Goal: Task Accomplishment & Management: Use online tool/utility

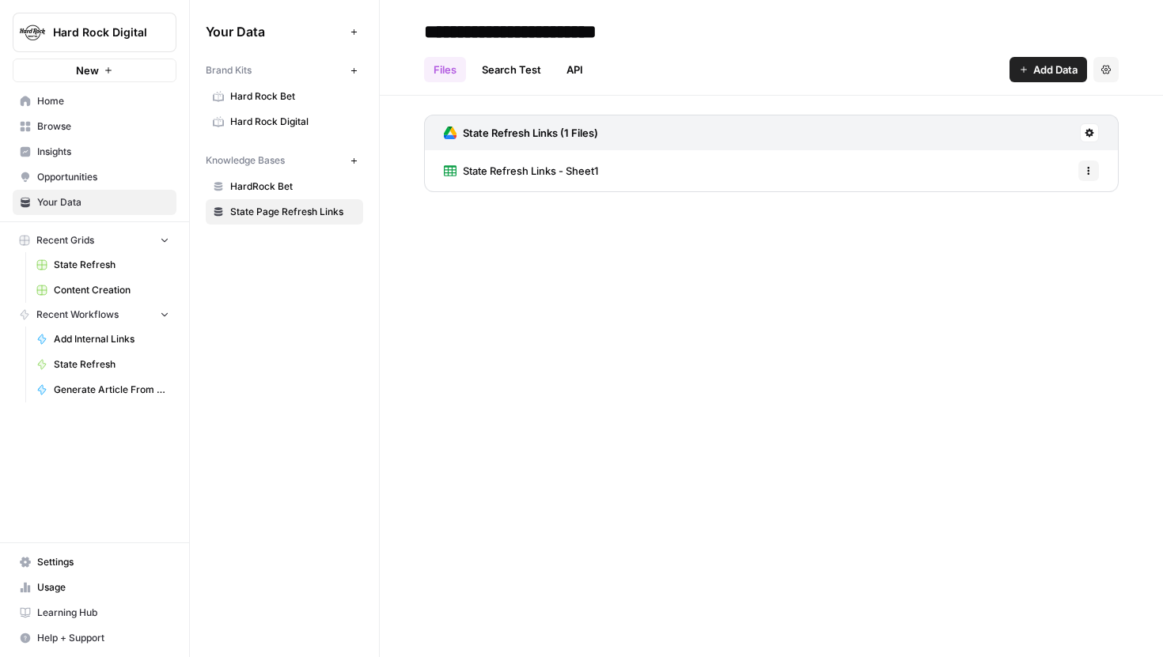
click at [1093, 133] on icon at bounding box center [1089, 132] width 9 height 9
click at [1008, 161] on span "Sync Data" at bounding box center [1028, 167] width 97 height 16
click at [550, 163] on span "State Refresh Links - Sheet1" at bounding box center [530, 171] width 135 height 16
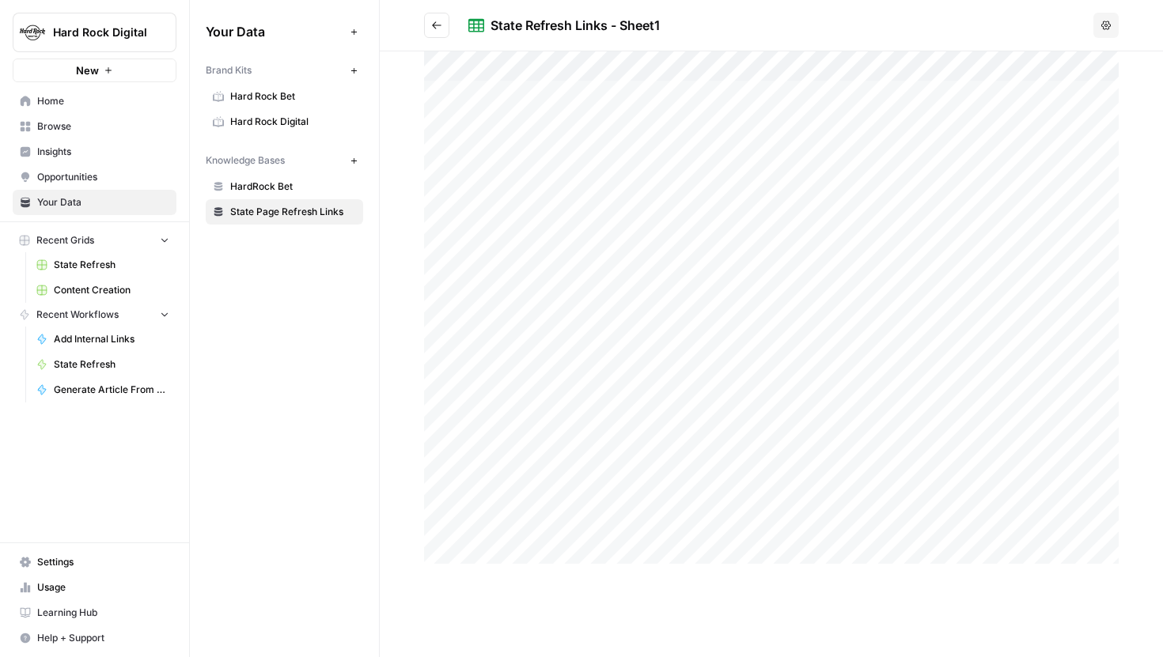
click at [439, 23] on icon "Go back" at bounding box center [436, 25] width 11 height 11
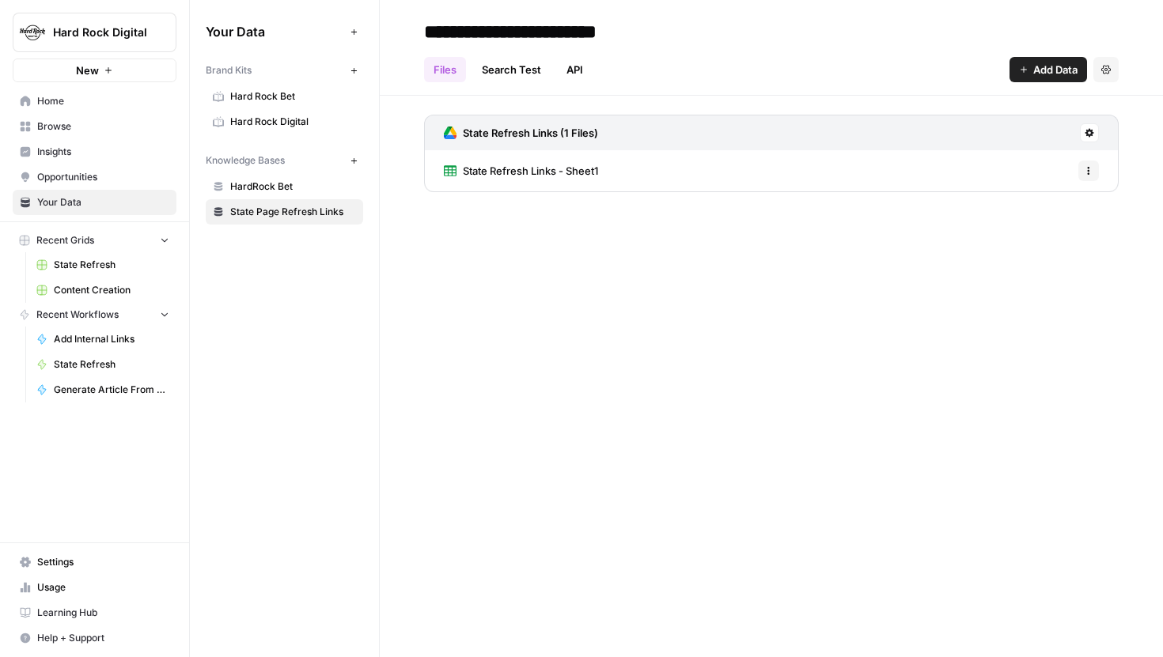
click at [109, 264] on span "State Refresh" at bounding box center [112, 265] width 116 height 14
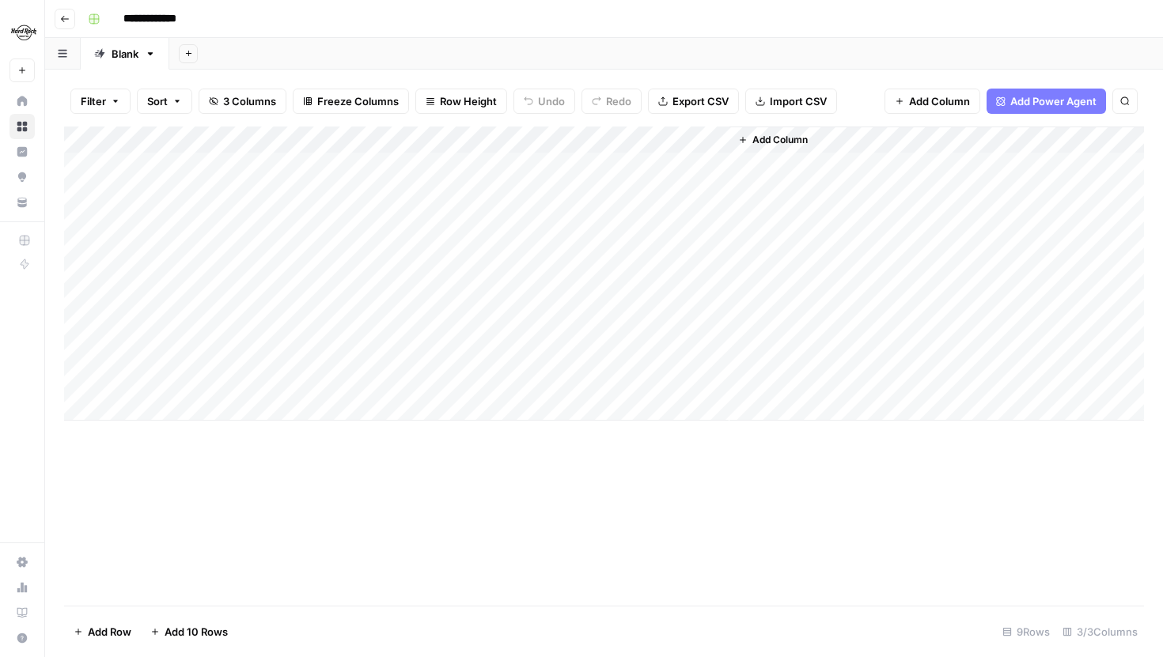
click at [154, 59] on link "Blank" at bounding box center [125, 54] width 89 height 32
click at [151, 53] on icon "button" at bounding box center [151, 53] width 6 height 3
click at [197, 109] on span "Duplicate Sheet" at bounding box center [214, 106] width 76 height 16
click at [131, 59] on div "Blank" at bounding box center [125, 54] width 27 height 16
click at [191, 51] on icon at bounding box center [188, 53] width 10 height 10
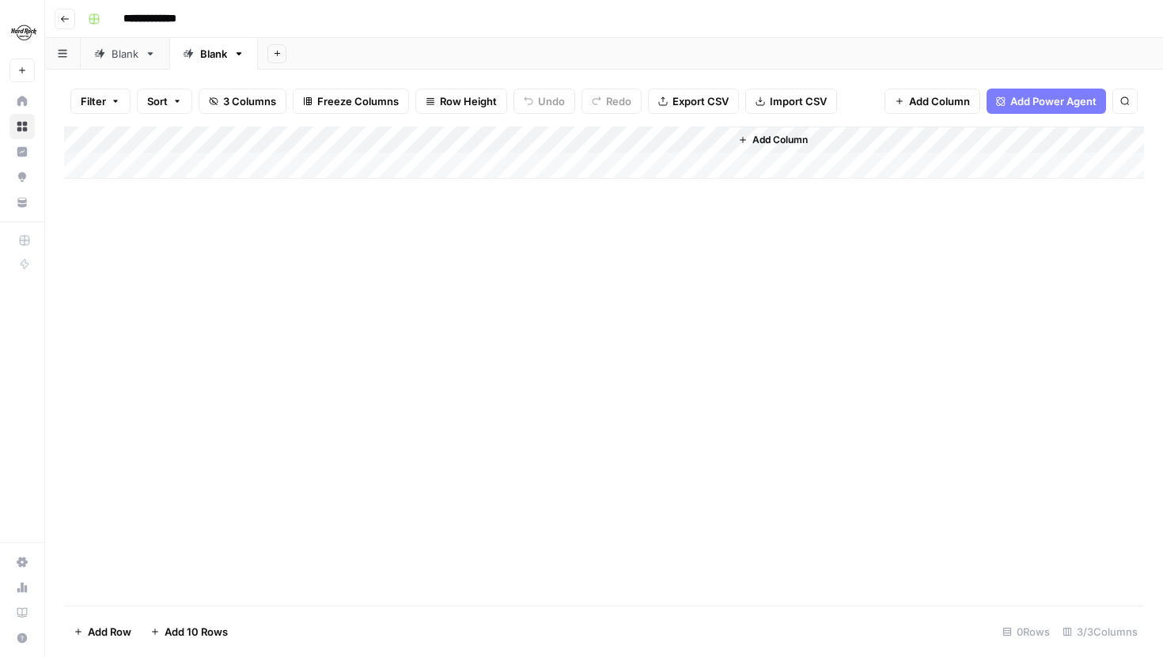
click at [148, 164] on div "Add Column" at bounding box center [604, 153] width 1080 height 52
click at [136, 198] on div "Add Column" at bounding box center [604, 166] width 1080 height 79
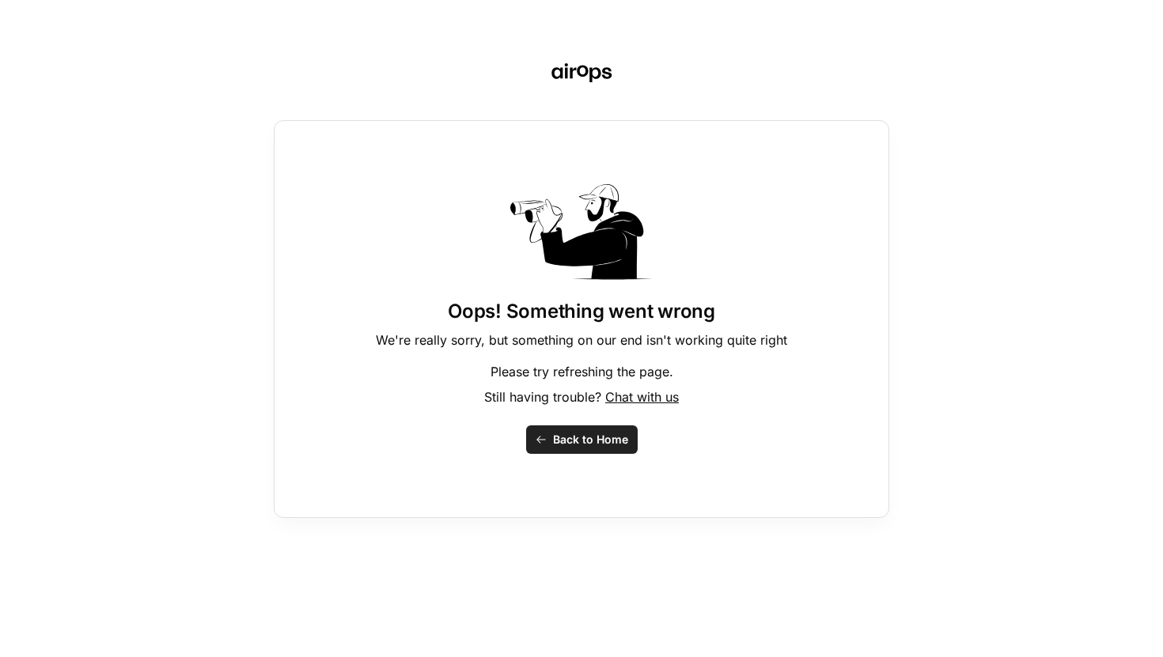
click at [559, 438] on span "Back to Home" at bounding box center [590, 440] width 75 height 16
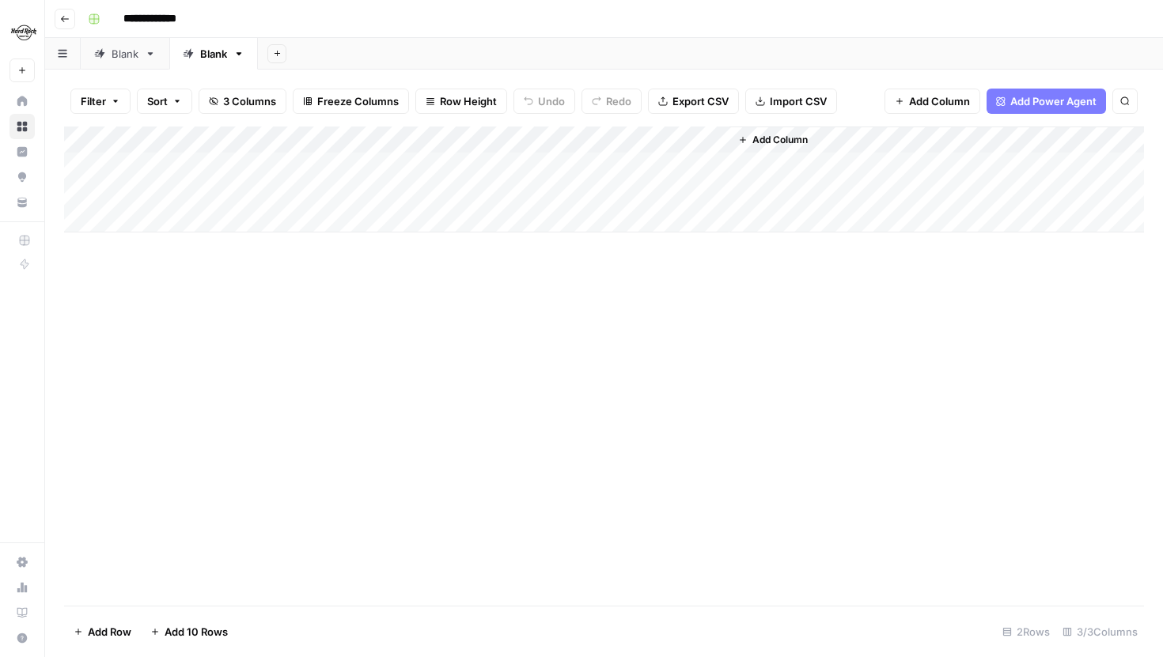
click at [181, 221] on div "Add Column" at bounding box center [604, 180] width 1080 height 106
click at [158, 247] on div "Add Column" at bounding box center [604, 193] width 1080 height 133
click at [151, 288] on div "Add Column" at bounding box center [604, 366] width 1080 height 479
click at [157, 271] on div "Add Column" at bounding box center [604, 207] width 1080 height 160
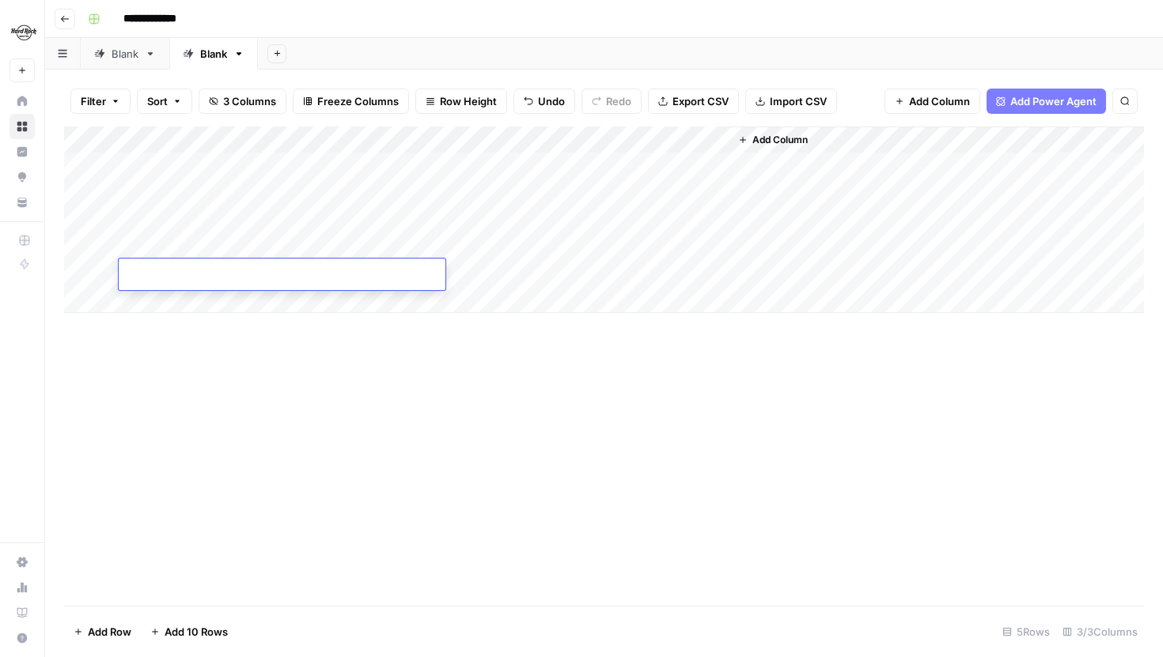
click at [154, 309] on div "Add Column" at bounding box center [604, 220] width 1080 height 187
click at [153, 335] on div "Add Column" at bounding box center [604, 234] width 1080 height 214
click at [152, 353] on div "Add Column" at bounding box center [604, 247] width 1080 height 241
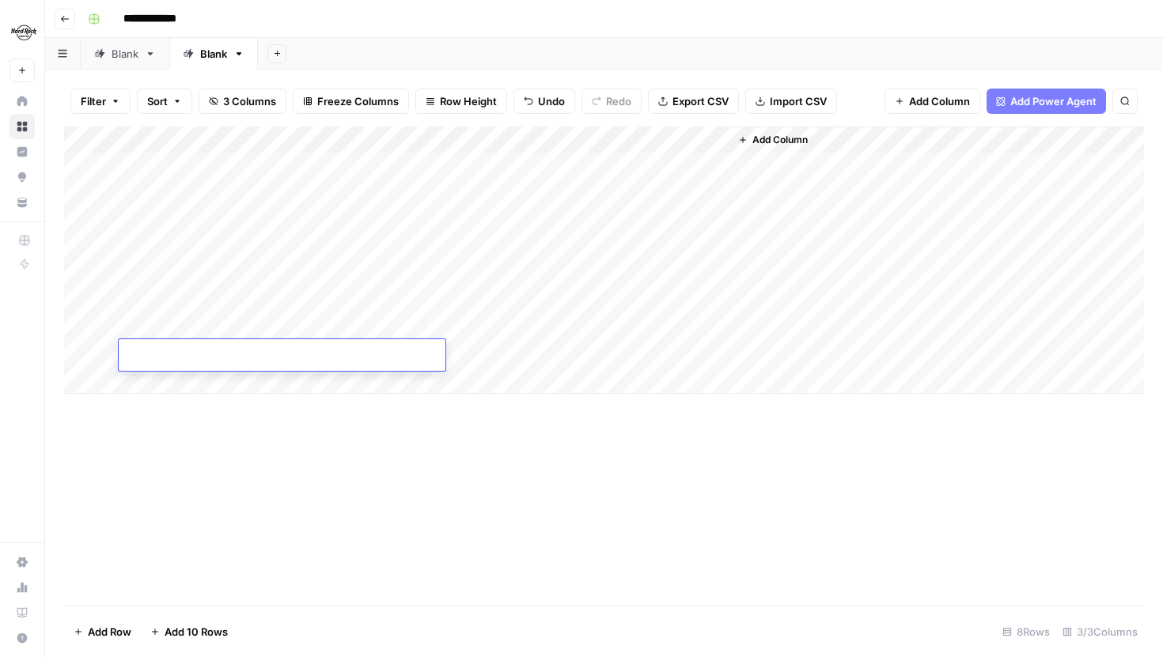
click at [151, 377] on div "Add Column" at bounding box center [604, 260] width 1080 height 267
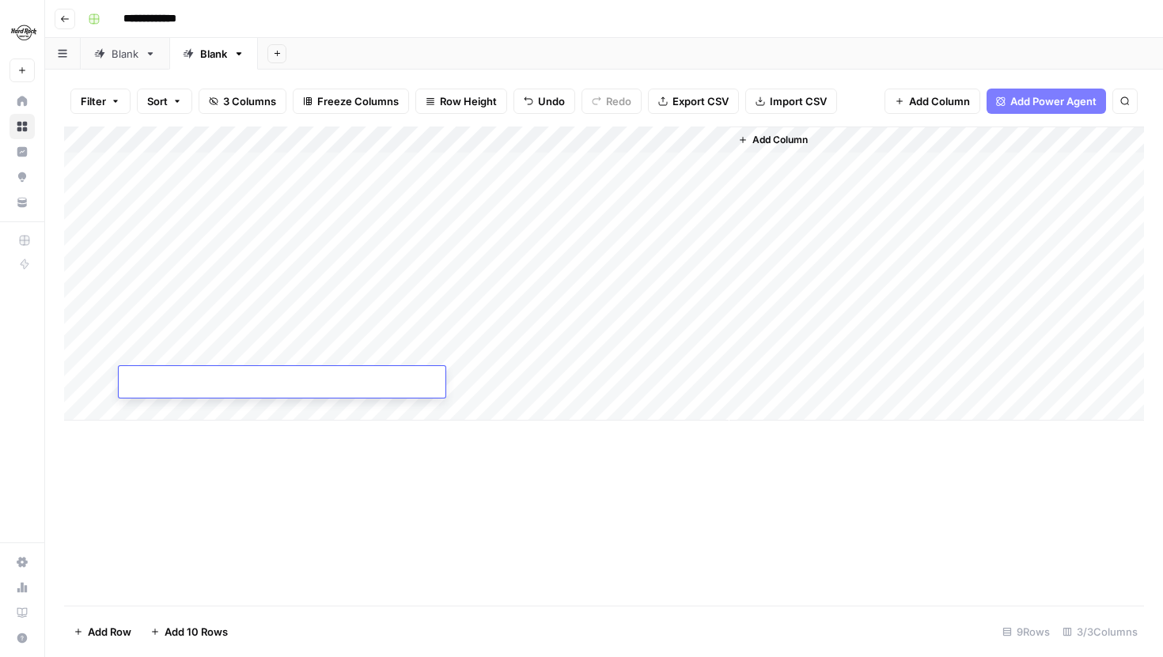
click at [117, 66] on link "Blank" at bounding box center [125, 54] width 89 height 32
click at [197, 161] on div "Add Column" at bounding box center [604, 274] width 1080 height 294
click at [362, 364] on div "Add Column" at bounding box center [604, 274] width 1080 height 294
click at [366, 380] on div "Add Column" at bounding box center [604, 274] width 1080 height 294
click at [203, 62] on link "Blank" at bounding box center [213, 54] width 89 height 32
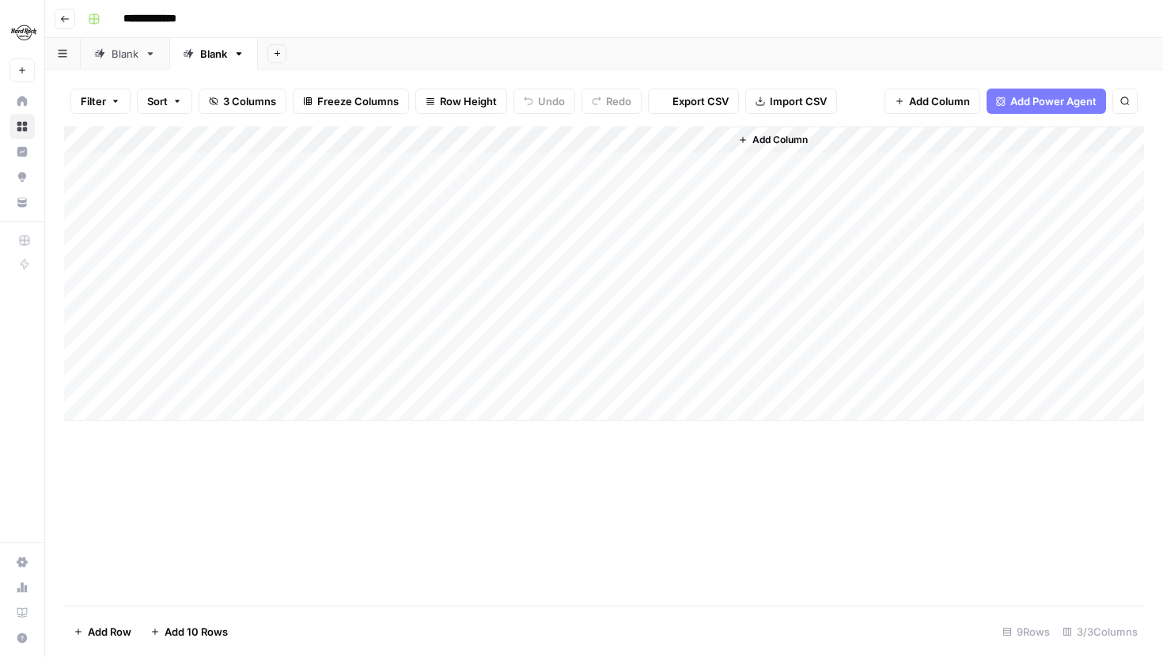
click at [200, 162] on div "Add Column" at bounding box center [604, 274] width 1080 height 294
click at [210, 379] on div "Add Column" at bounding box center [604, 274] width 1080 height 294
click at [415, 502] on div "Add Column" at bounding box center [604, 366] width 1080 height 479
click at [426, 447] on div "Add Column" at bounding box center [604, 366] width 1080 height 479
click at [124, 53] on div "Blank" at bounding box center [125, 54] width 27 height 16
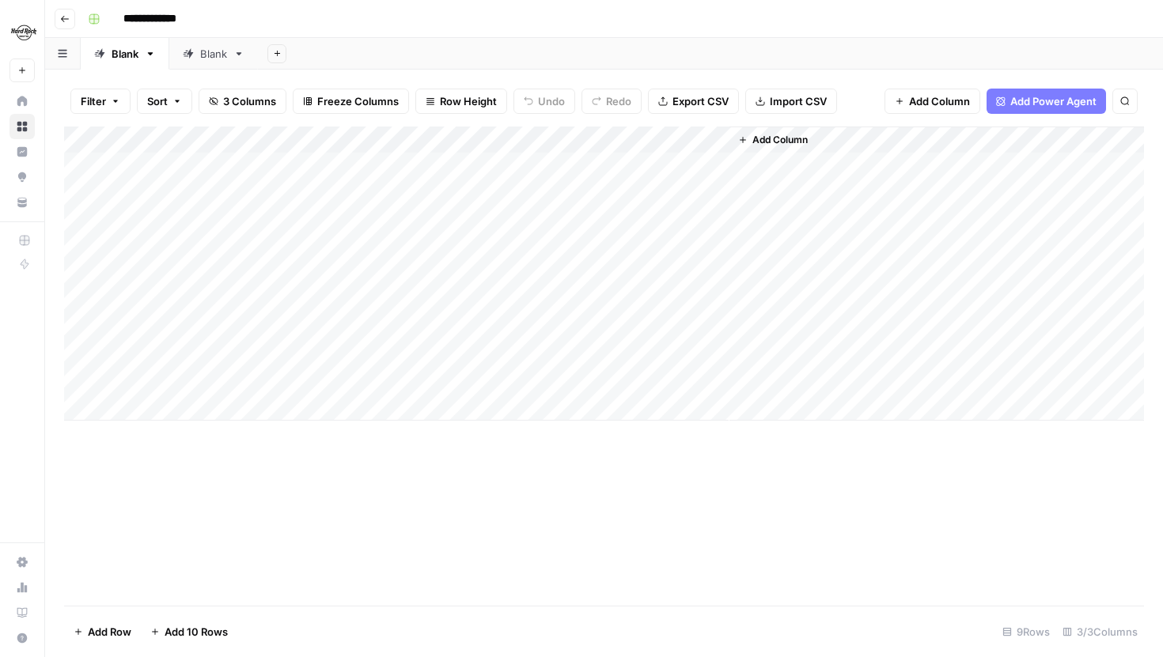
click at [552, 165] on div "Add Column" at bounding box center [604, 274] width 1080 height 294
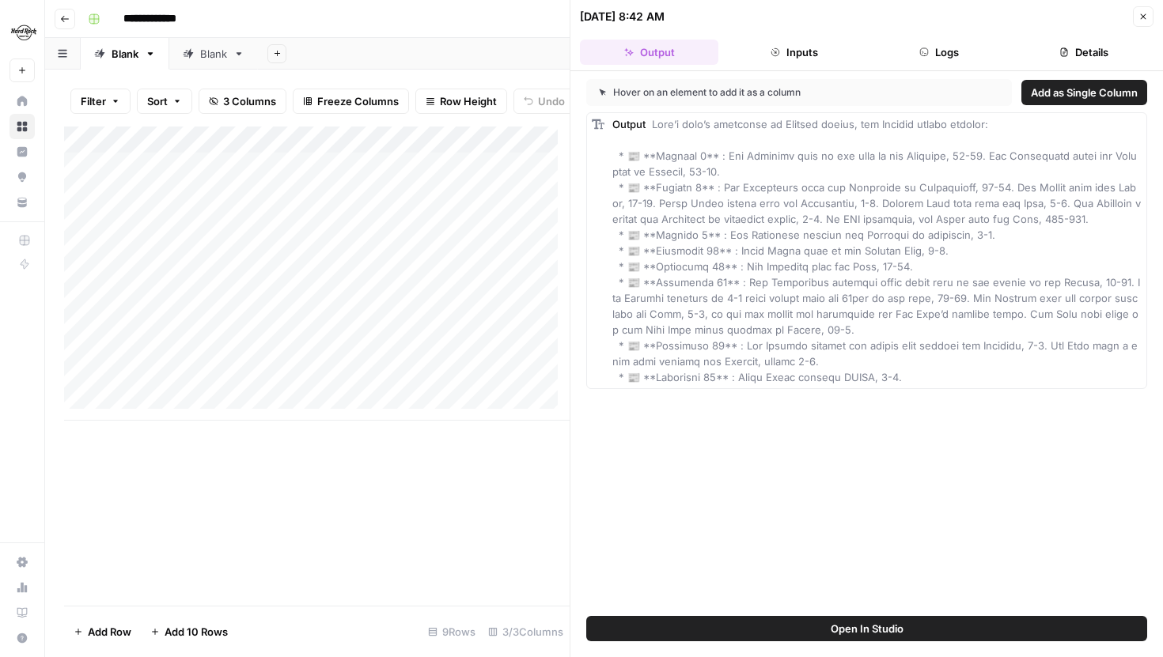
click at [1073, 50] on button "Details" at bounding box center [1084, 52] width 138 height 25
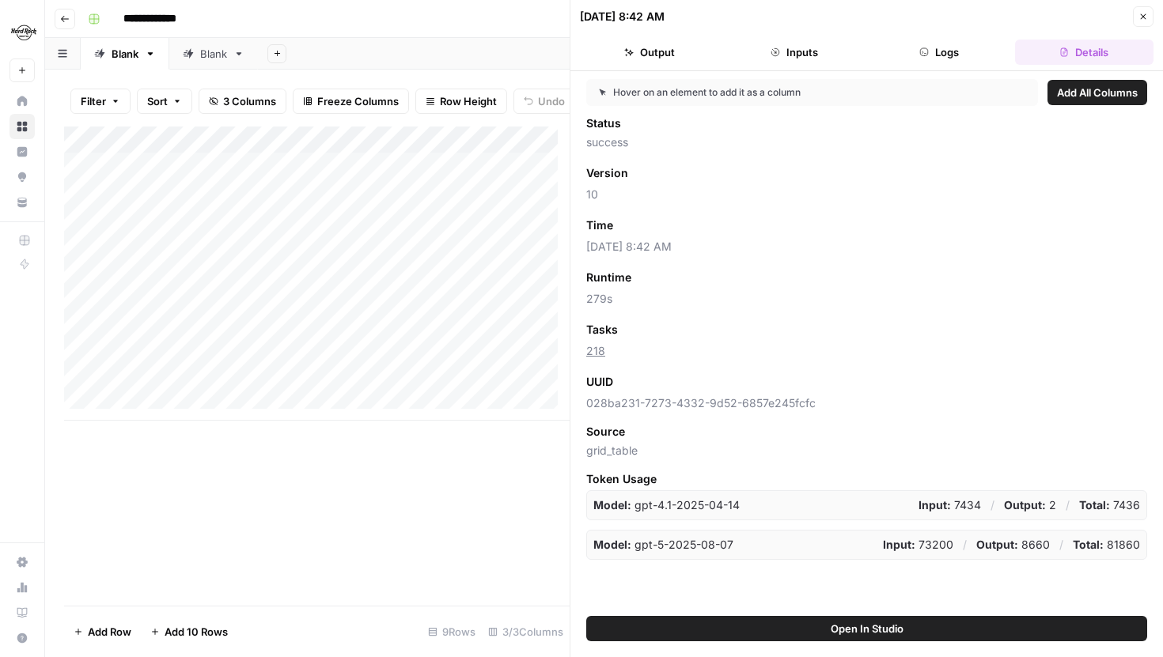
click at [1141, 14] on icon "button" at bounding box center [1144, 17] width 6 height 6
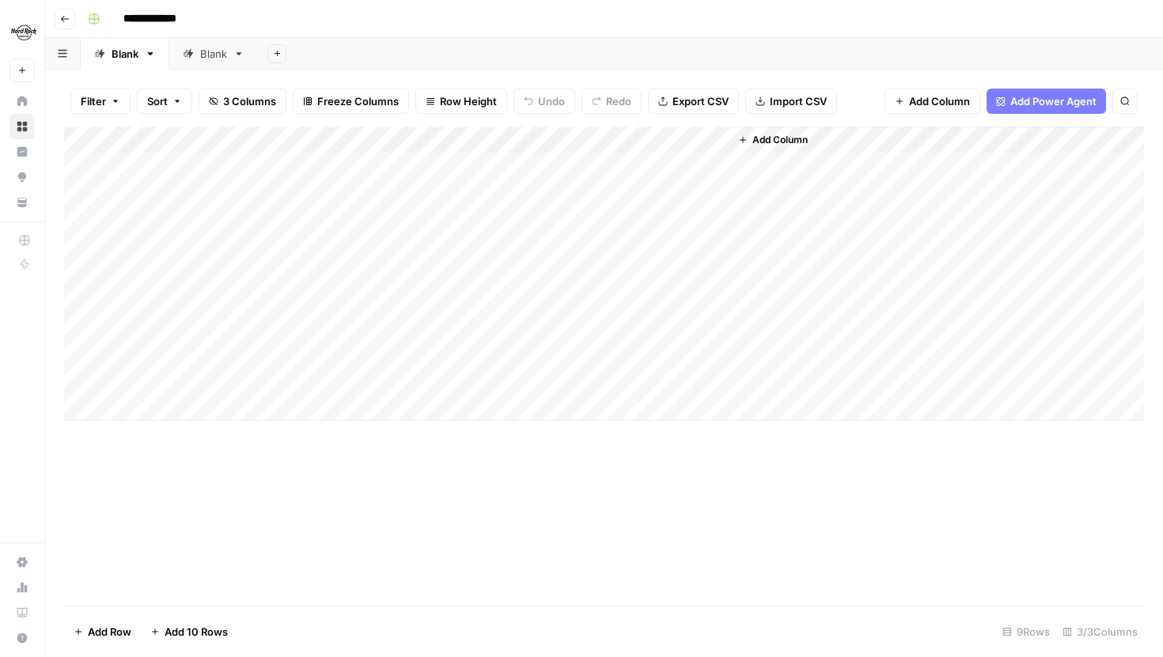
click at [214, 48] on div "Blank" at bounding box center [213, 54] width 27 height 16
click at [503, 165] on div "Add Column" at bounding box center [604, 274] width 1080 height 294
click at [511, 191] on div "Add Column" at bounding box center [604, 274] width 1080 height 294
click at [516, 222] on div "Add Column" at bounding box center [604, 274] width 1080 height 294
click at [513, 252] on div "Add Column" at bounding box center [604, 274] width 1080 height 294
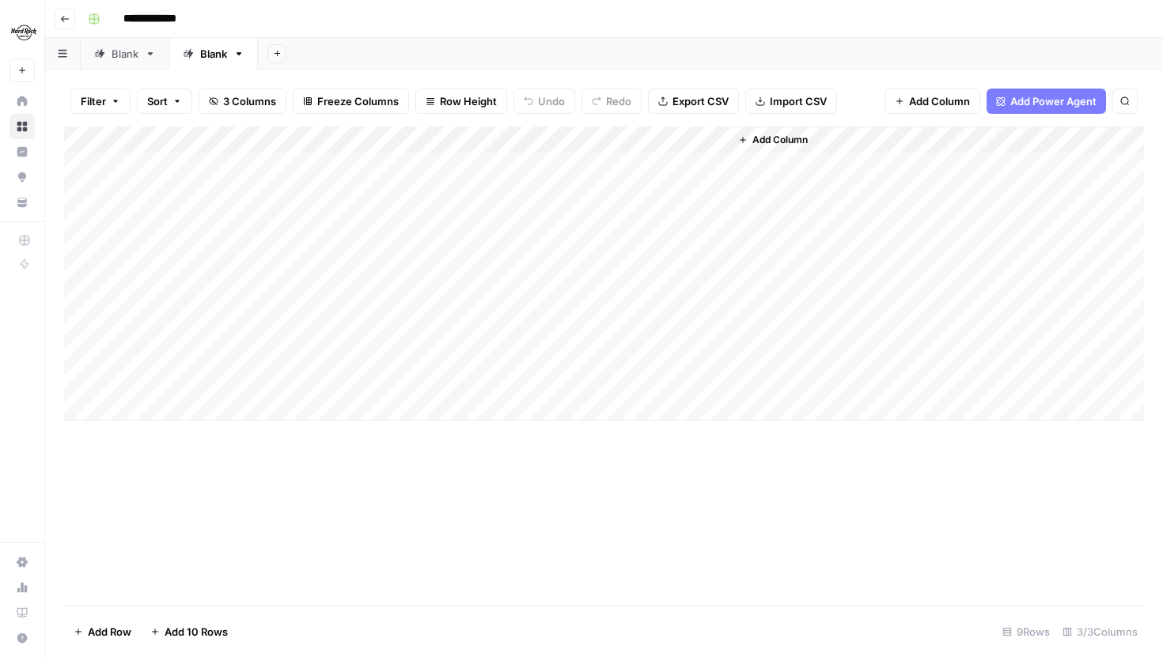
click at [555, 161] on div "Add Column" at bounding box center [604, 274] width 1080 height 294
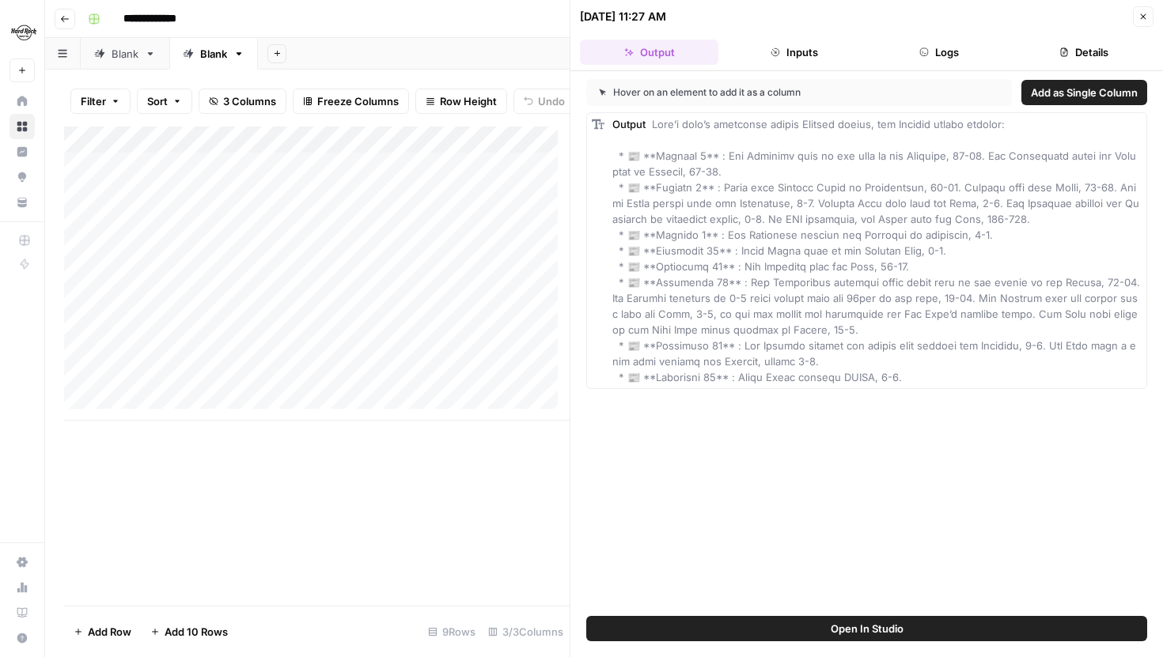
click at [934, 51] on button "Logs" at bounding box center [939, 52] width 138 height 25
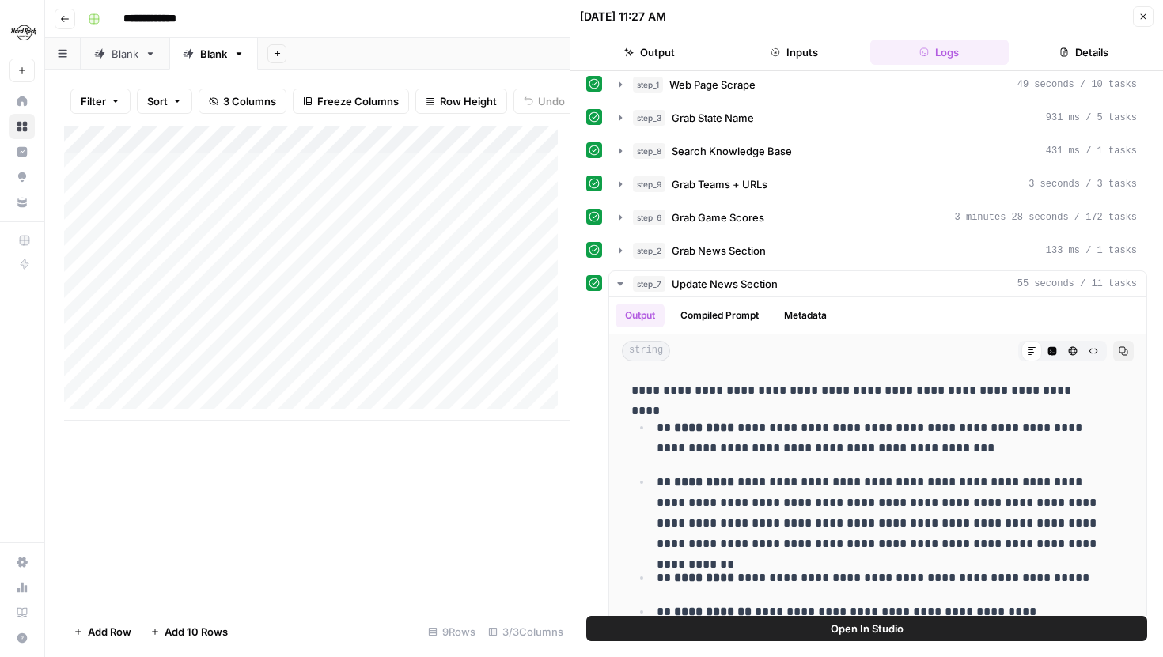
scroll to position [93, 0]
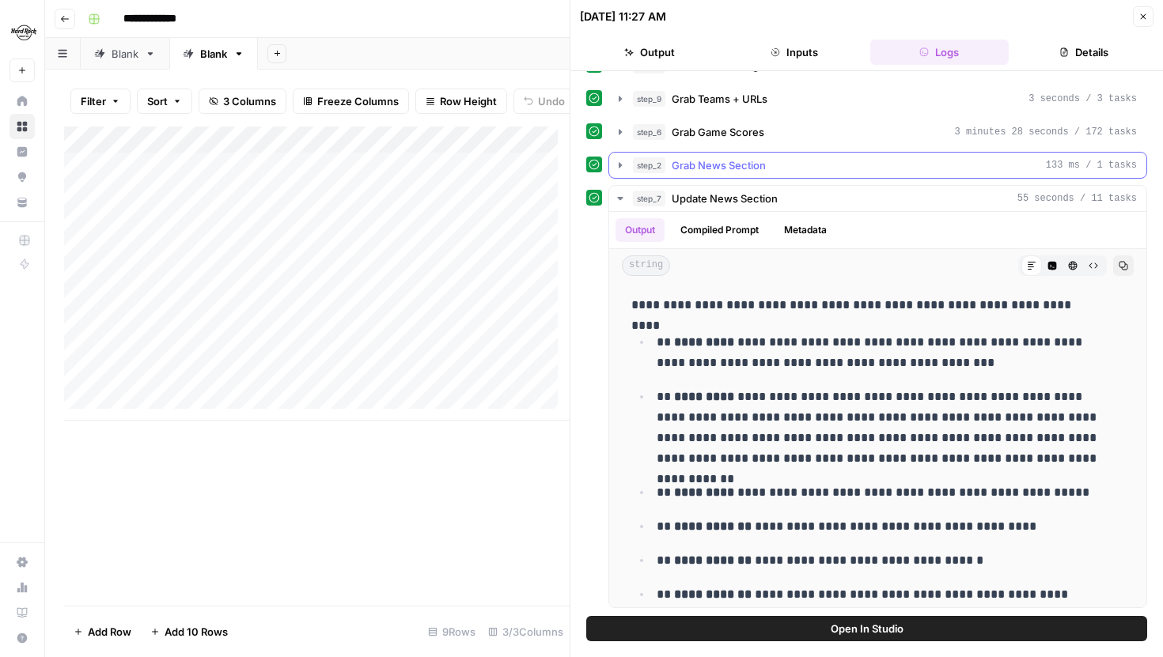
click at [608, 173] on div "step_2 Grab News Section 133 ms / 1 tasks" at bounding box center [877, 165] width 539 height 27
click at [616, 171] on button "step_2 Grab News Section 133 ms / 1 tasks" at bounding box center [877, 165] width 537 height 25
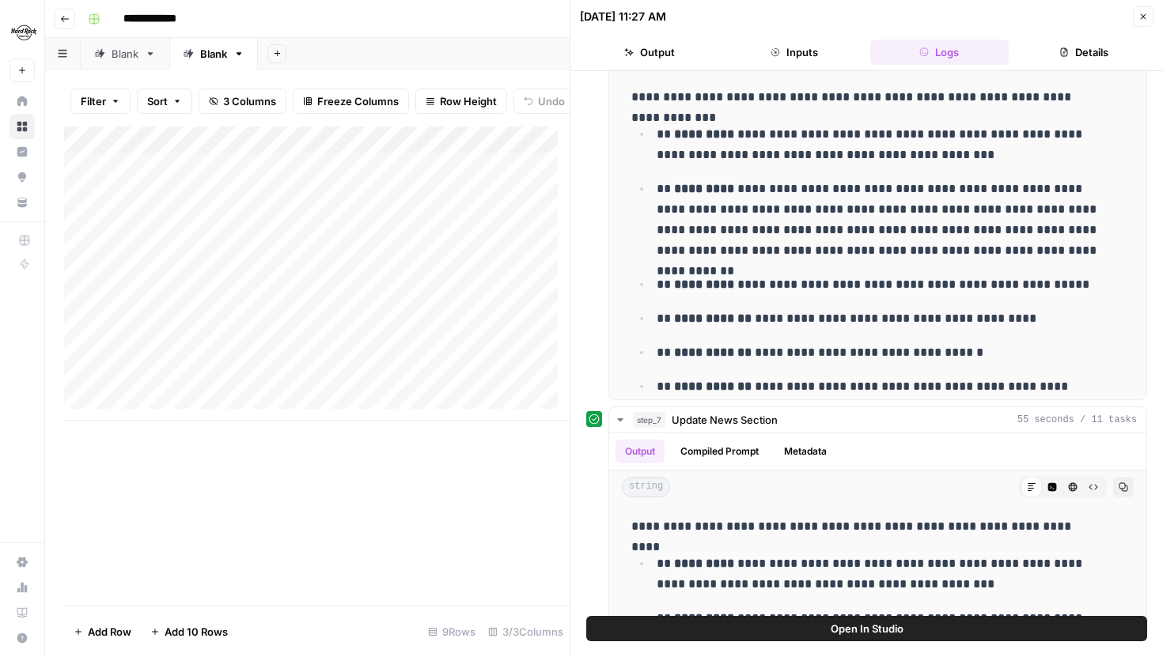
scroll to position [271, 0]
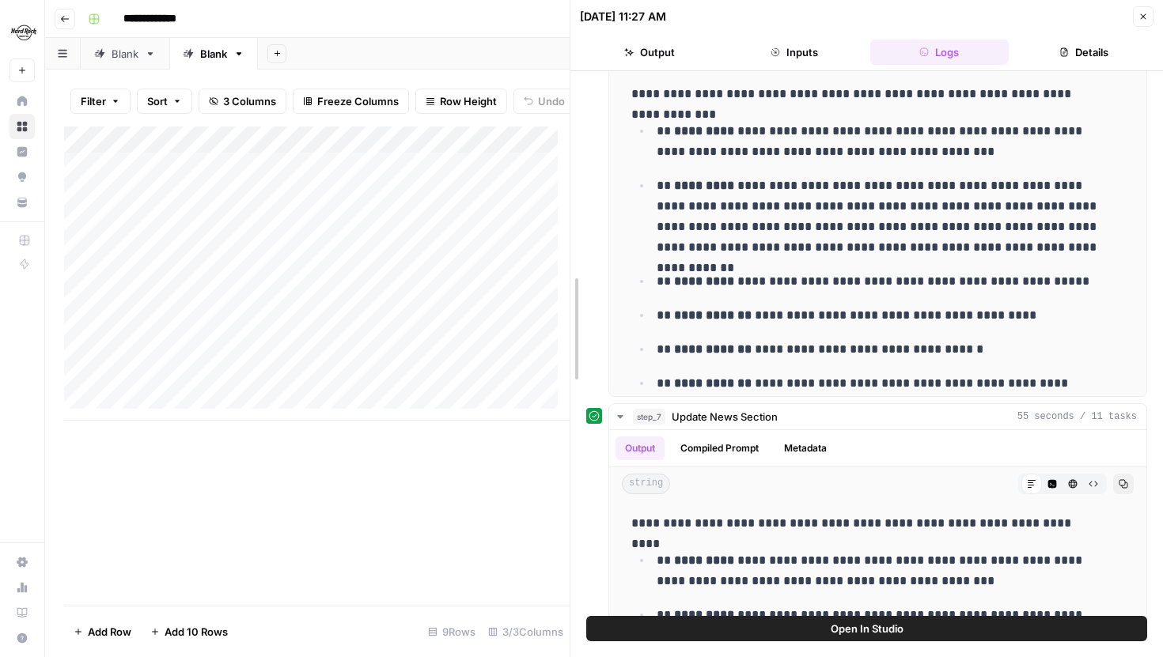
drag, startPoint x: 568, startPoint y: 275, endPoint x: 735, endPoint y: 281, distance: 167.0
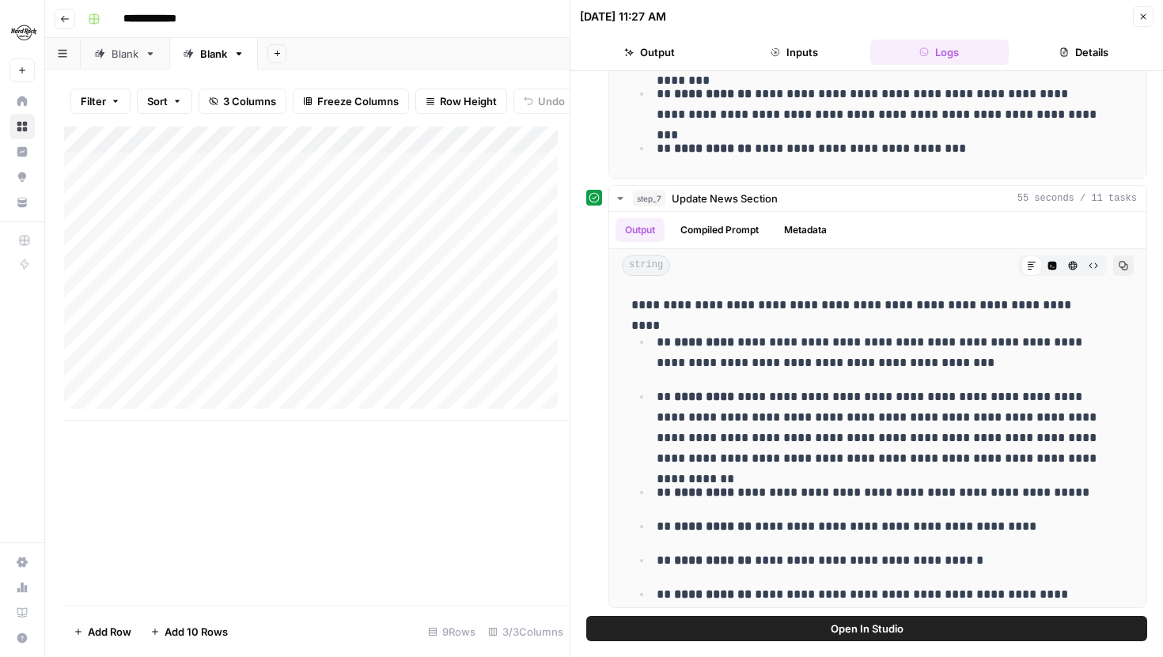
scroll to position [443, 0]
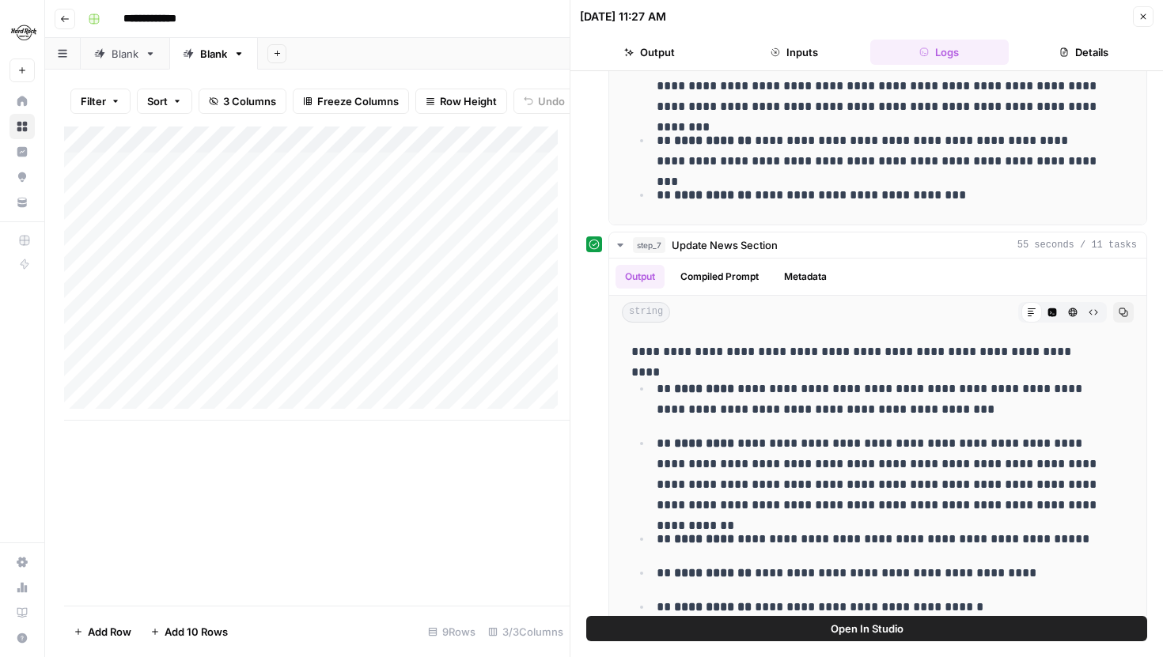
click at [1151, 4] on header "[DATE] 11:27 AM Close Output Inputs Logs Details" at bounding box center [866, 35] width 593 height 71
click at [1146, 19] on icon "button" at bounding box center [1143, 16] width 9 height 9
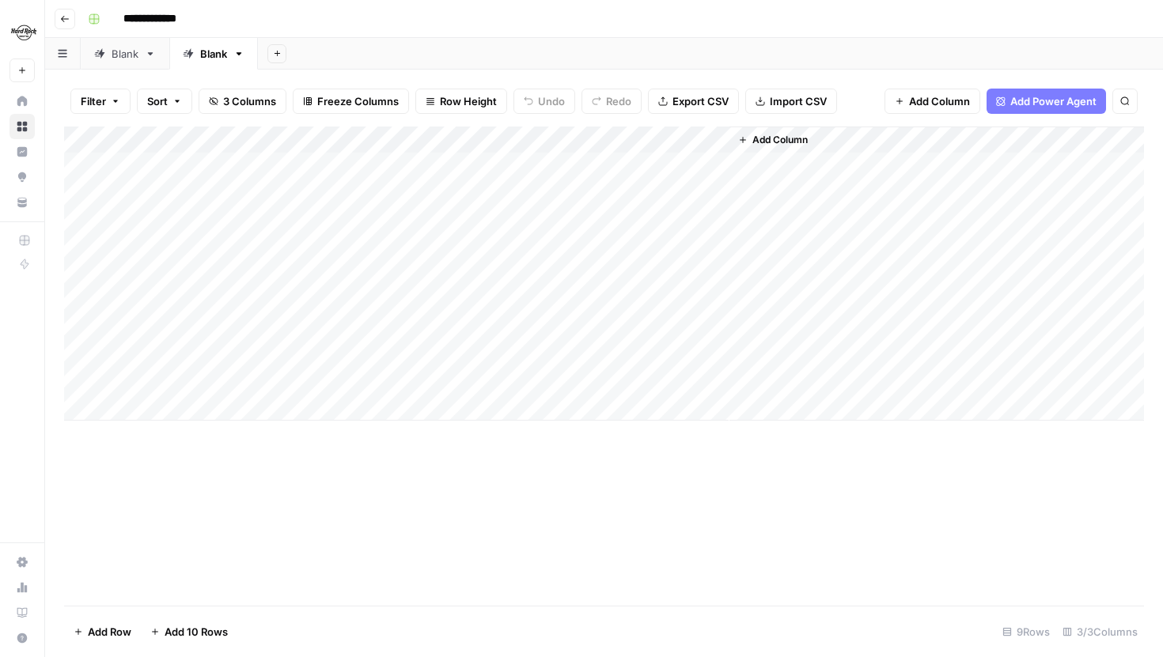
click at [713, 188] on div "Add Column" at bounding box center [604, 274] width 1080 height 294
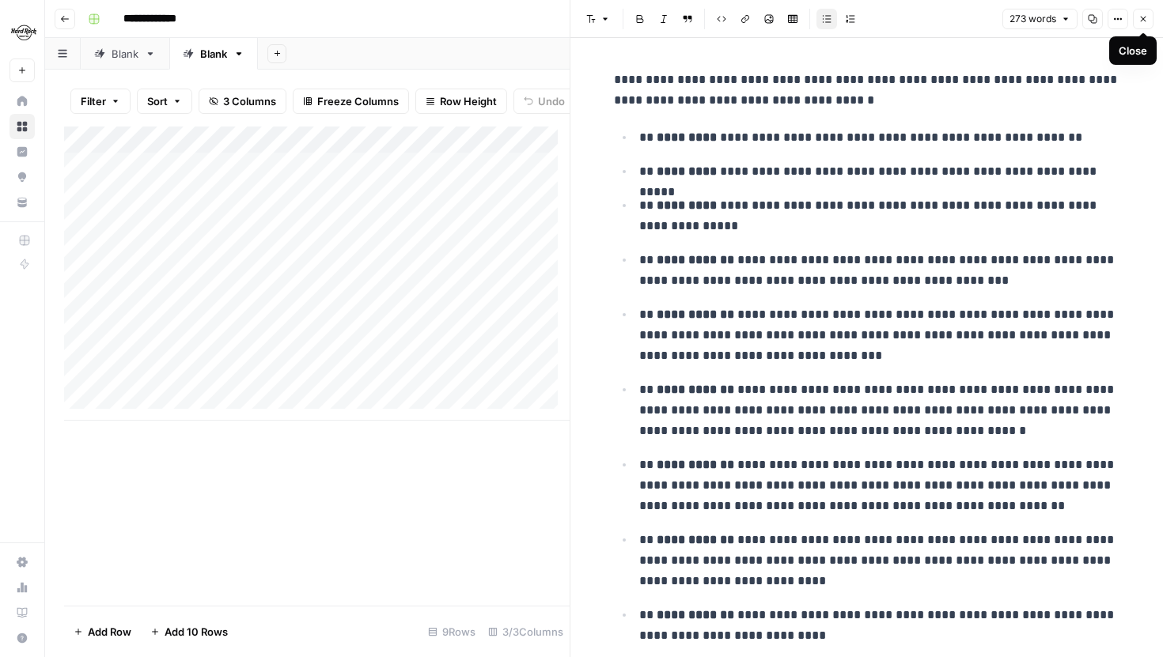
click at [1141, 24] on button "Close" at bounding box center [1143, 19] width 21 height 21
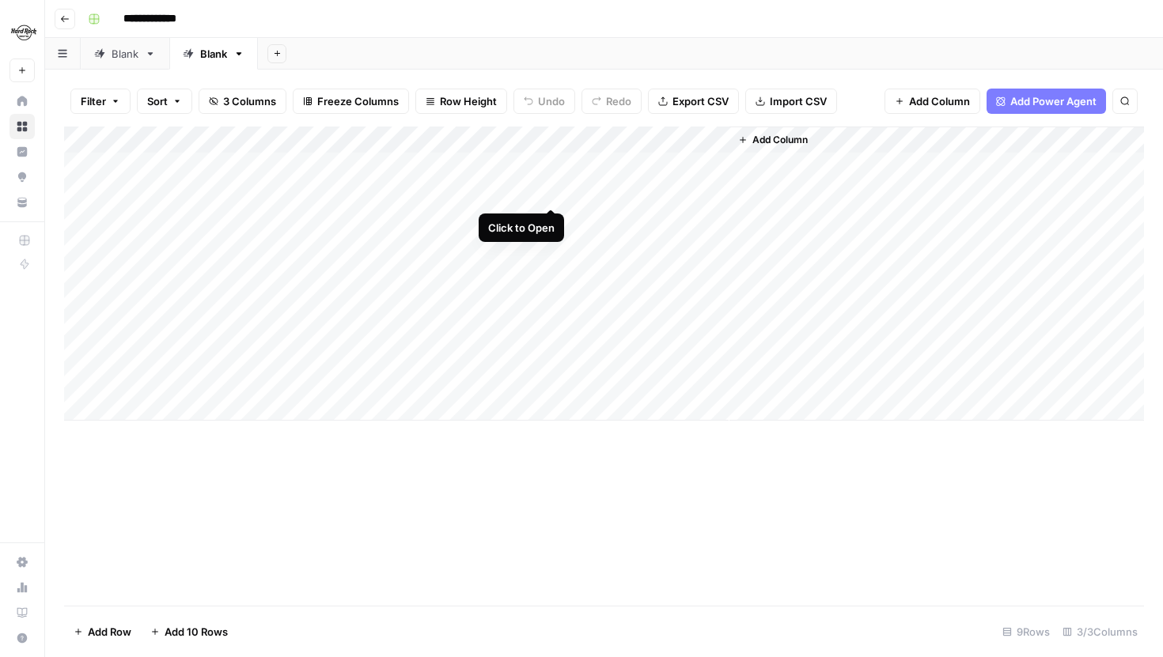
click at [548, 195] on div "Add Column" at bounding box center [604, 274] width 1080 height 294
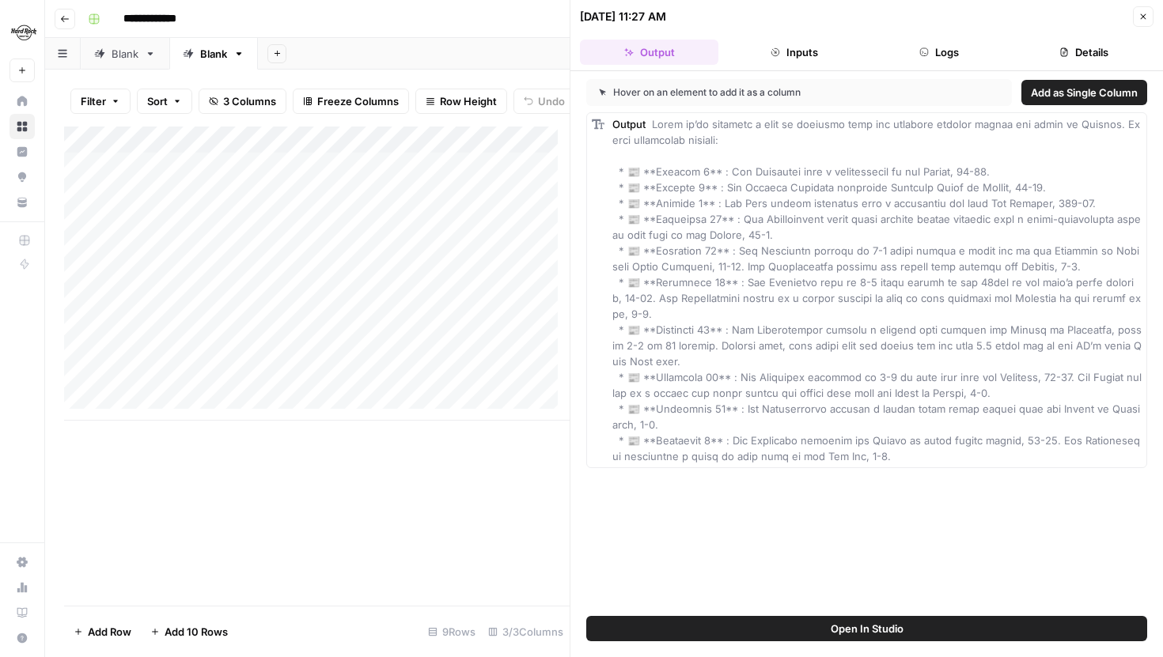
click at [940, 55] on button "Logs" at bounding box center [939, 52] width 138 height 25
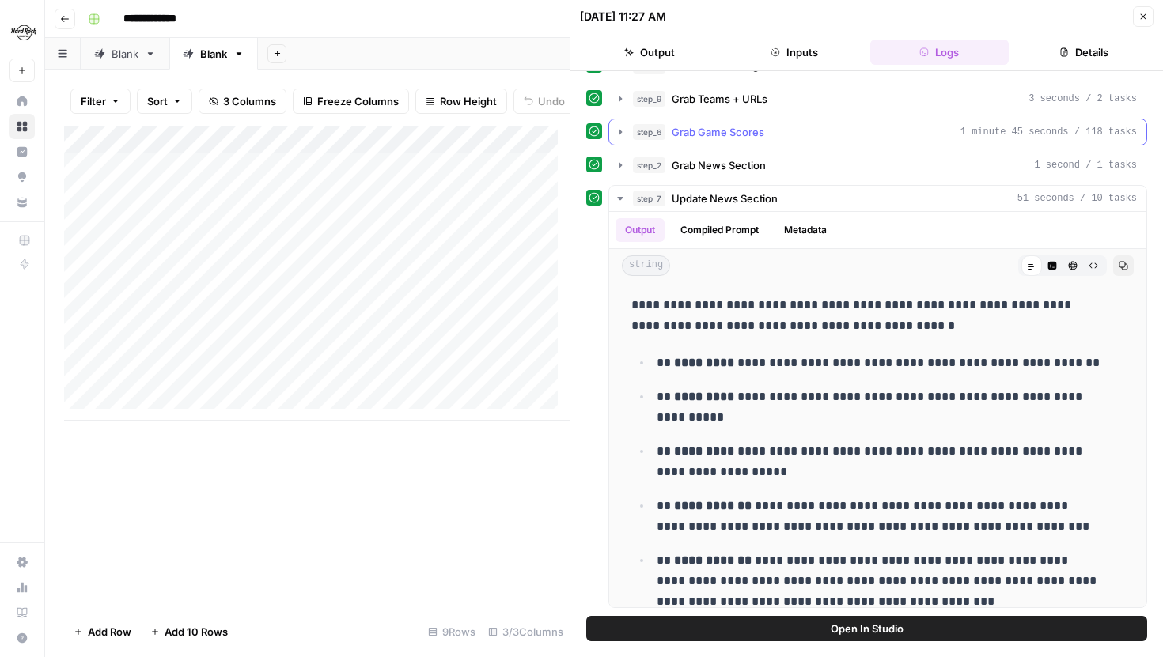
click at [621, 127] on icon "button" at bounding box center [620, 132] width 13 height 13
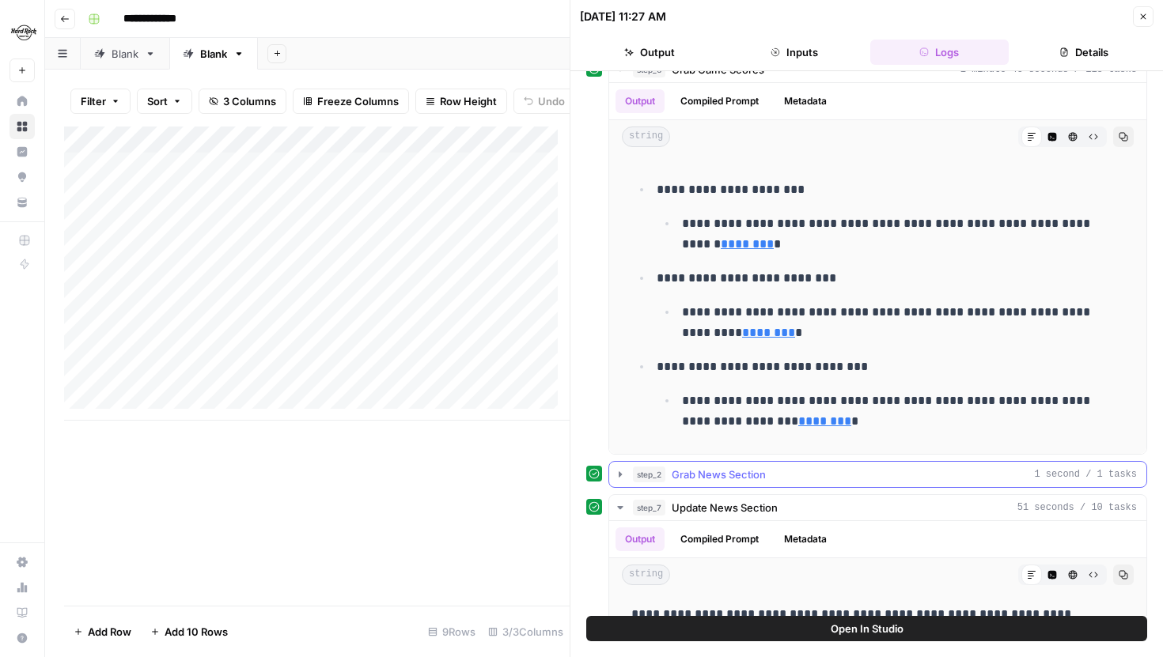
click at [624, 468] on icon "button" at bounding box center [620, 474] width 13 height 13
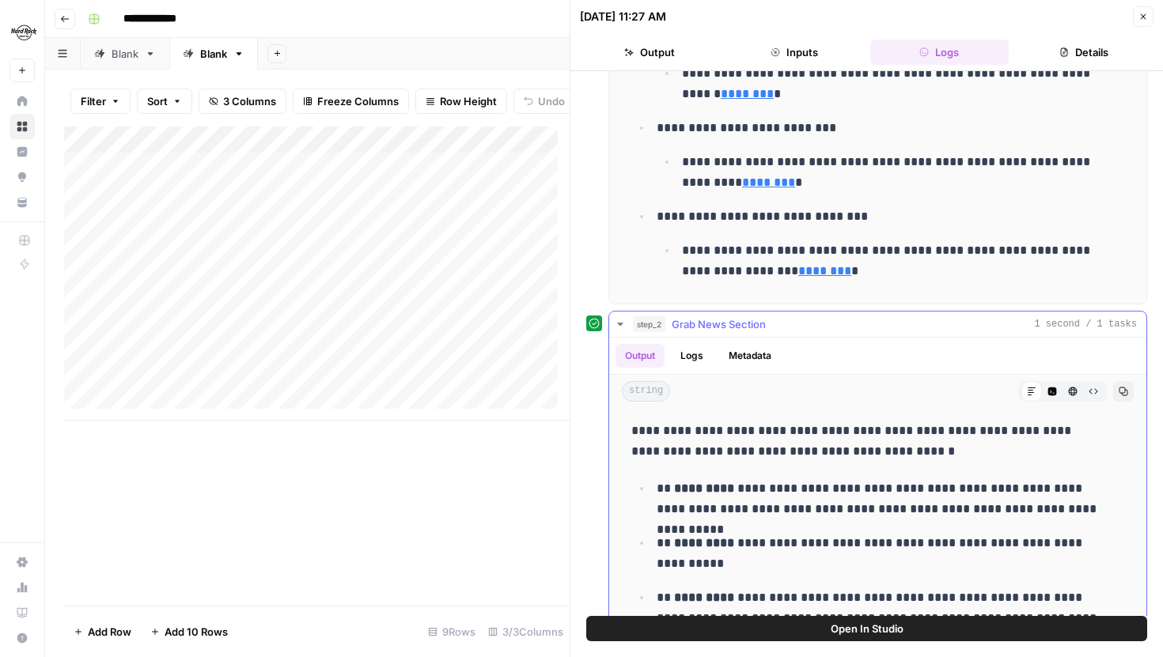
scroll to position [305, 0]
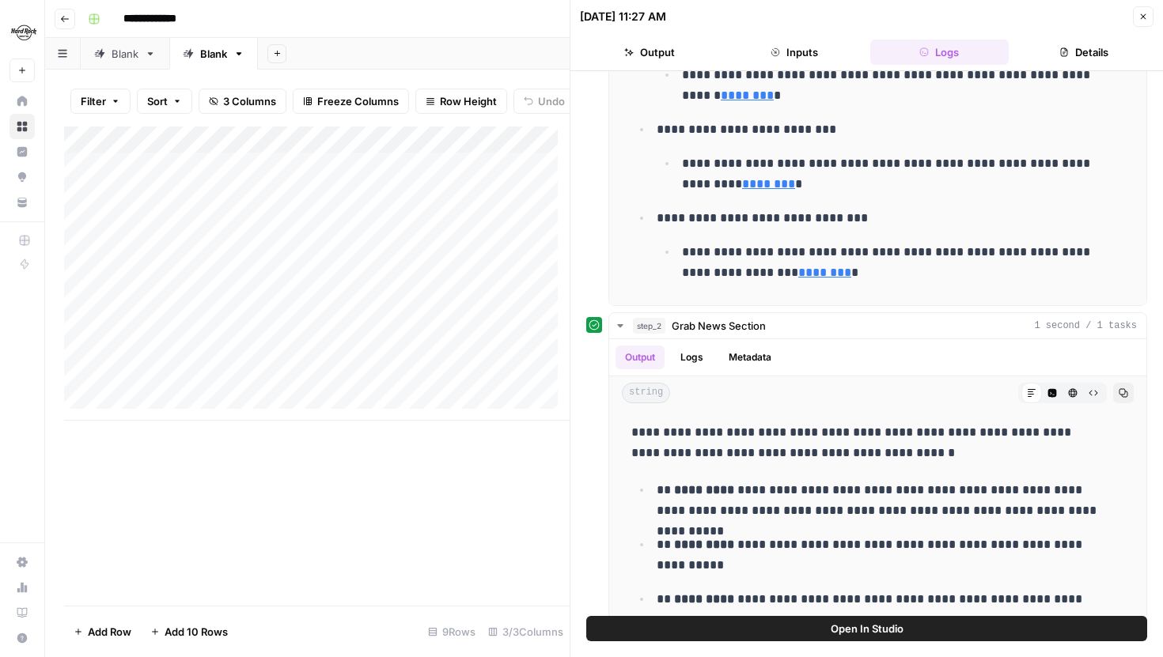
click at [1143, 24] on button "Close" at bounding box center [1143, 16] width 21 height 21
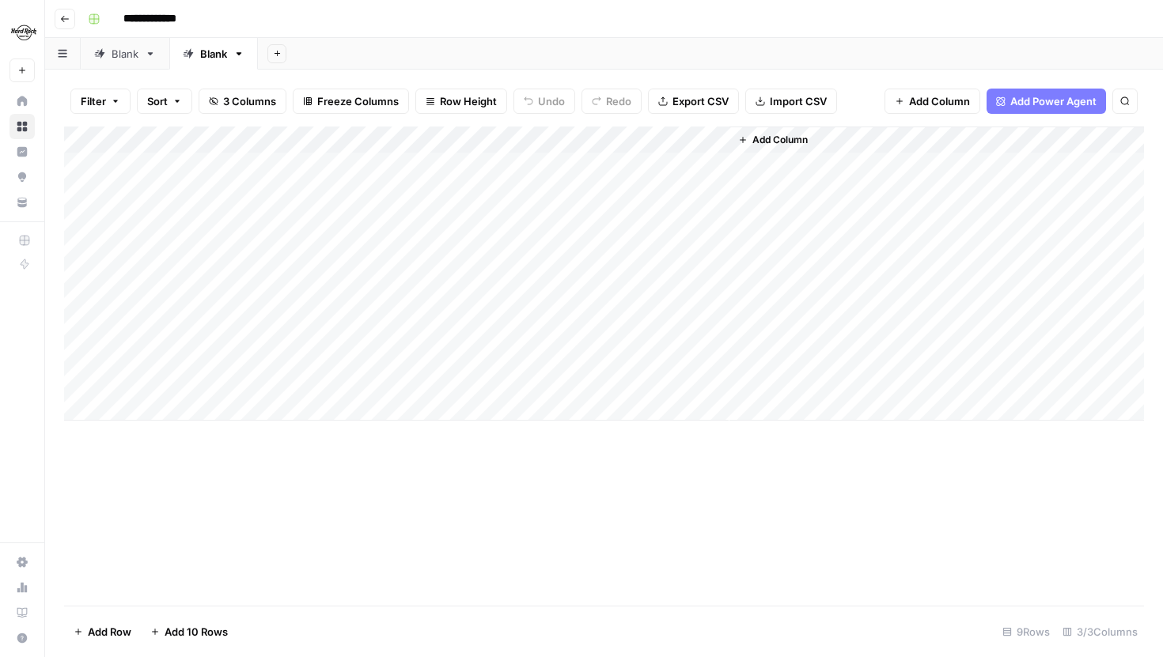
click at [715, 241] on div "Add Column" at bounding box center [604, 274] width 1080 height 294
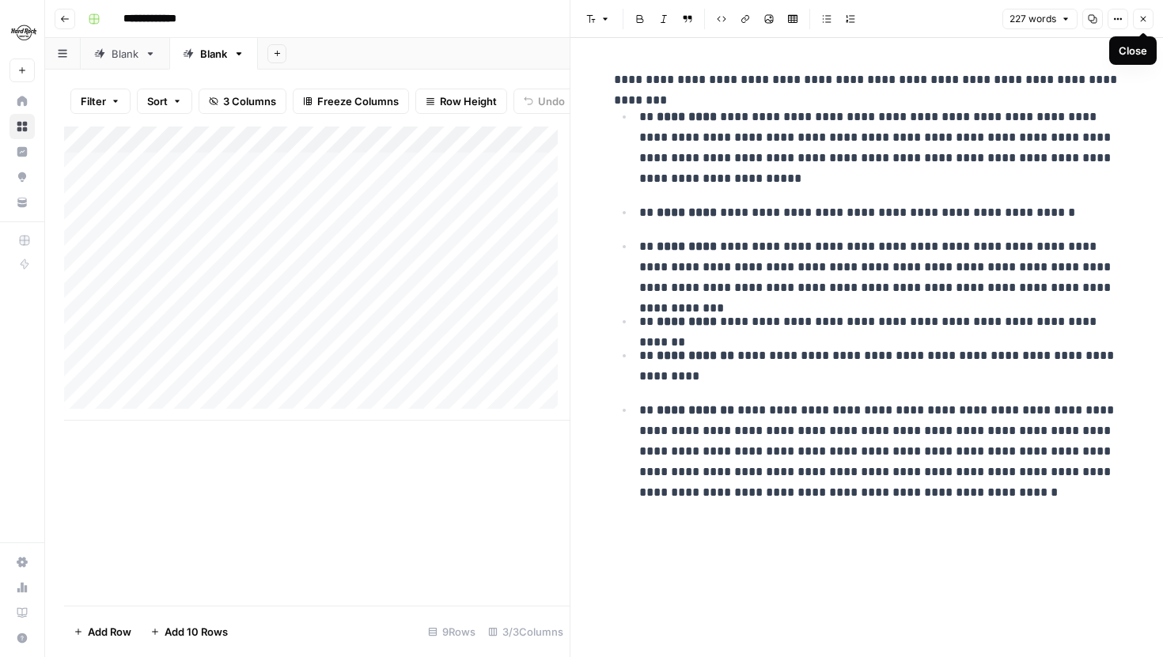
click at [1141, 27] on button "Close" at bounding box center [1143, 19] width 21 height 21
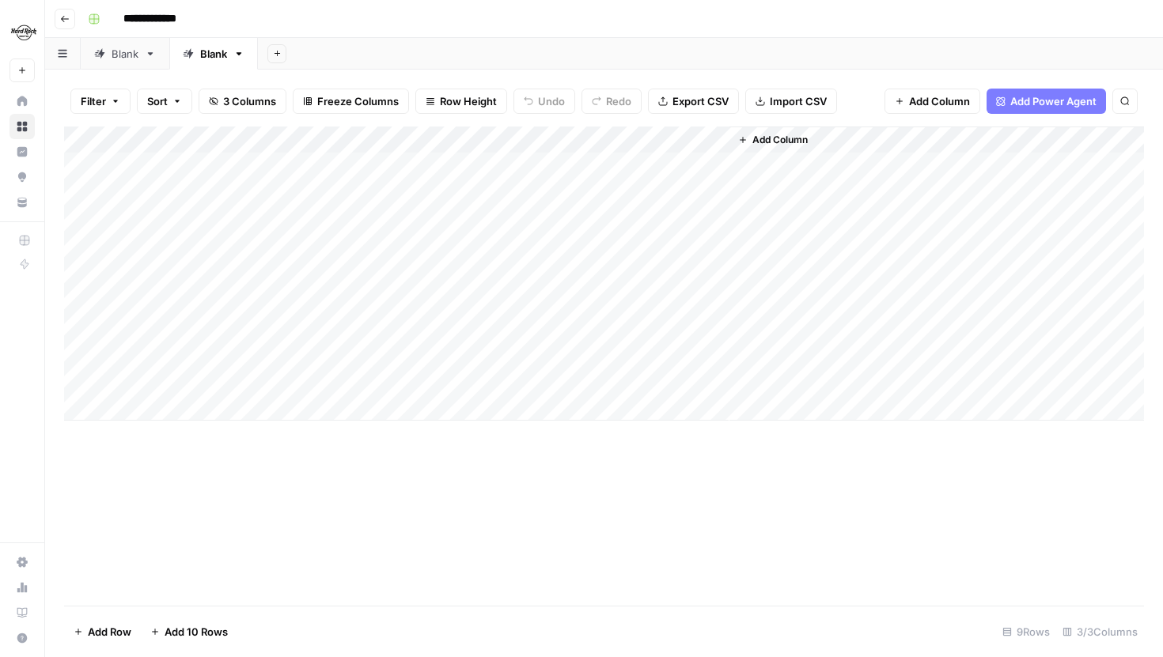
click at [552, 267] on div "Add Column" at bounding box center [604, 274] width 1080 height 294
click at [527, 294] on div "Add Column" at bounding box center [604, 274] width 1080 height 294
click at [713, 297] on div "Add Column" at bounding box center [604, 274] width 1080 height 294
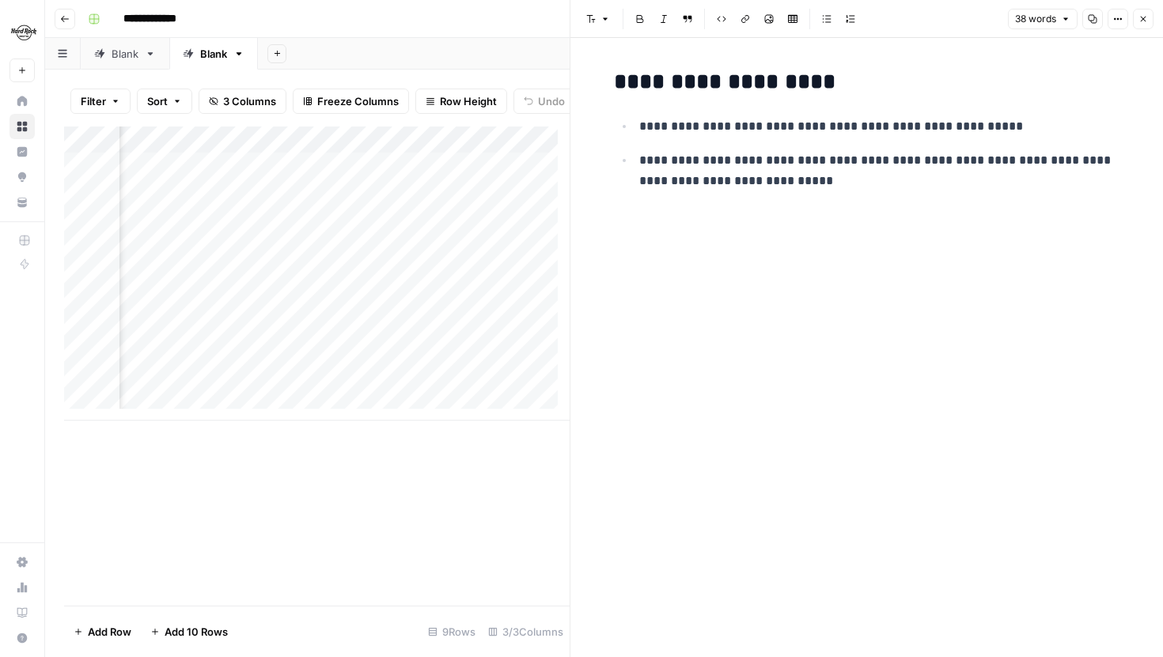
scroll to position [0, 121]
click at [434, 312] on div "Add Column" at bounding box center [317, 274] width 506 height 294
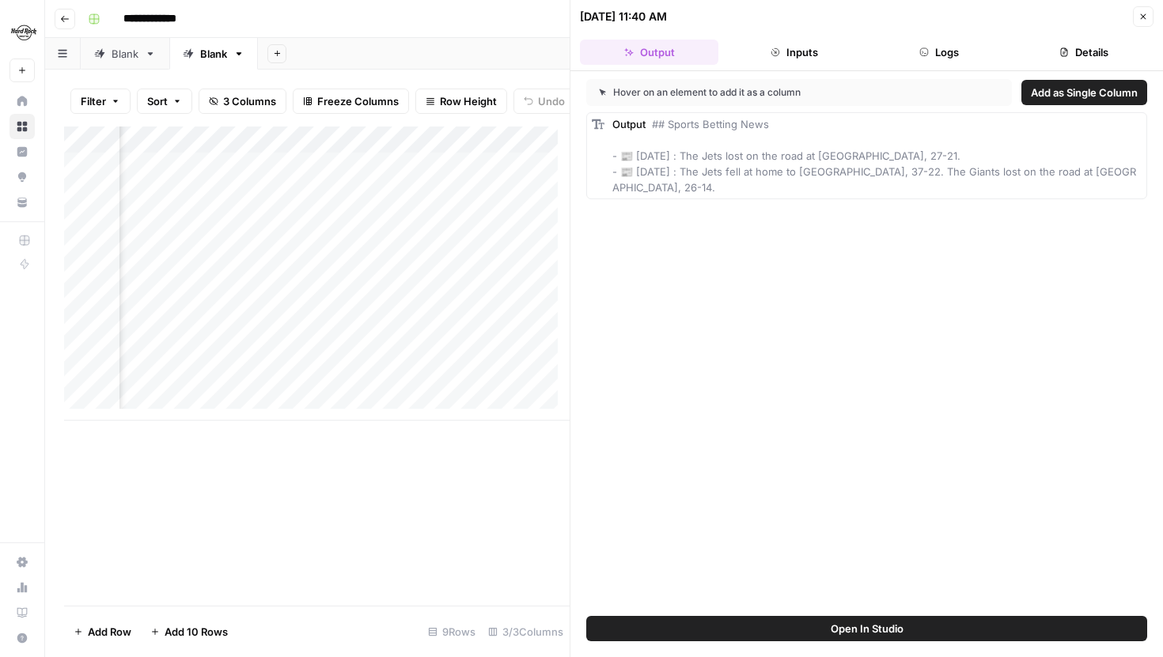
click at [902, 50] on button "Logs" at bounding box center [939, 52] width 138 height 25
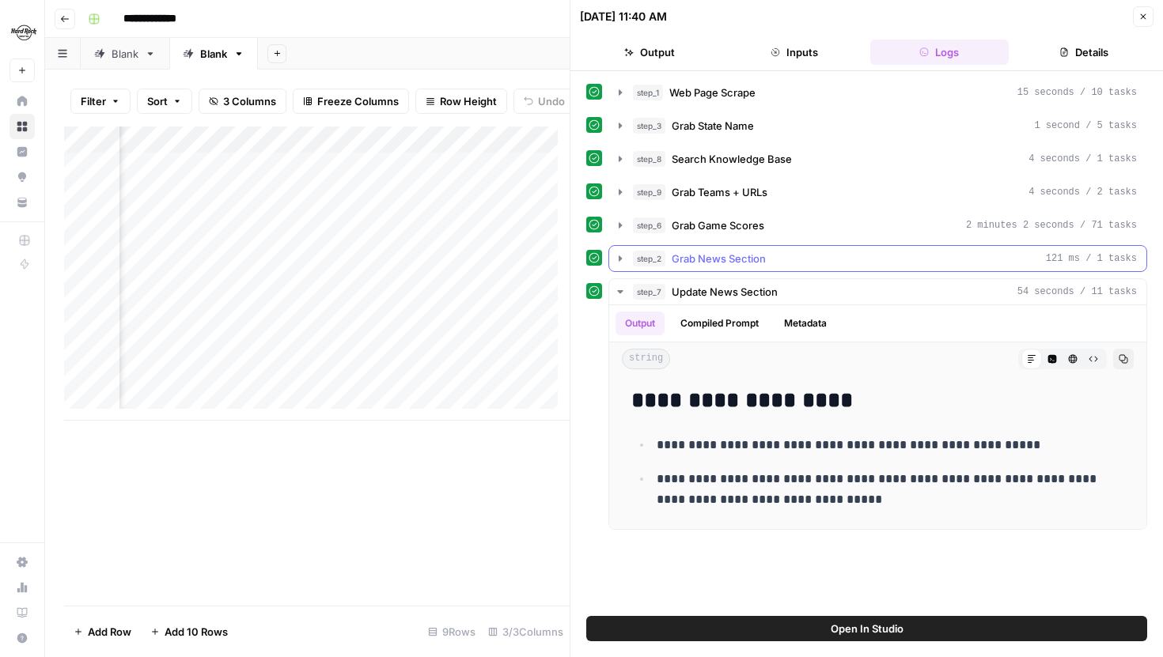
click at [619, 253] on icon "button" at bounding box center [620, 258] width 13 height 13
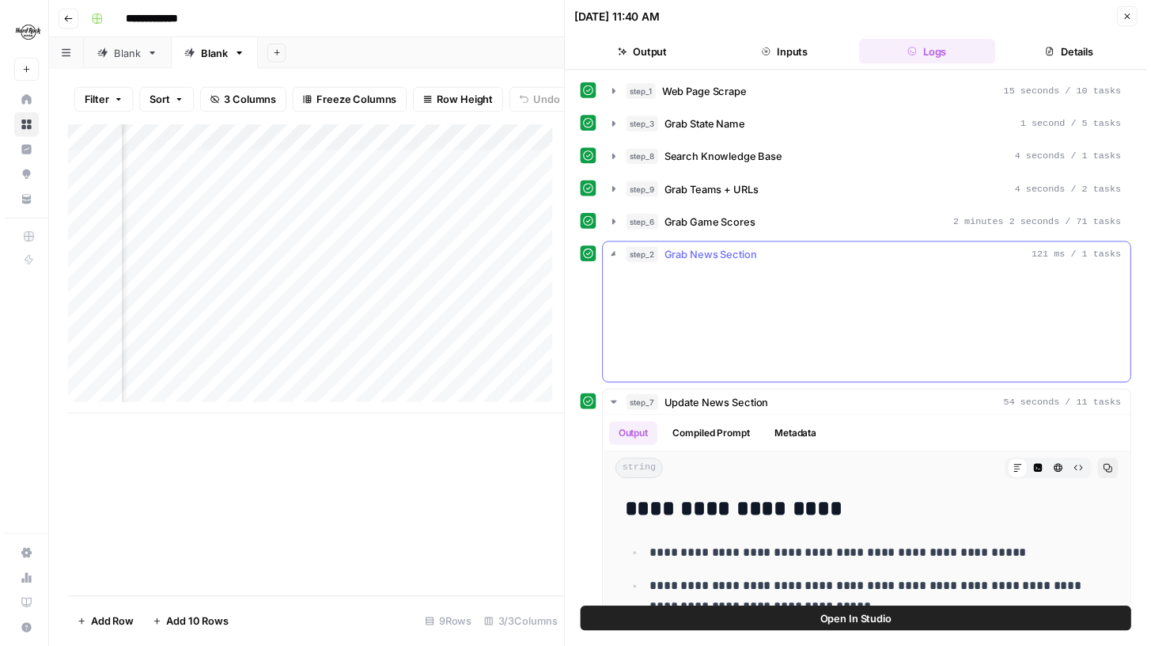
scroll to position [39, 0]
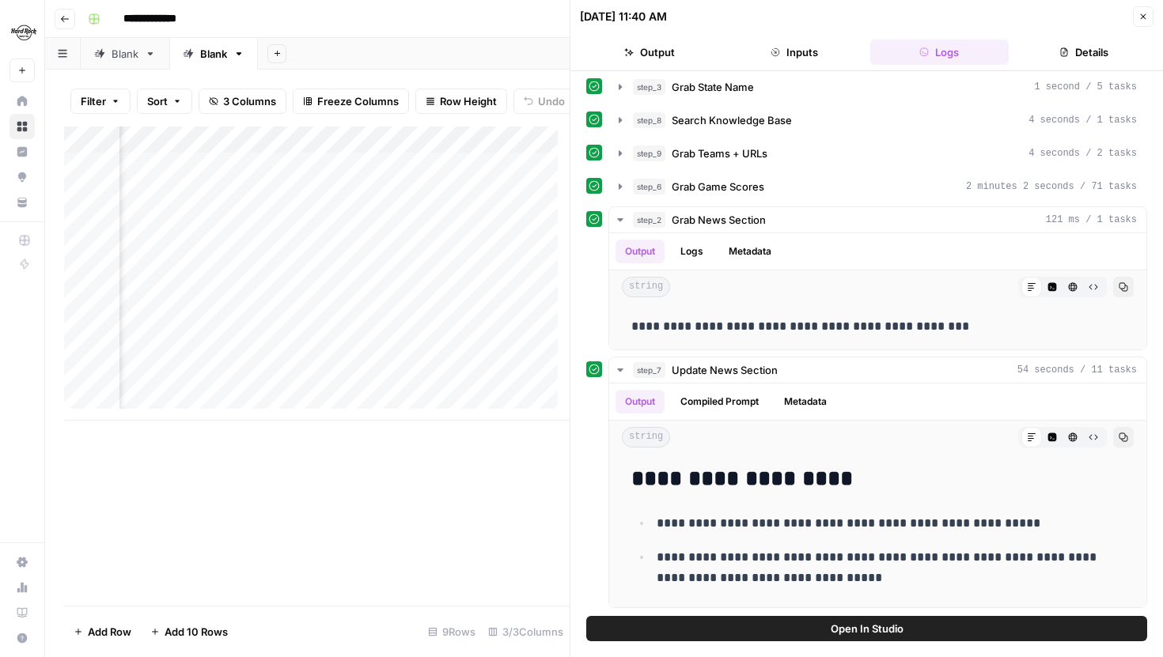
click at [308, 311] on div "Add Column" at bounding box center [317, 274] width 506 height 294
click at [1149, 15] on button "Close" at bounding box center [1143, 16] width 21 height 21
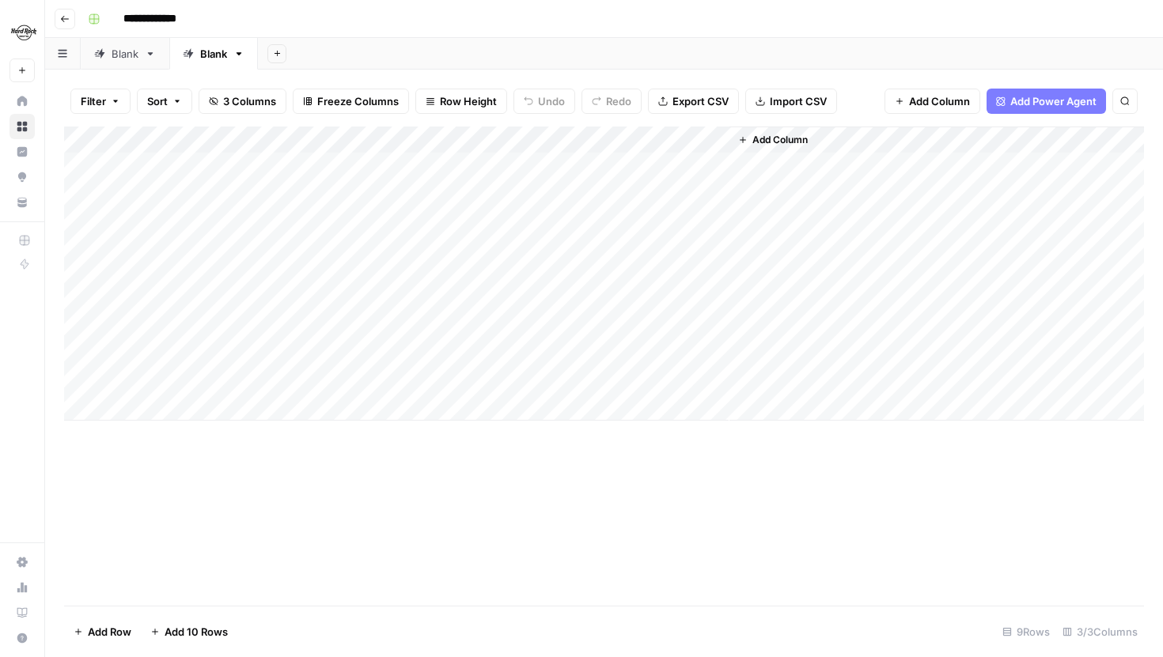
click at [710, 273] on div "Add Column" at bounding box center [604, 274] width 1080 height 294
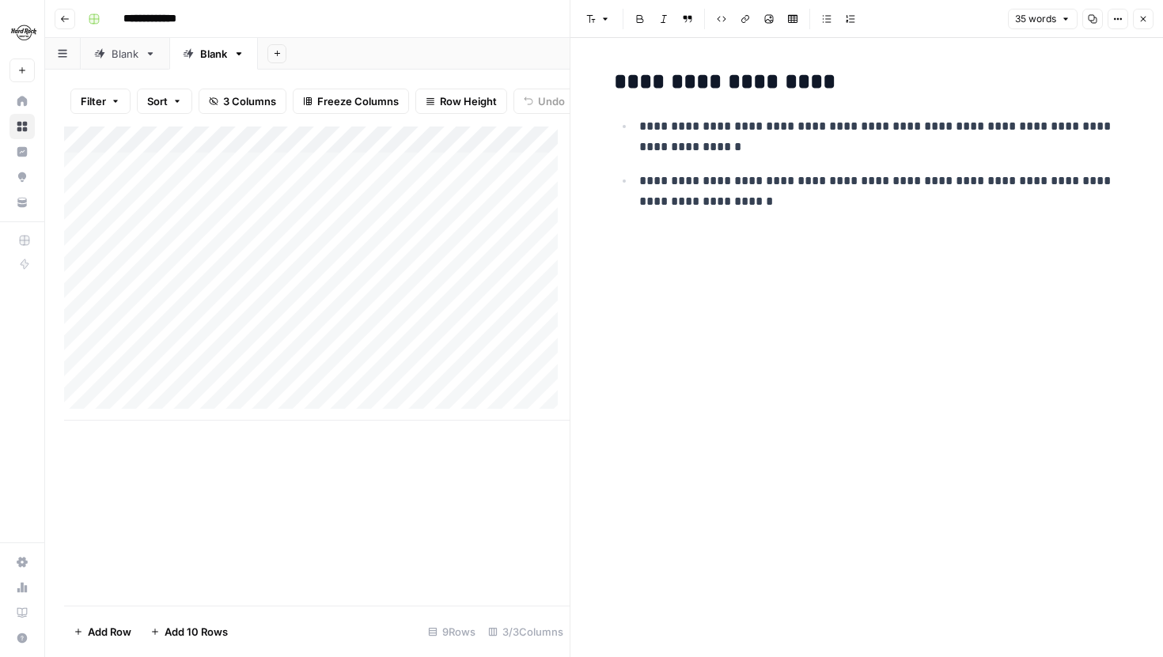
click at [1146, 20] on icon "button" at bounding box center [1143, 18] width 9 height 9
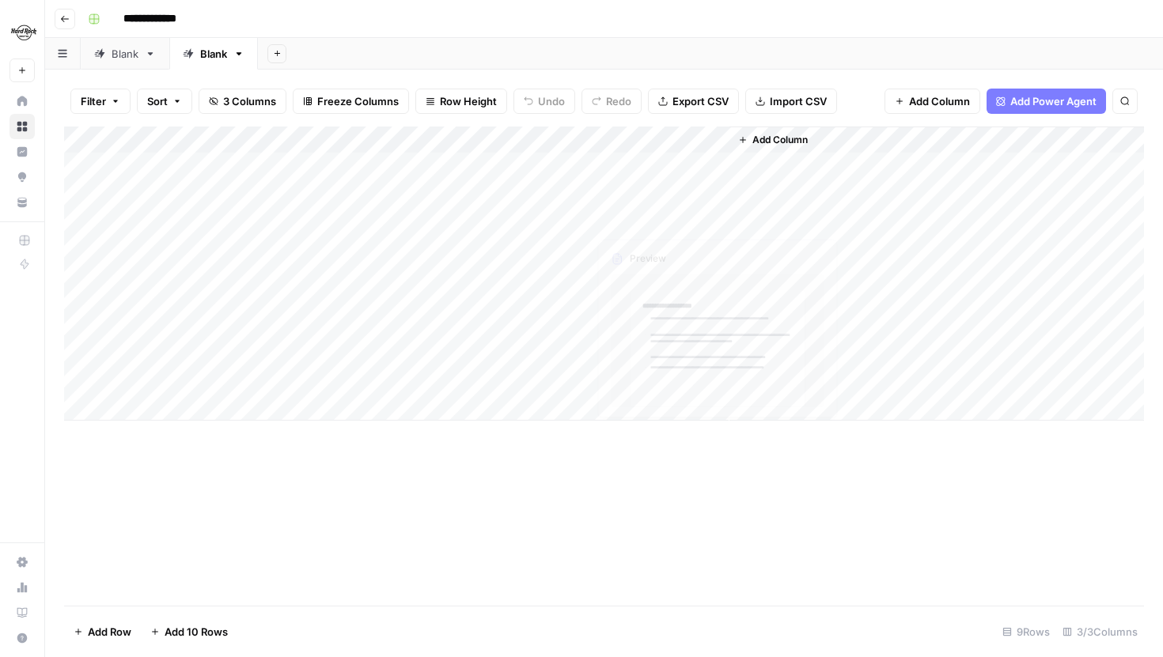
click at [710, 244] on div "Add Column" at bounding box center [604, 274] width 1080 height 294
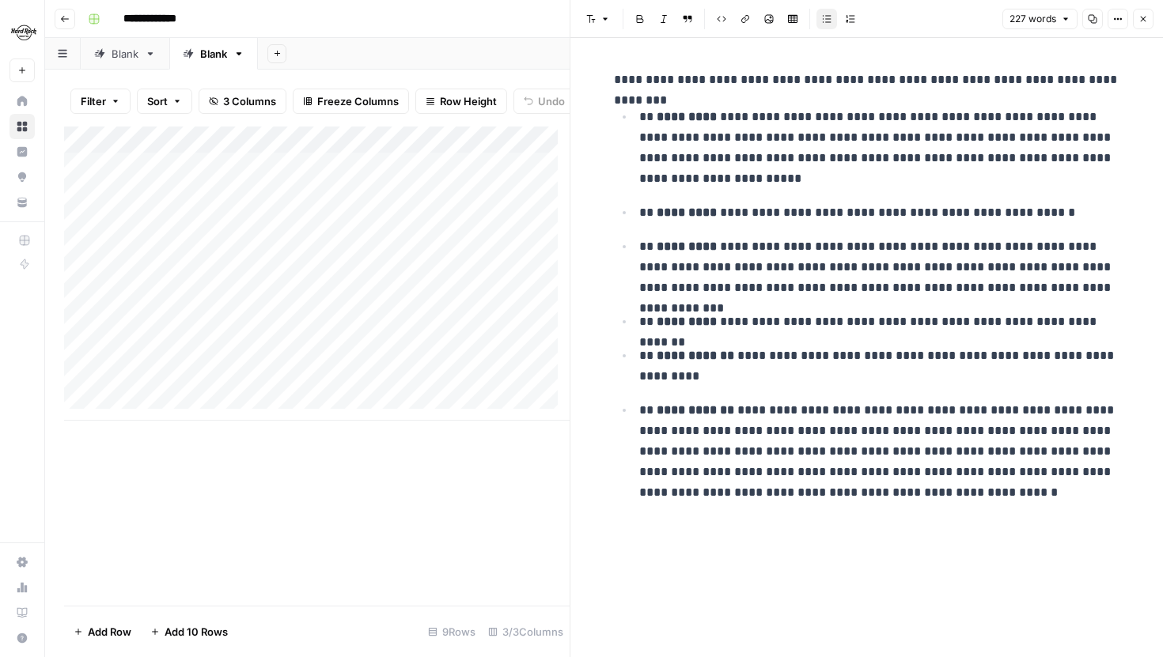
click at [1145, 25] on button "Close" at bounding box center [1143, 19] width 21 height 21
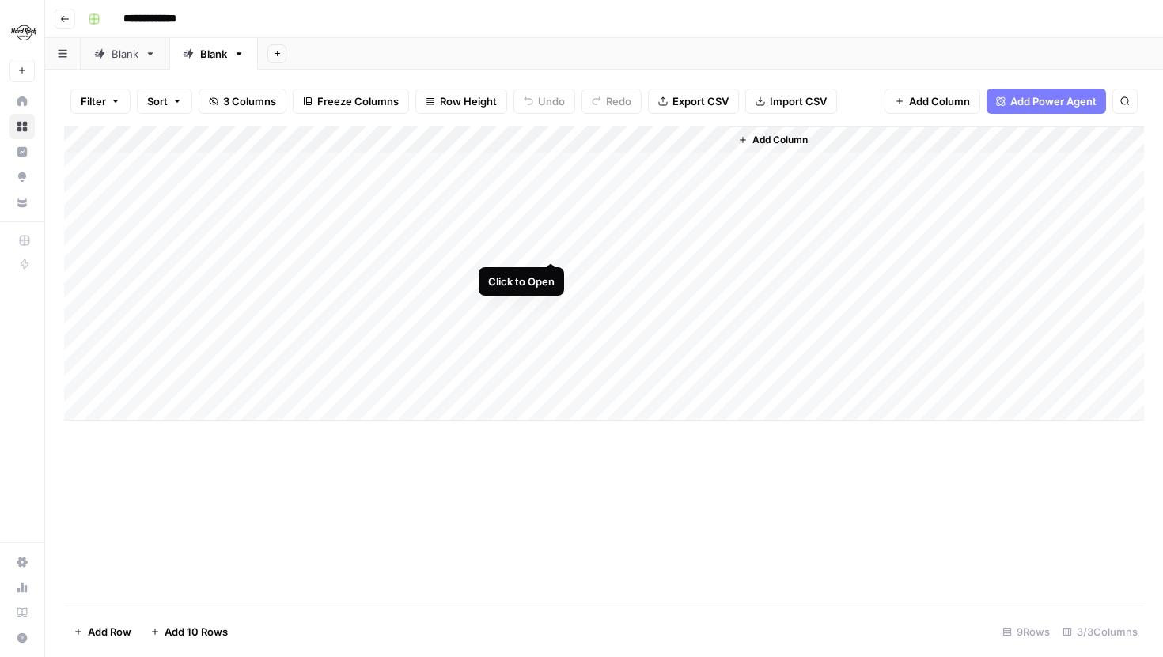
click at [553, 244] on div "Add Column" at bounding box center [604, 274] width 1080 height 294
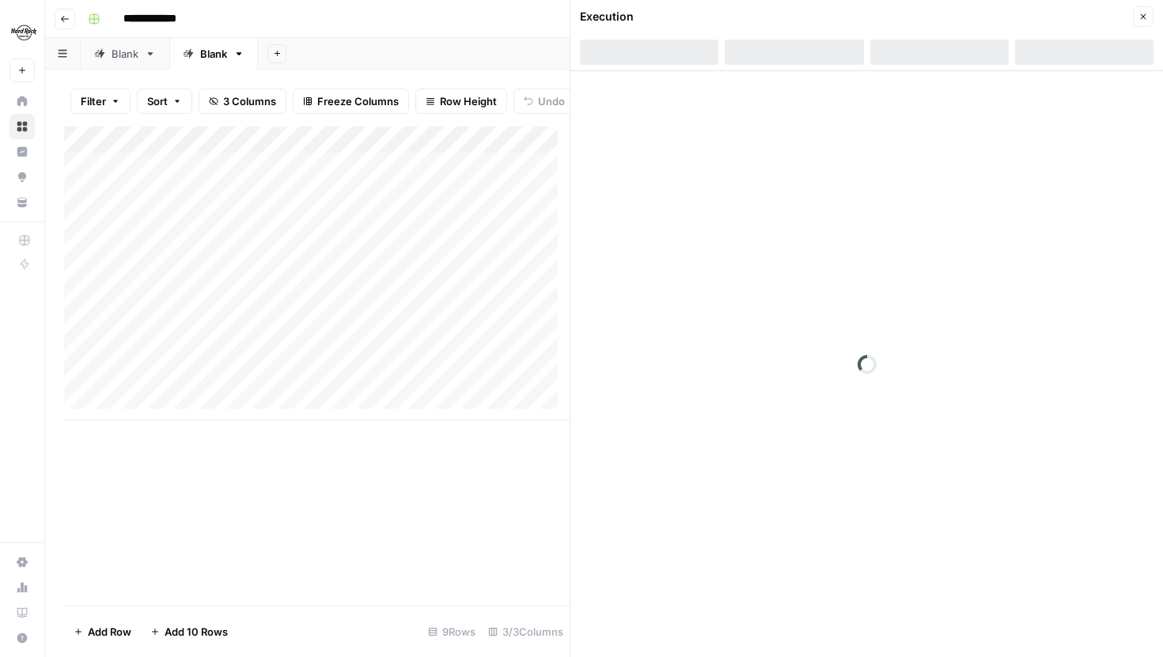
click at [945, 59] on div at bounding box center [939, 52] width 138 height 25
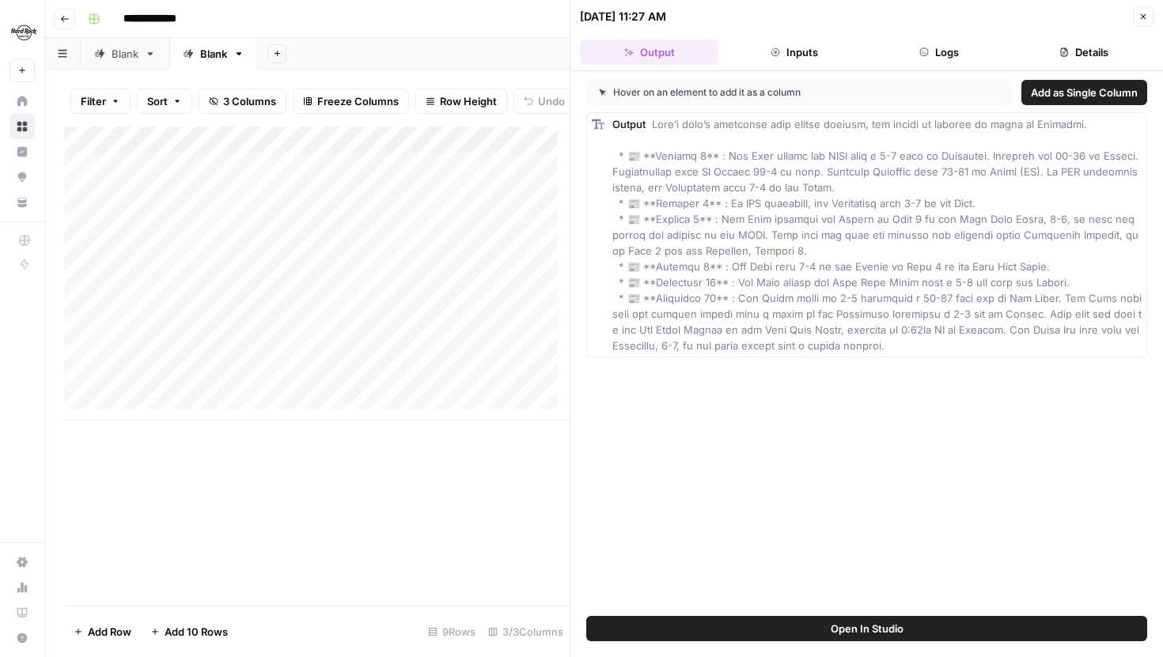
click at [935, 55] on button "Logs" at bounding box center [939, 52] width 138 height 25
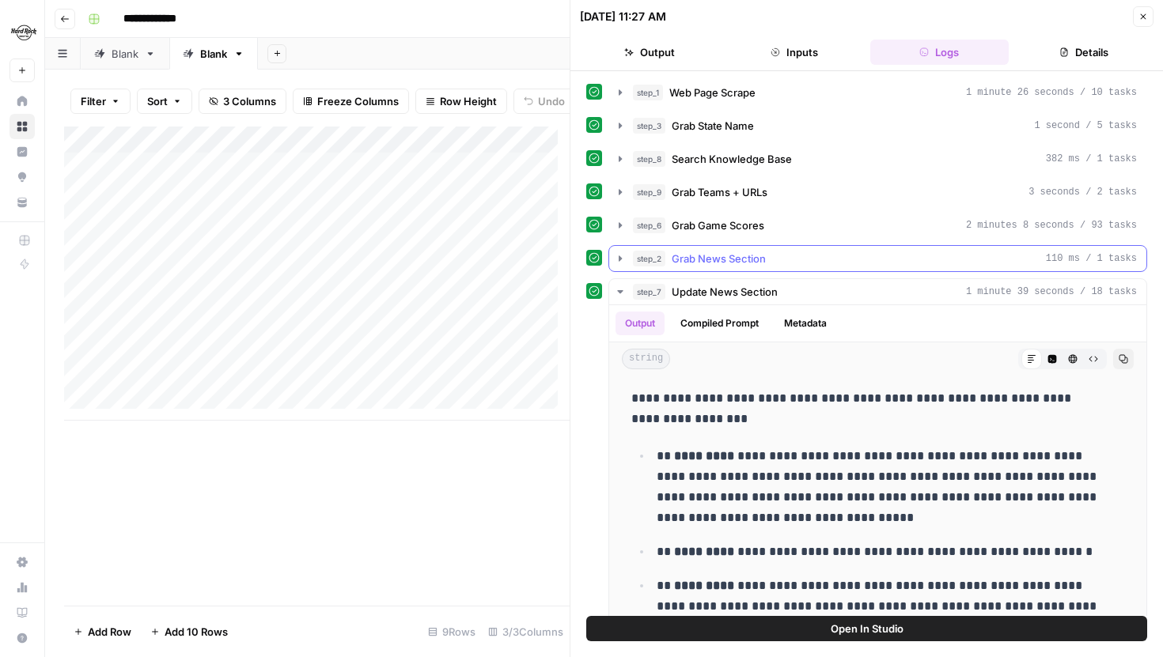
click at [619, 254] on icon "button" at bounding box center [620, 258] width 13 height 13
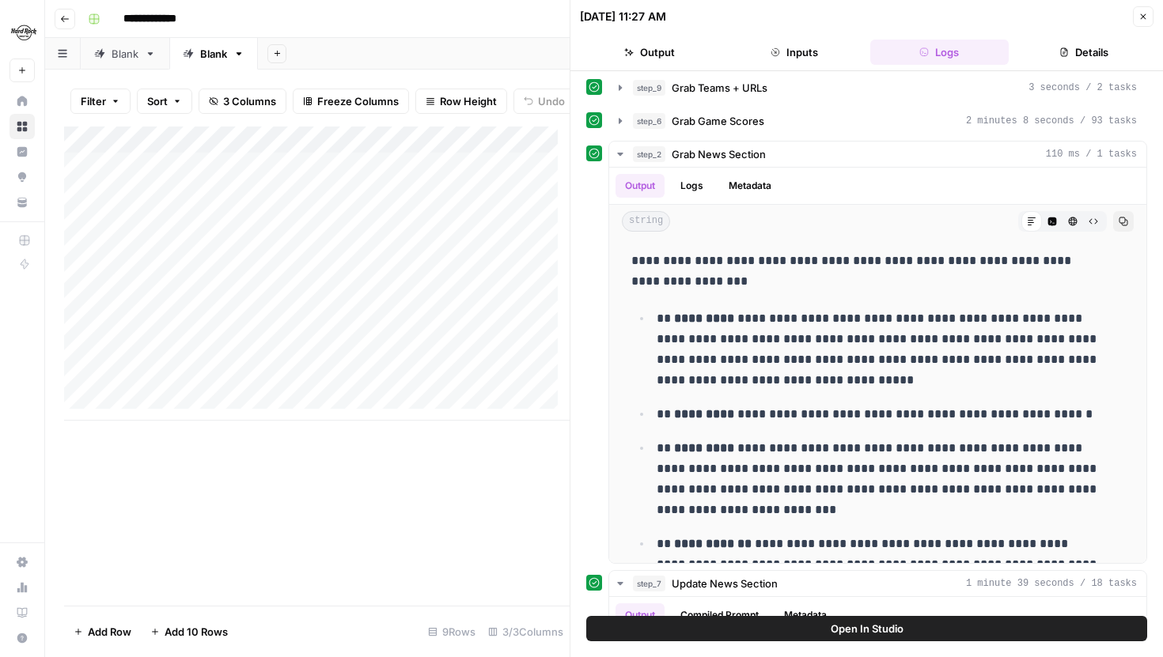
click at [607, 164] on div "**********" at bounding box center [866, 352] width 561 height 423
click at [616, 158] on icon "button" at bounding box center [620, 154] width 13 height 13
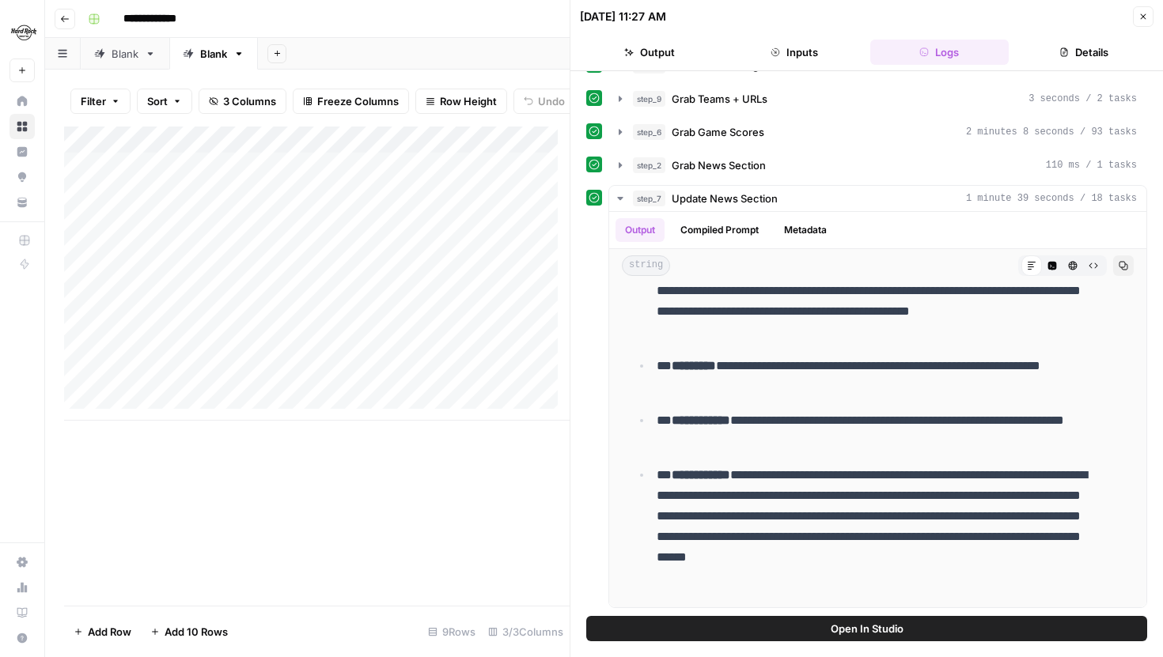
click at [1145, 16] on icon "button" at bounding box center [1143, 16] width 9 height 9
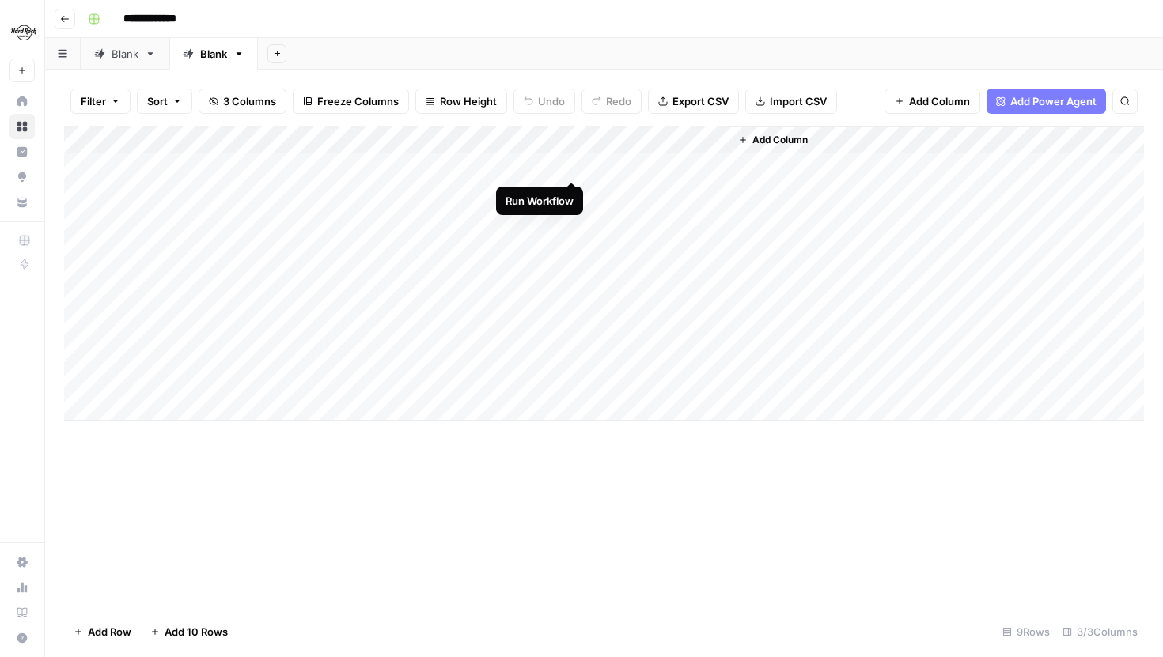
click at [555, 165] on div "Add Column" at bounding box center [604, 274] width 1080 height 294
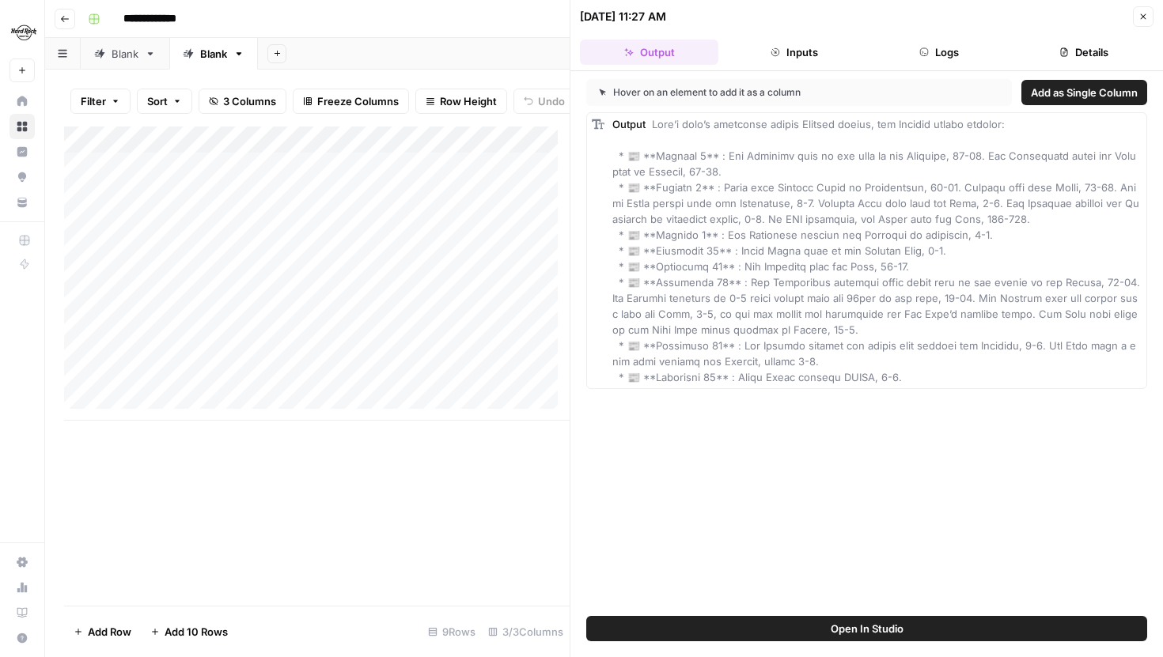
click at [1138, 20] on button "Close" at bounding box center [1143, 16] width 21 height 21
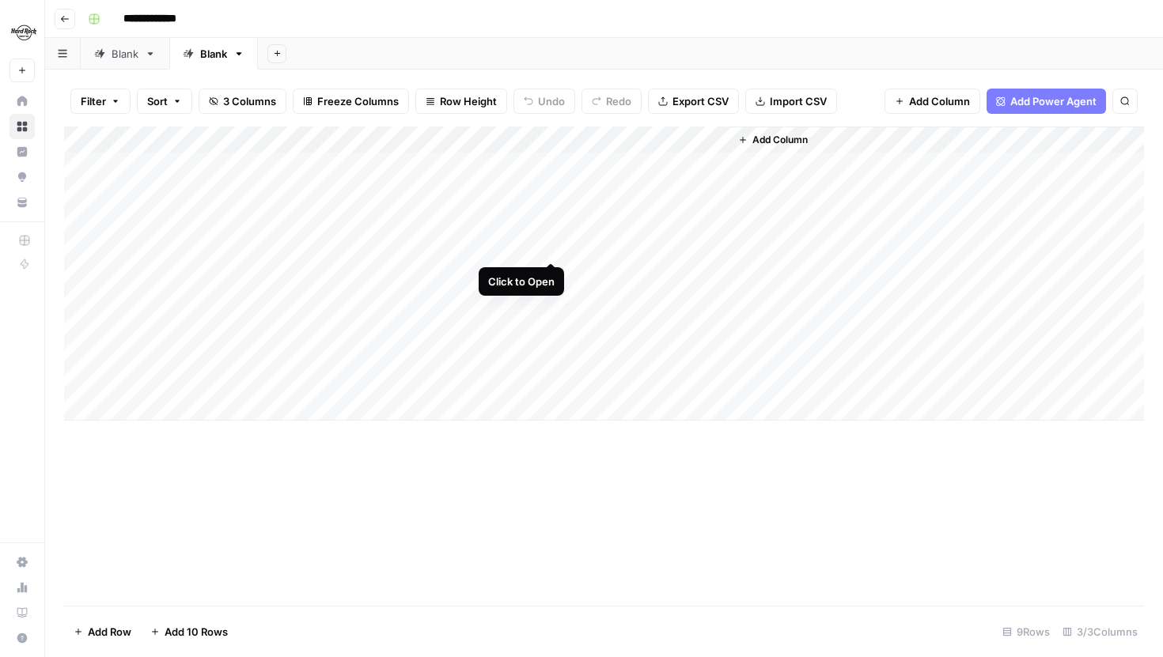
click at [551, 244] on div "Add Column" at bounding box center [604, 274] width 1080 height 294
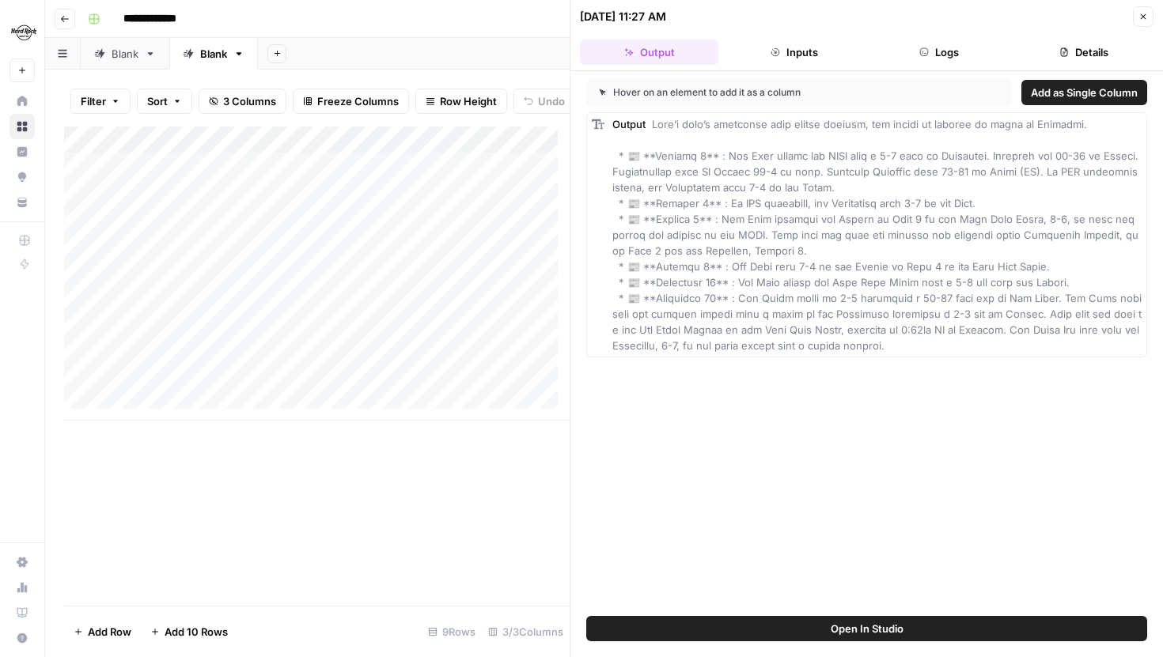
click at [951, 42] on button "Logs" at bounding box center [939, 52] width 138 height 25
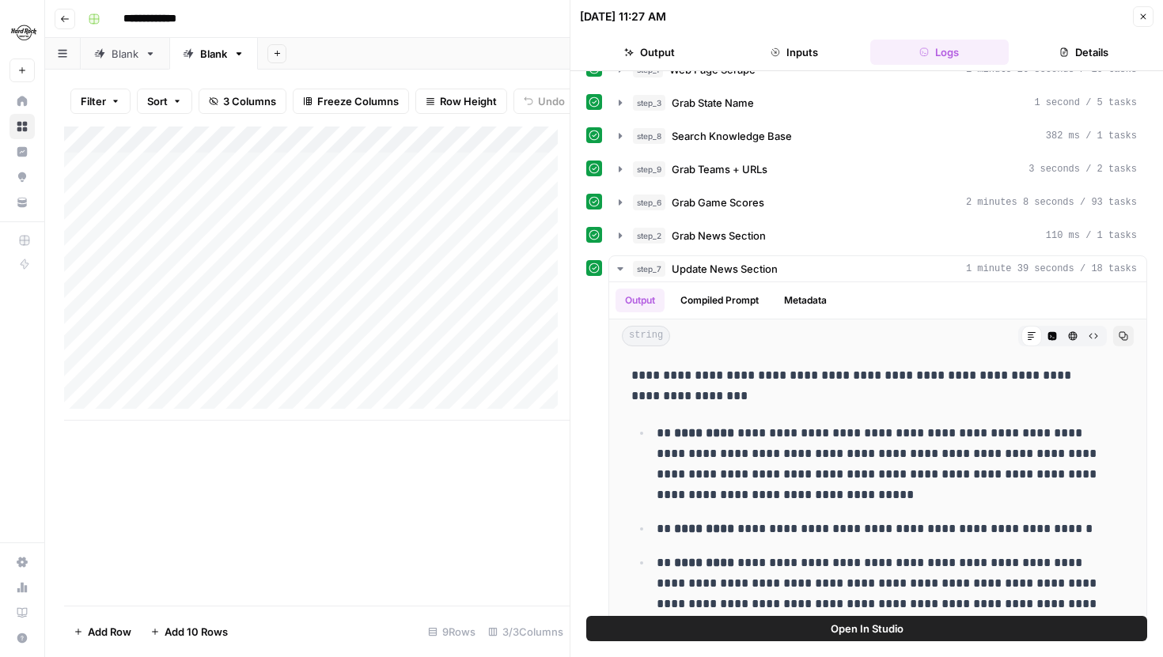
scroll to position [26, 0]
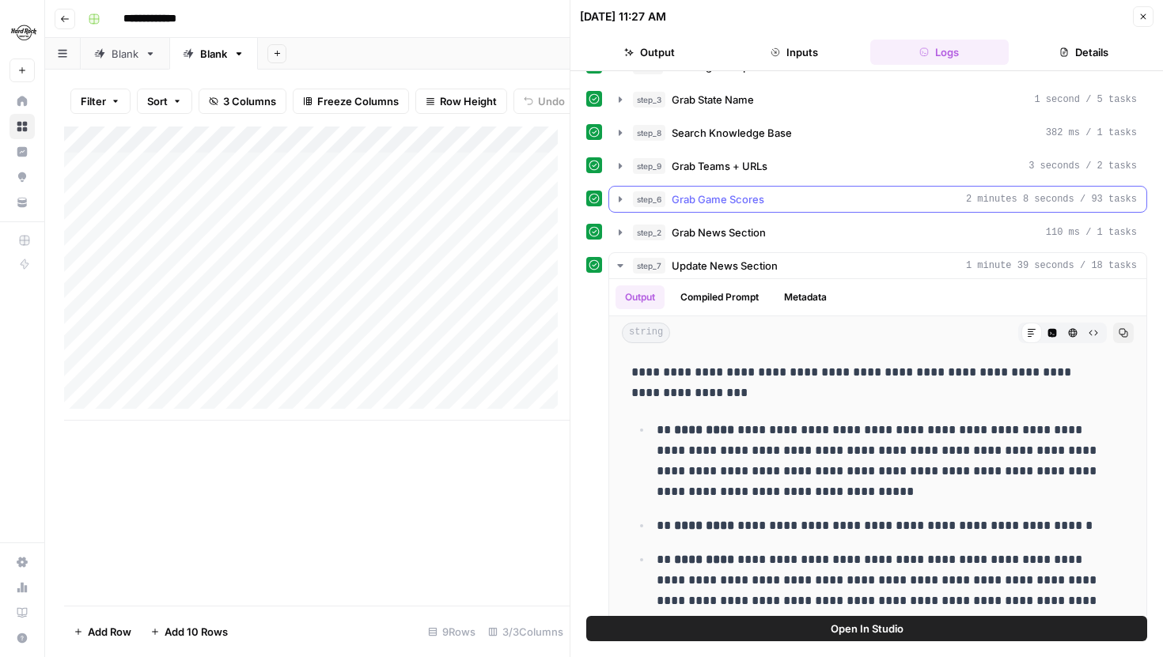
click at [617, 201] on icon "button" at bounding box center [620, 199] width 13 height 13
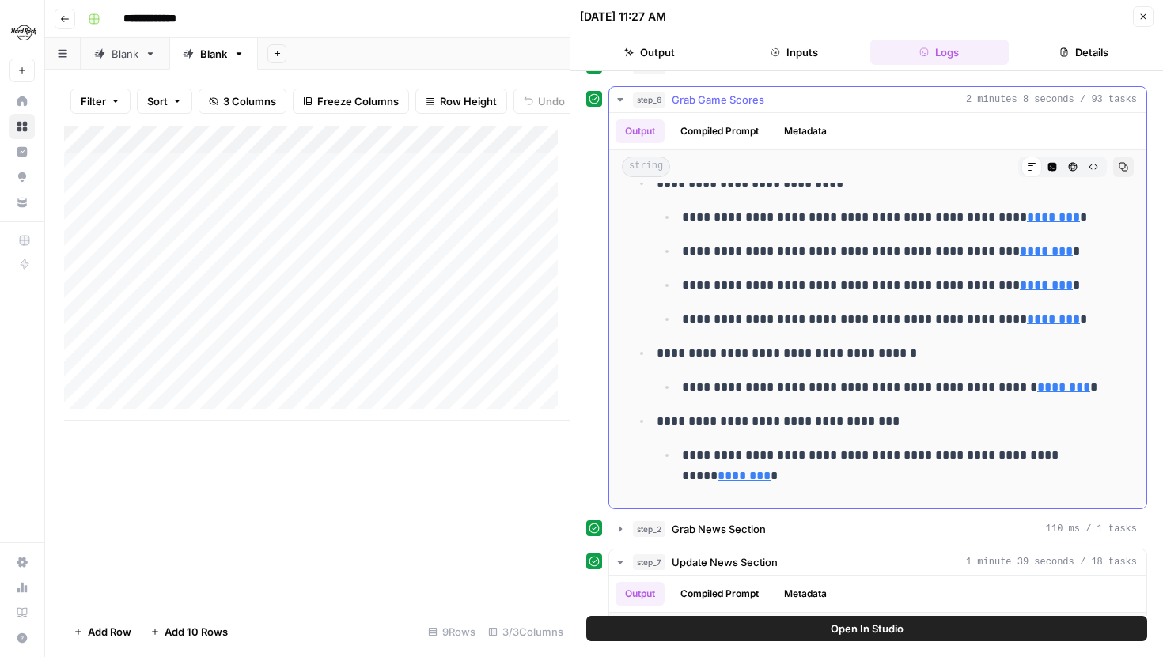
scroll to position [0, 0]
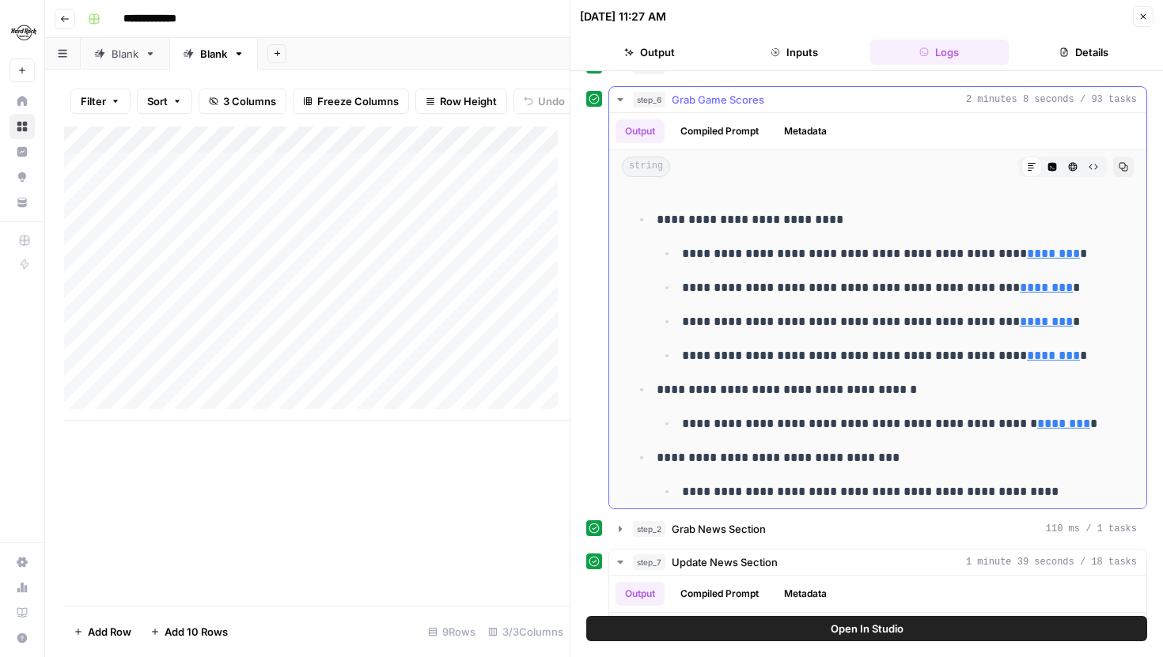
drag, startPoint x: 657, startPoint y: 220, endPoint x: 1083, endPoint y: 354, distance: 446.9
click at [1083, 354] on li "**********" at bounding box center [888, 287] width 472 height 157
click at [1083, 354] on p "**********" at bounding box center [891, 356] width 419 height 21
click at [1137, 13] on button "Close" at bounding box center [1143, 16] width 21 height 21
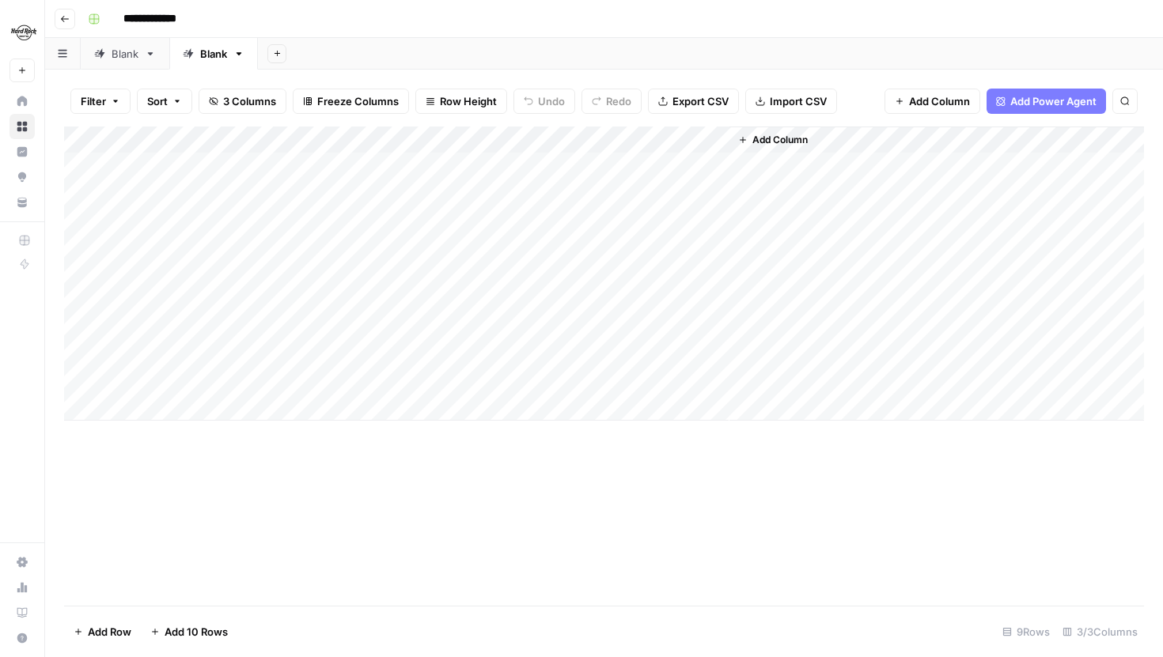
click at [127, 58] on div "Blank" at bounding box center [125, 54] width 27 height 16
click at [131, 55] on div "Blank" at bounding box center [125, 54] width 27 height 16
click at [131, 54] on div "Blank" at bounding box center [125, 54] width 27 height 16
click at [137, 54] on input "*****" at bounding box center [126, 54] width 29 height 21
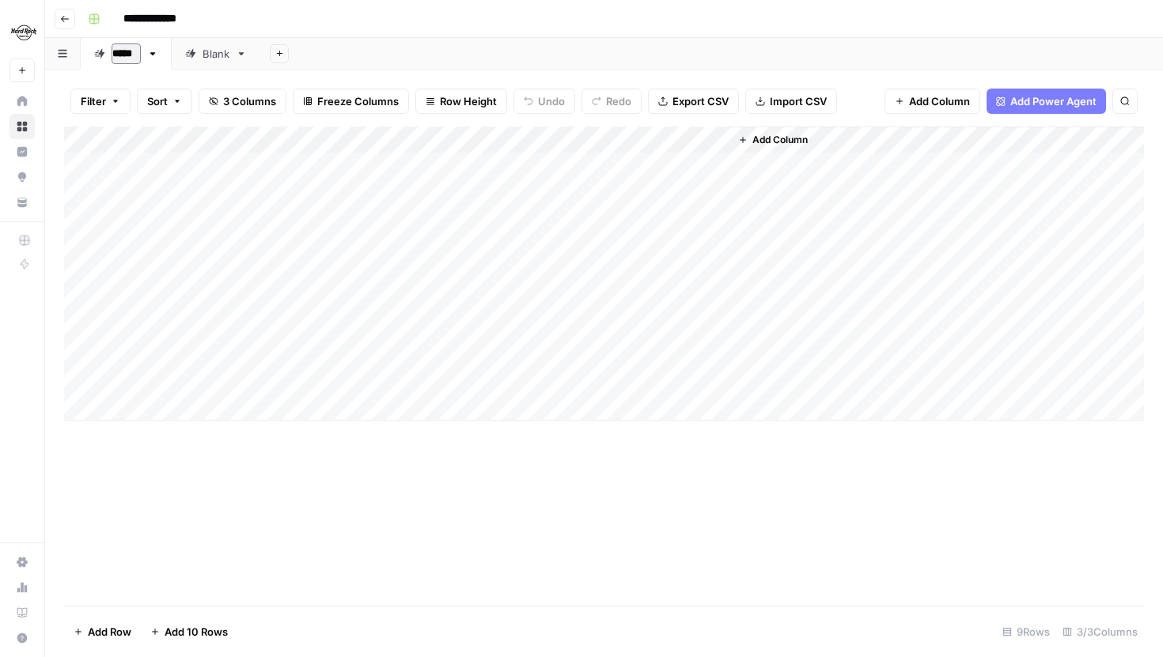
click at [137, 54] on input "*****" at bounding box center [126, 54] width 29 height 21
type input "*********"
click at [401, 48] on div "Add Sheet" at bounding box center [723, 54] width 880 height 32
click at [230, 54] on div "Blank" at bounding box center [237, 54] width 27 height 16
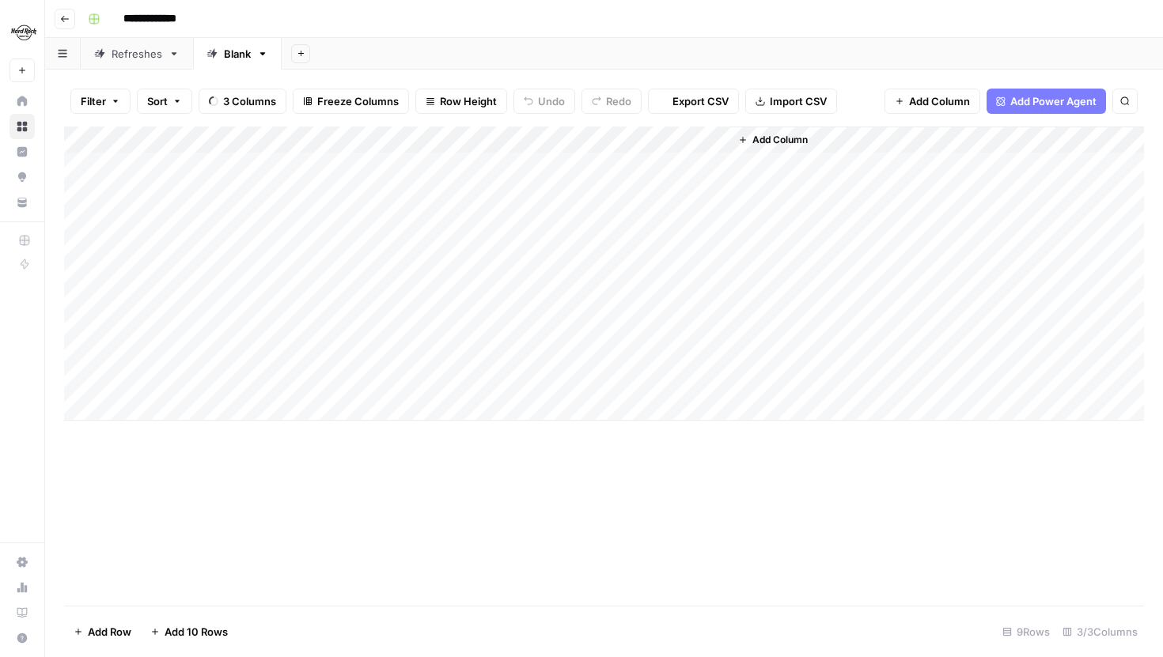
click at [234, 52] on div "Blank" at bounding box center [237, 54] width 27 height 16
click at [233, 57] on input "*****" at bounding box center [238, 54] width 29 height 21
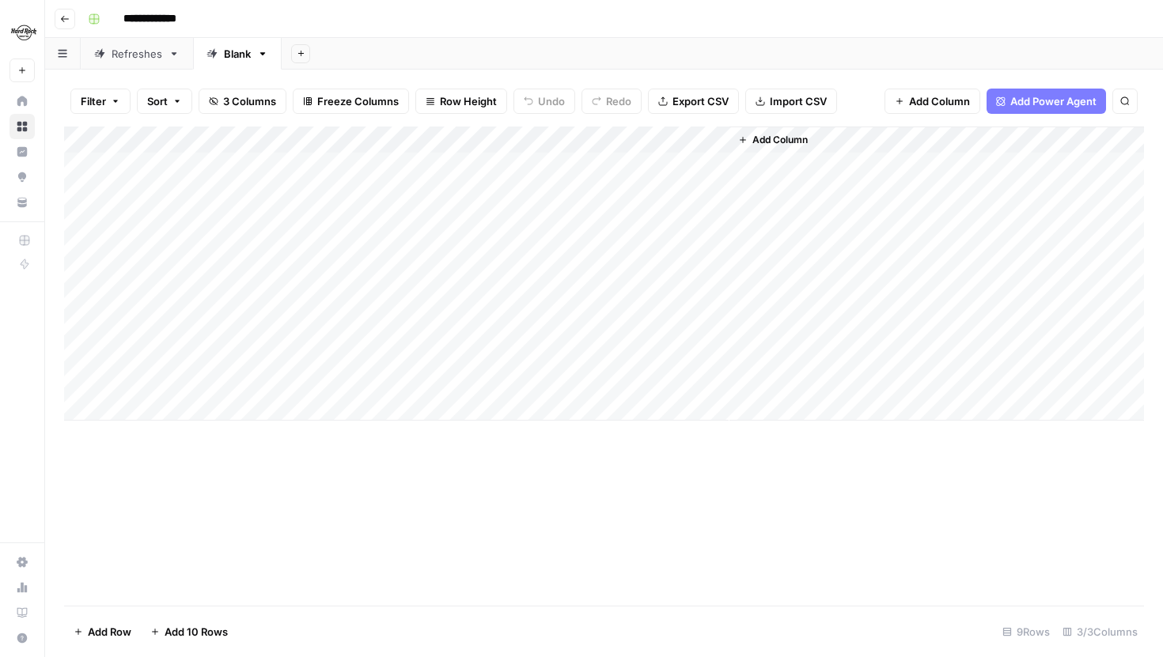
click at [240, 52] on div "Blank" at bounding box center [237, 54] width 27 height 16
type input "**"
click at [554, 244] on div "Add Column" at bounding box center [604, 274] width 1080 height 294
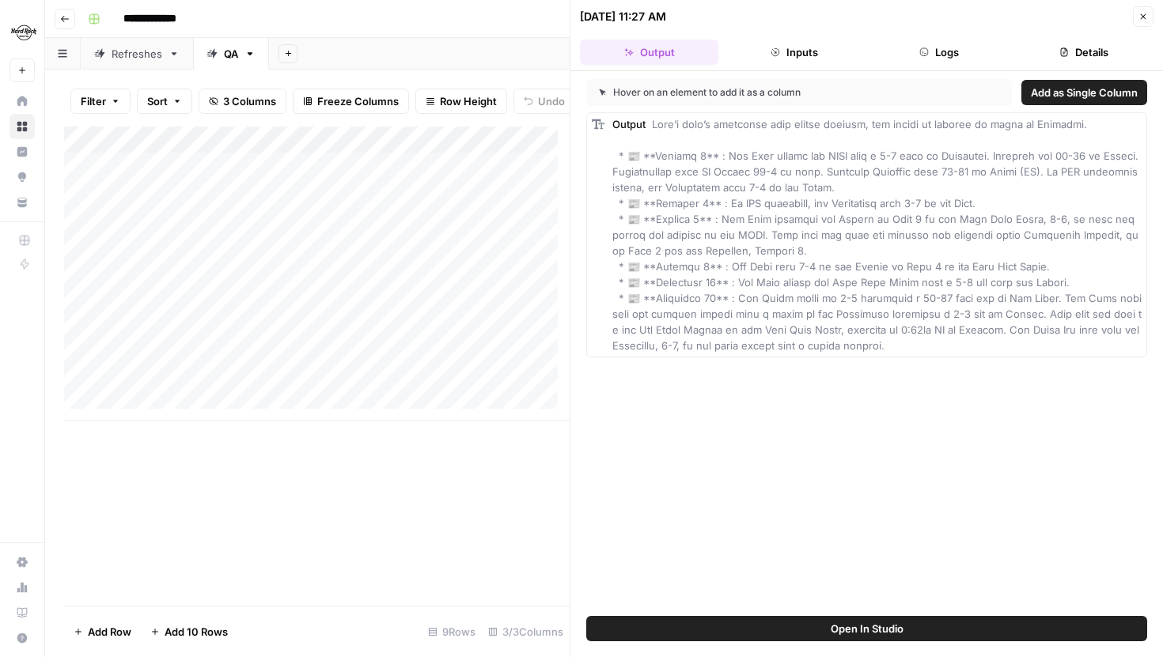
click at [971, 51] on button "Logs" at bounding box center [939, 52] width 138 height 25
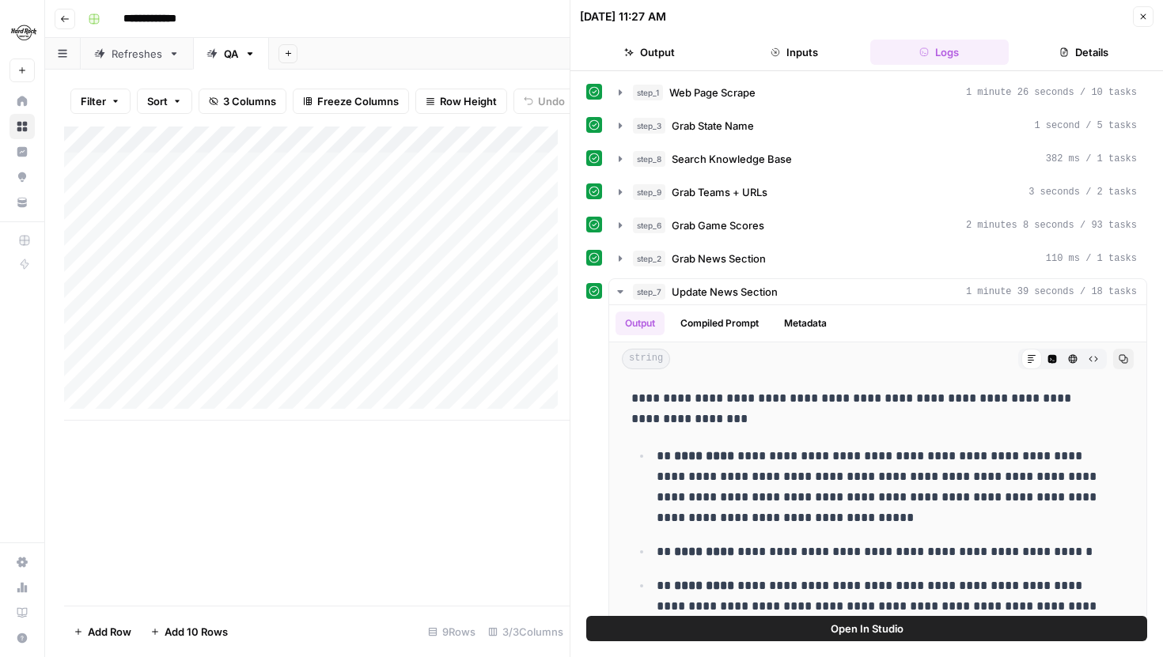
click at [802, 630] on button "Open In Studio" at bounding box center [866, 628] width 561 height 25
click at [621, 253] on icon "button" at bounding box center [620, 258] width 13 height 13
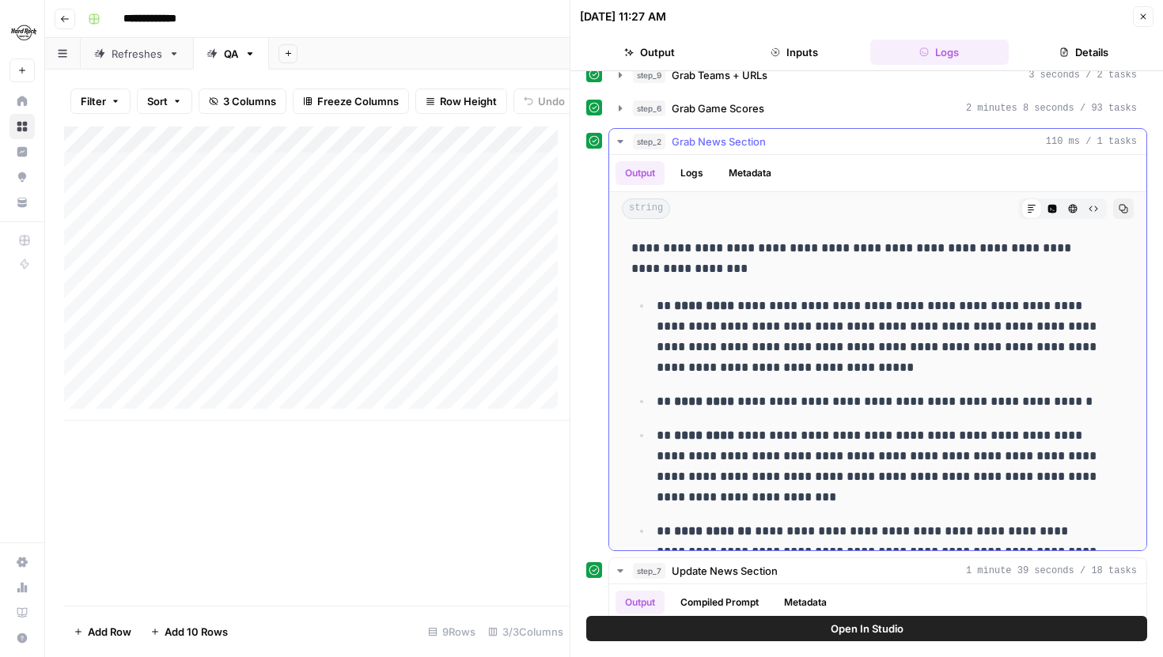
scroll to position [135, 0]
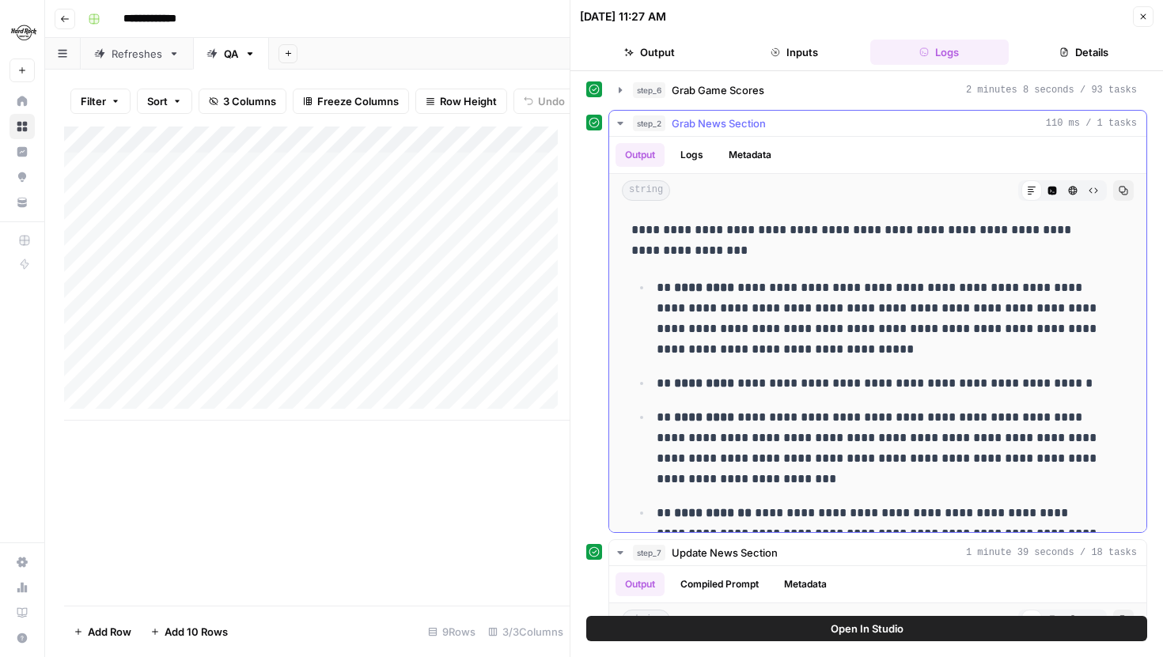
drag, startPoint x: 741, startPoint y: 385, endPoint x: 1099, endPoint y: 381, distance: 357.6
click at [1101, 381] on div "**********" at bounding box center [878, 512] width 512 height 597
click at [1082, 381] on p "**********" at bounding box center [879, 383] width 444 height 21
click at [1147, 22] on button "Close" at bounding box center [1143, 16] width 21 height 21
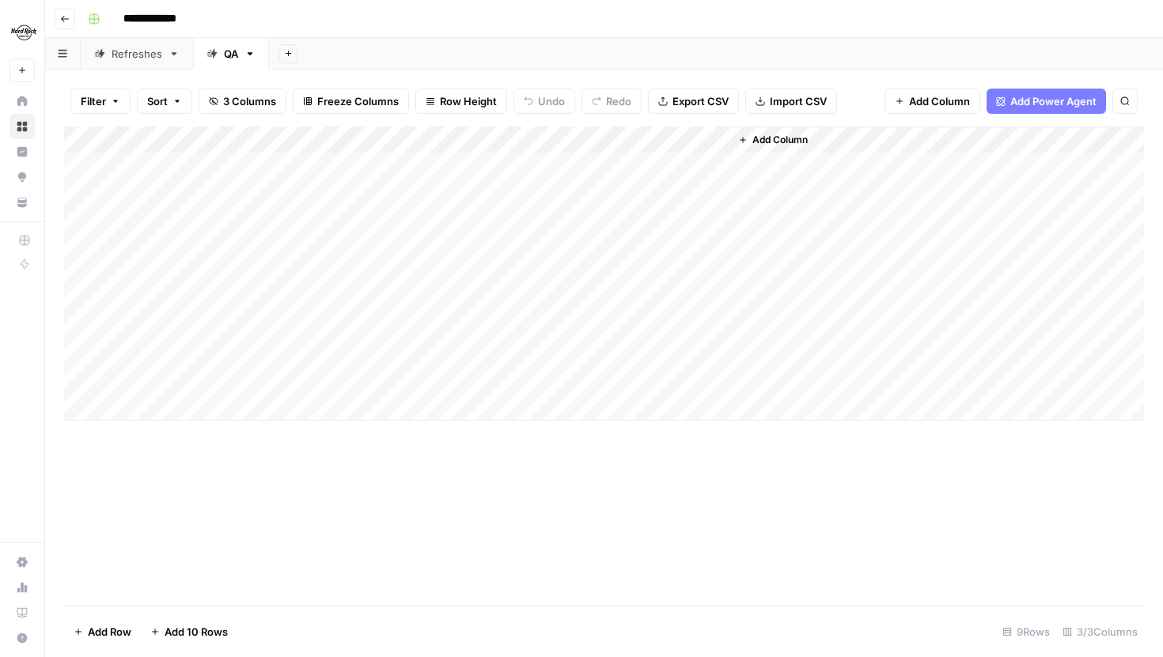
click at [141, 63] on link "Refreshes" at bounding box center [137, 54] width 112 height 32
click at [553, 166] on div "Add Column" at bounding box center [604, 274] width 1080 height 294
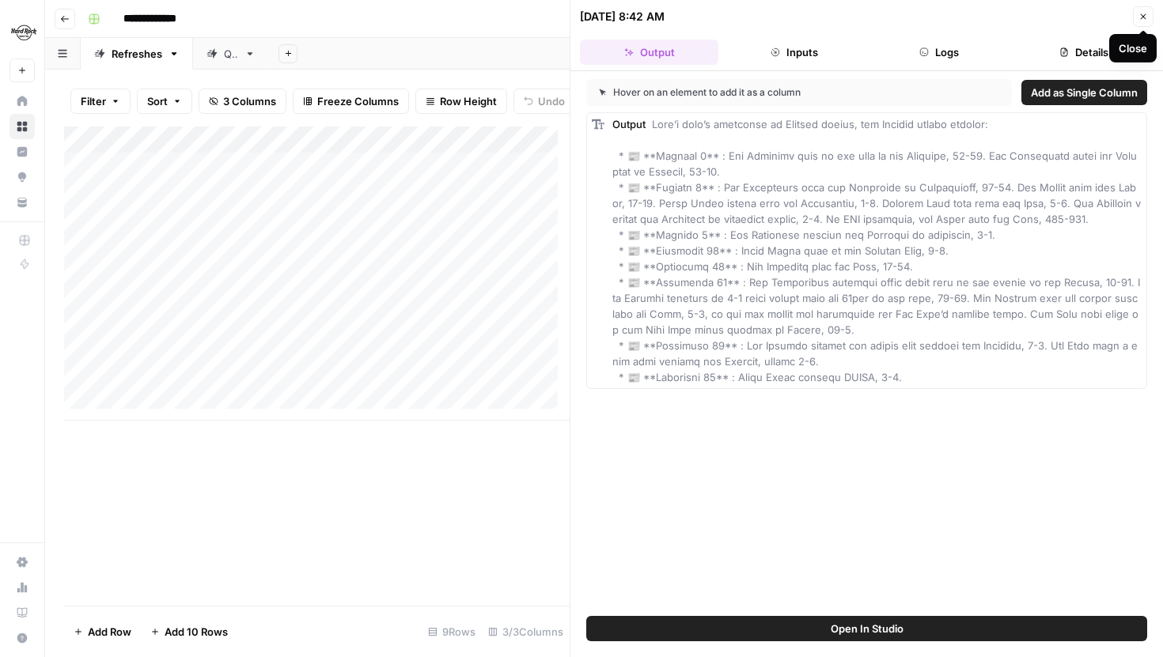
click at [1139, 19] on icon "button" at bounding box center [1143, 16] width 9 height 9
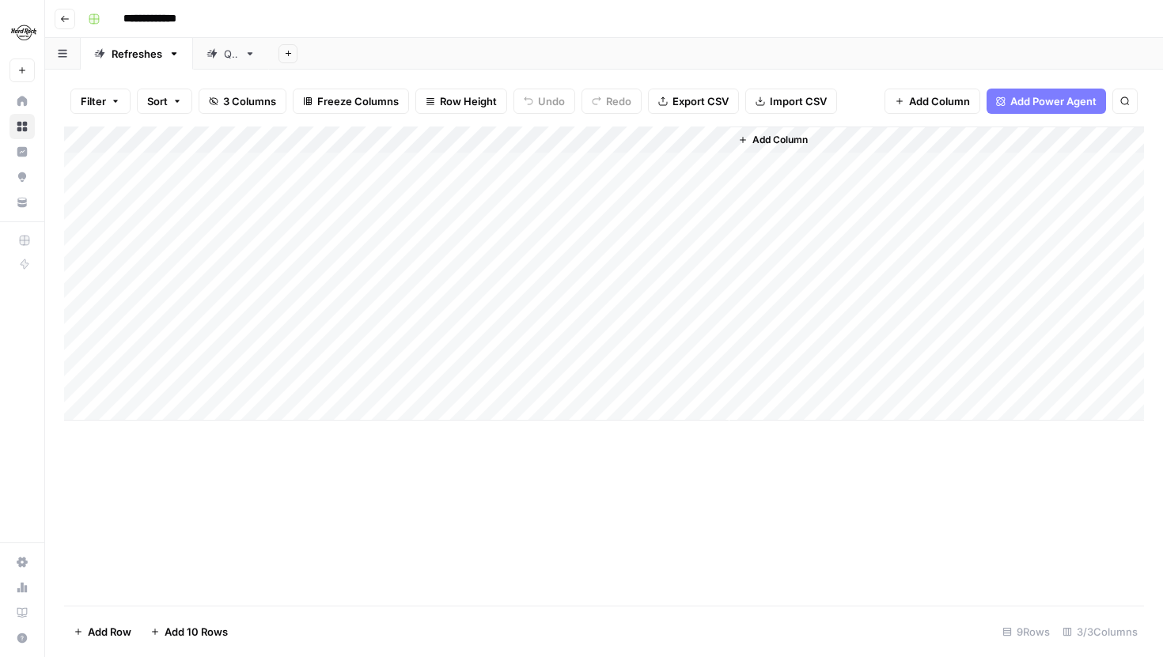
click at [550, 246] on div "Add Column" at bounding box center [604, 274] width 1080 height 294
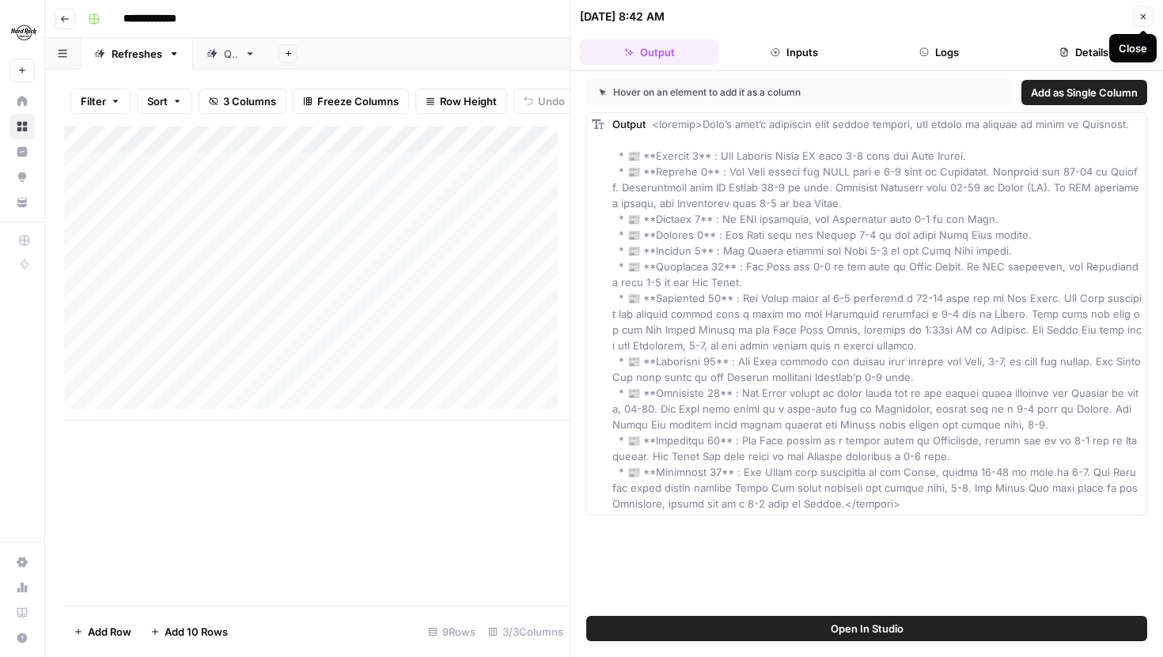
click at [1145, 15] on icon "button" at bounding box center [1143, 16] width 9 height 9
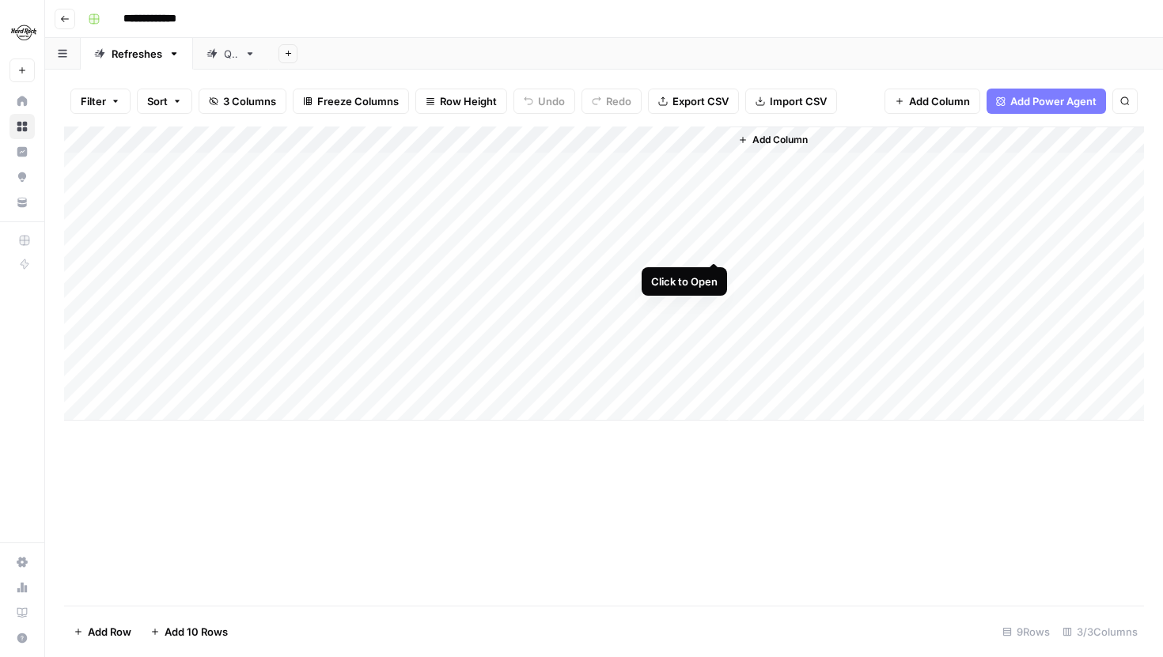
click at [713, 244] on div "Add Column" at bounding box center [604, 274] width 1080 height 294
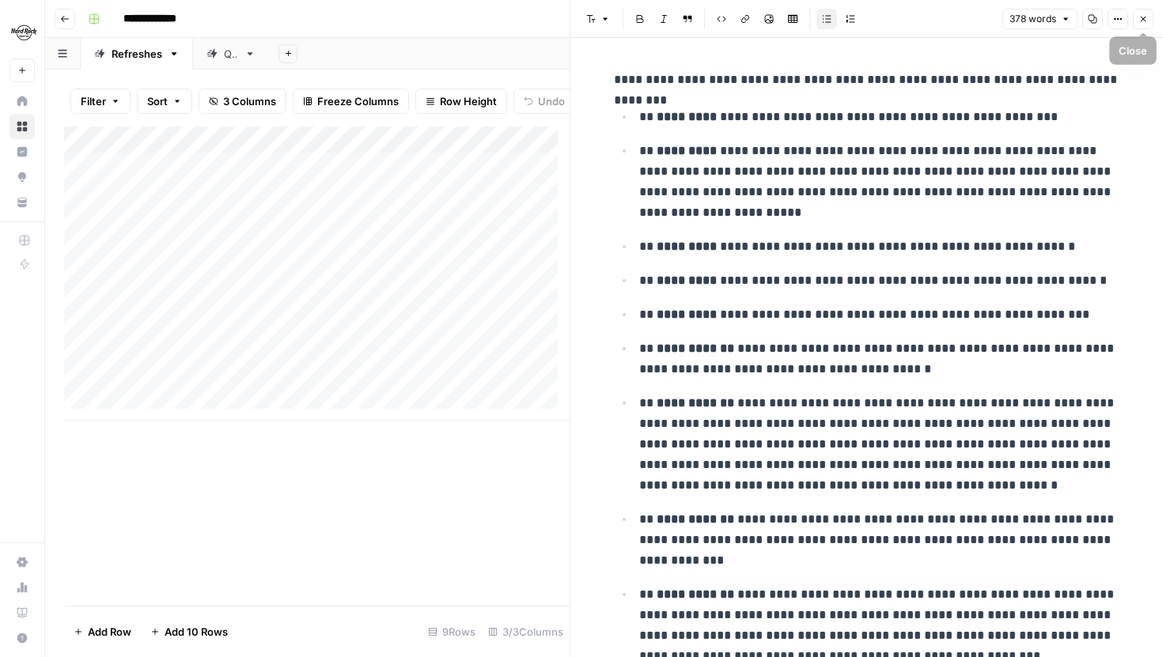
click at [1144, 16] on icon "button" at bounding box center [1143, 18] width 9 height 9
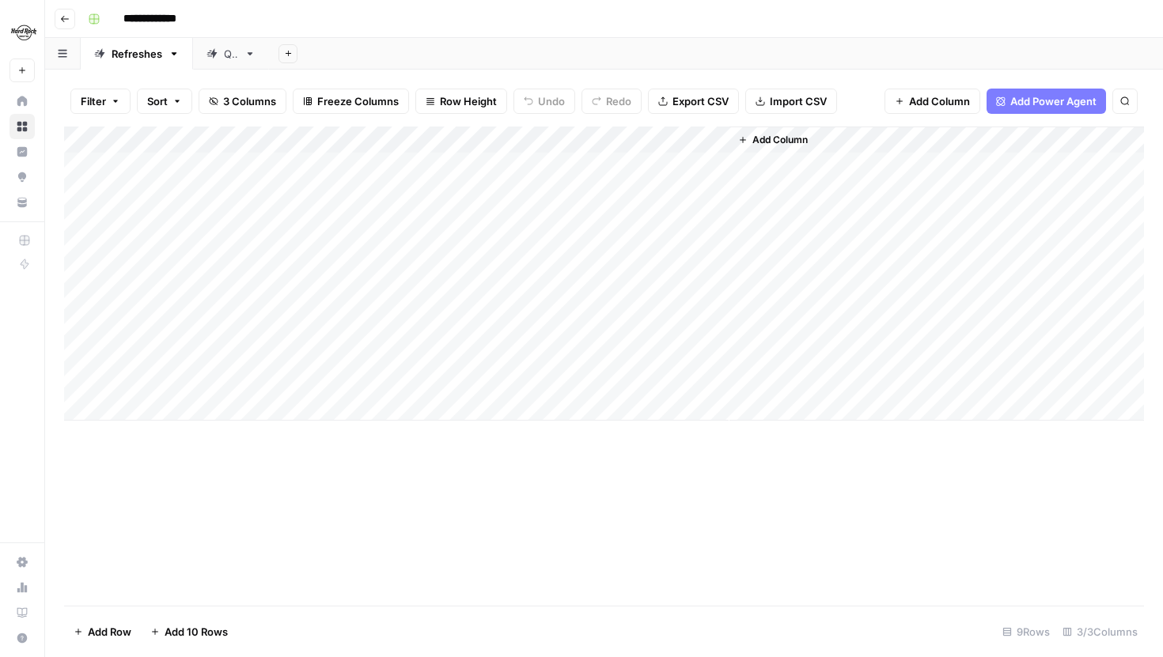
click at [712, 249] on div "Add Column" at bounding box center [604, 274] width 1080 height 294
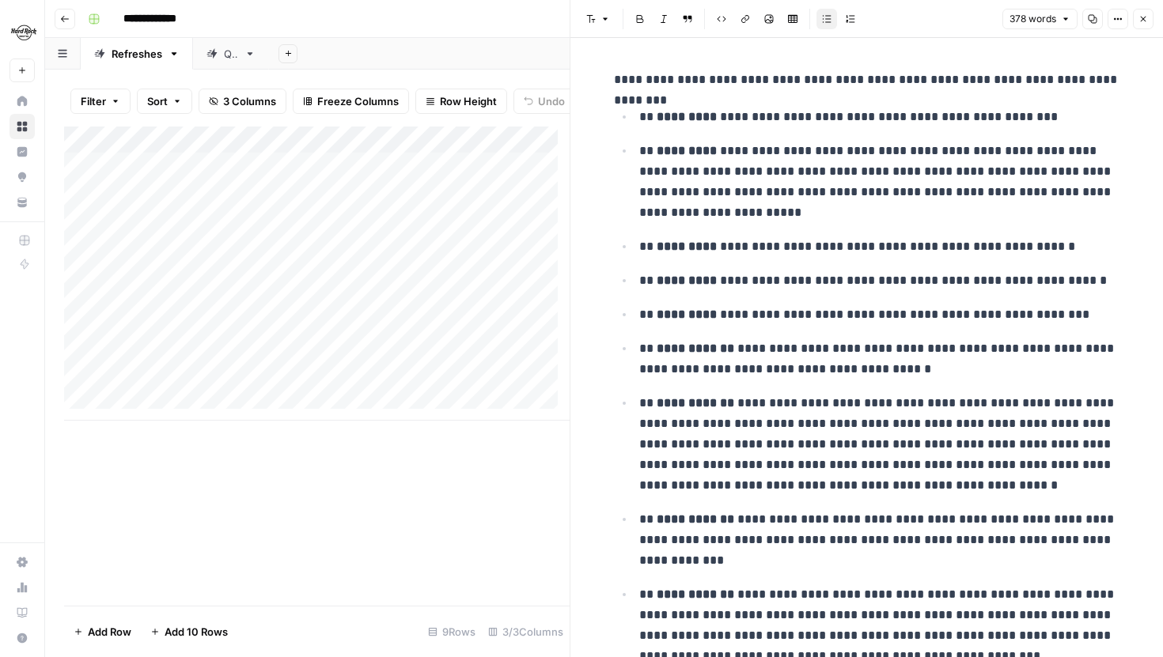
click at [1152, 19] on button "Close" at bounding box center [1143, 19] width 21 height 21
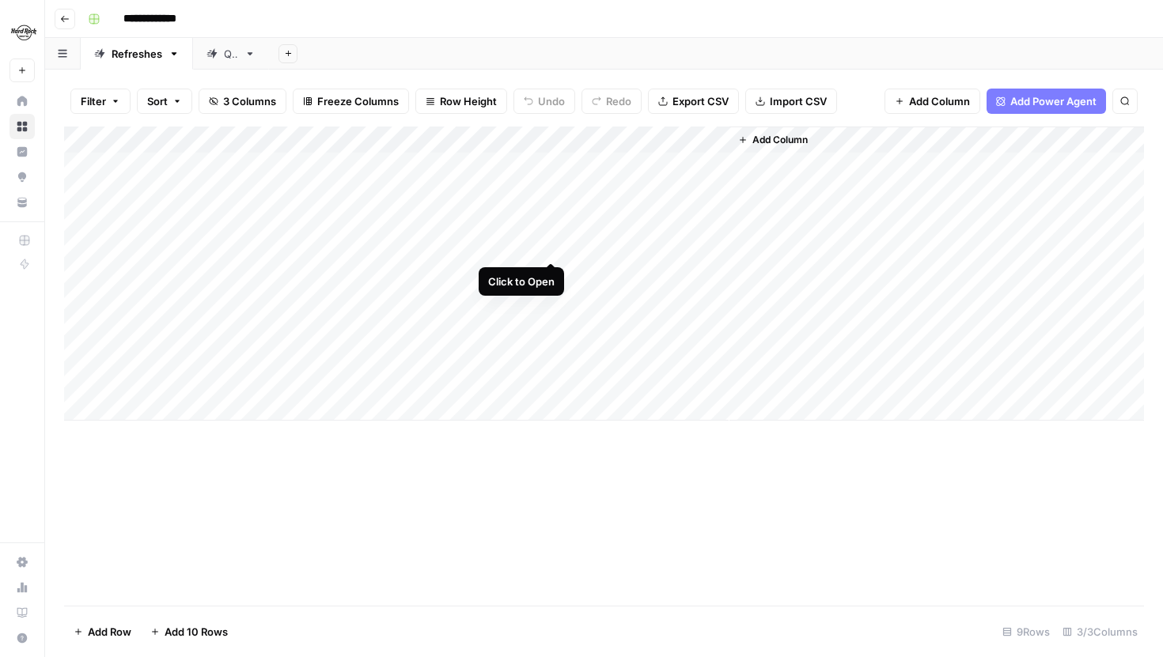
click at [552, 244] on div "Add Column" at bounding box center [604, 274] width 1080 height 294
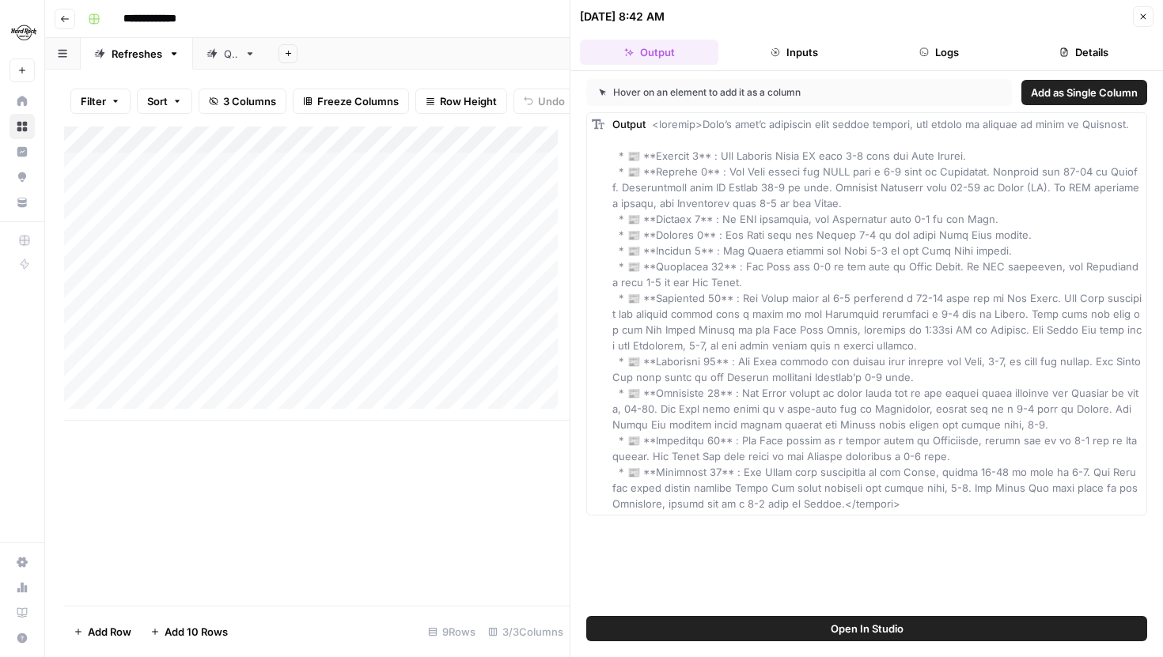
click at [904, 51] on button "Logs" at bounding box center [939, 52] width 138 height 25
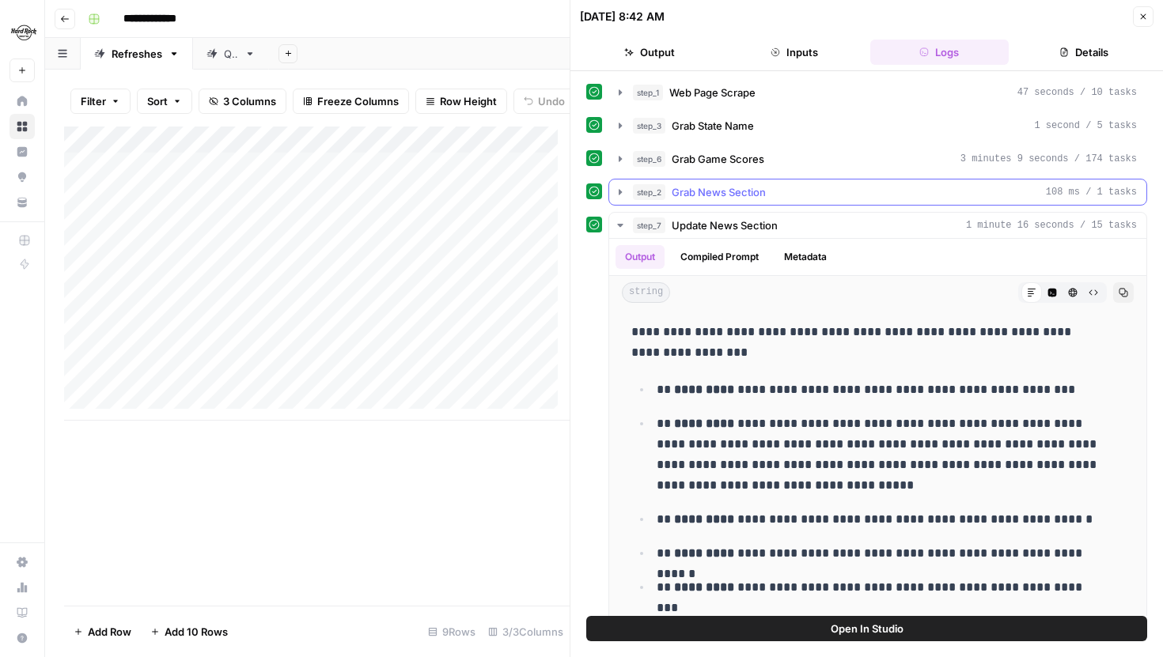
click at [617, 188] on icon "button" at bounding box center [620, 192] width 13 height 13
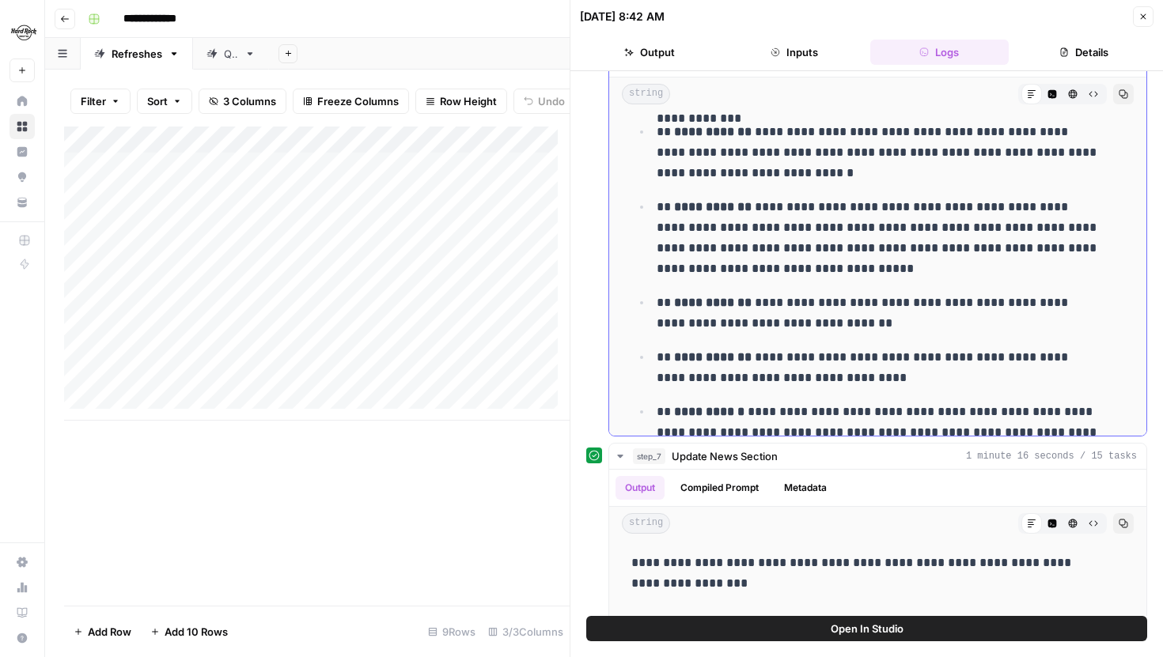
scroll to position [619, 0]
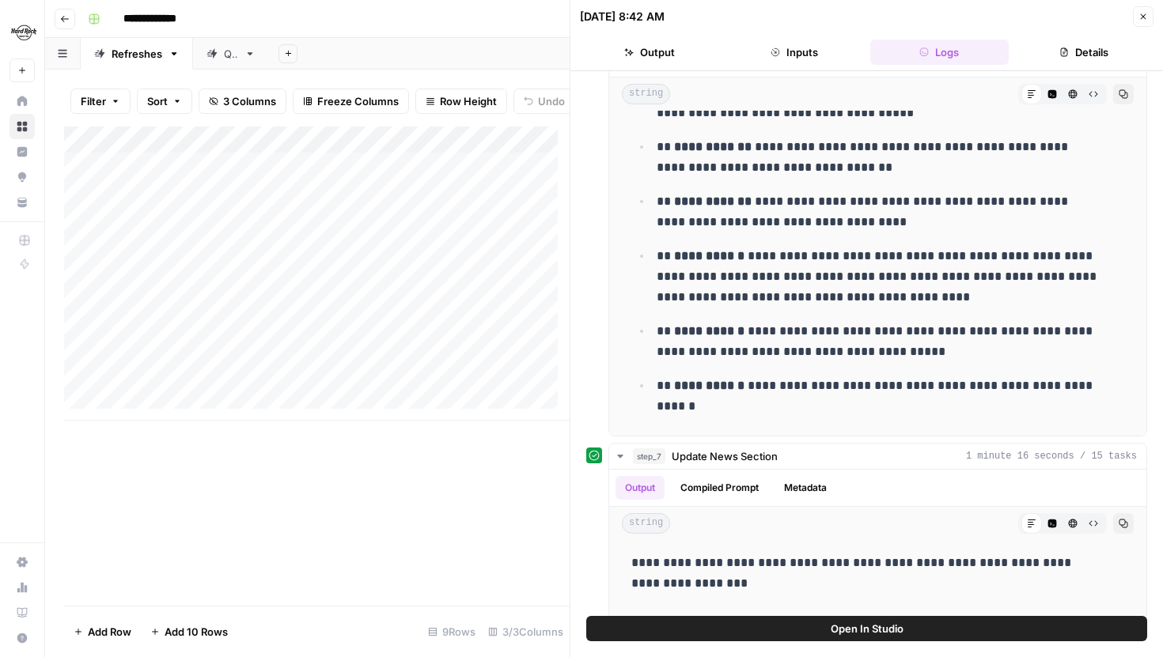
click at [1142, 17] on icon "button" at bounding box center [1143, 16] width 9 height 9
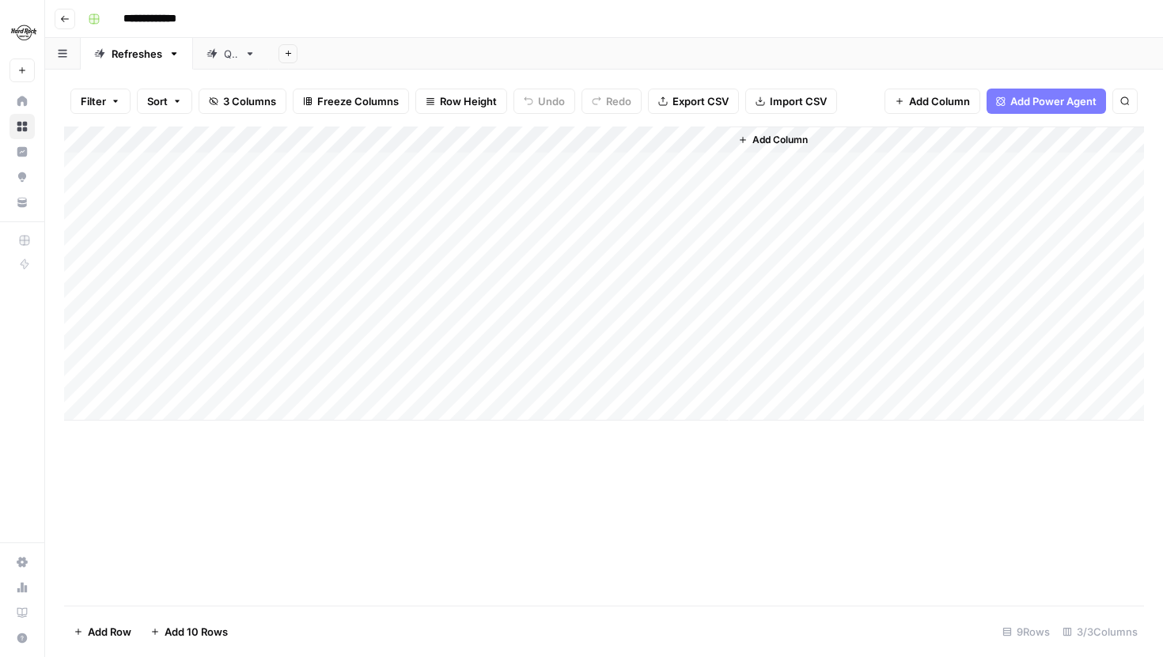
click at [234, 55] on div "QA" at bounding box center [231, 54] width 14 height 16
click at [553, 243] on div "Add Column" at bounding box center [604, 274] width 1080 height 294
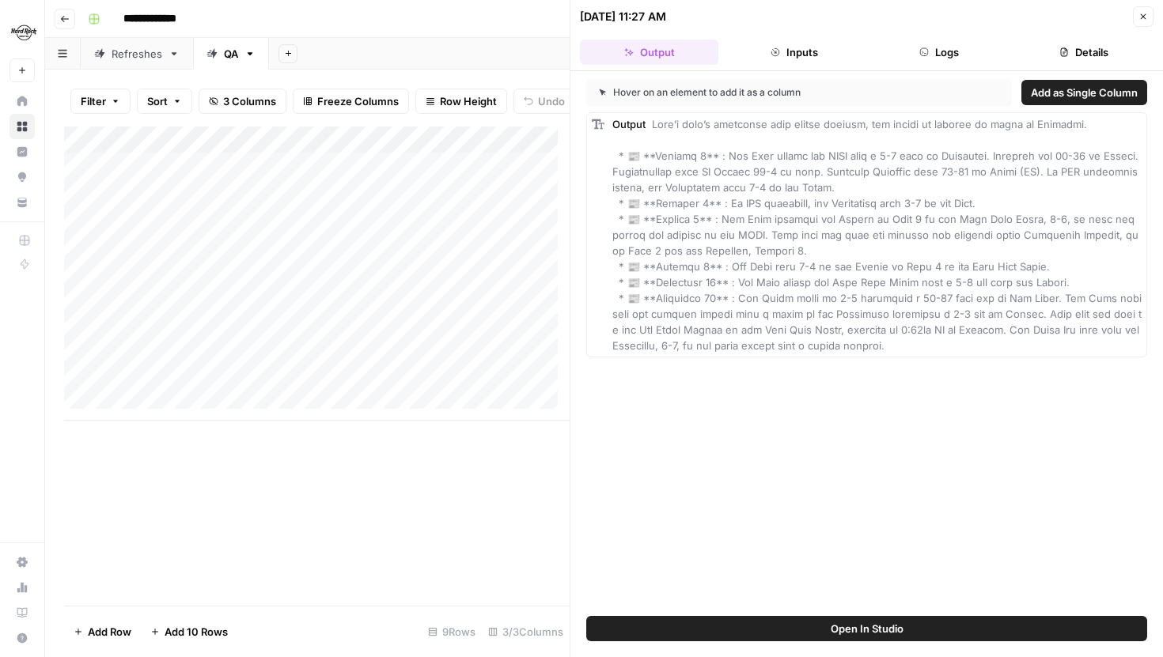
click at [906, 47] on button "Logs" at bounding box center [939, 52] width 138 height 25
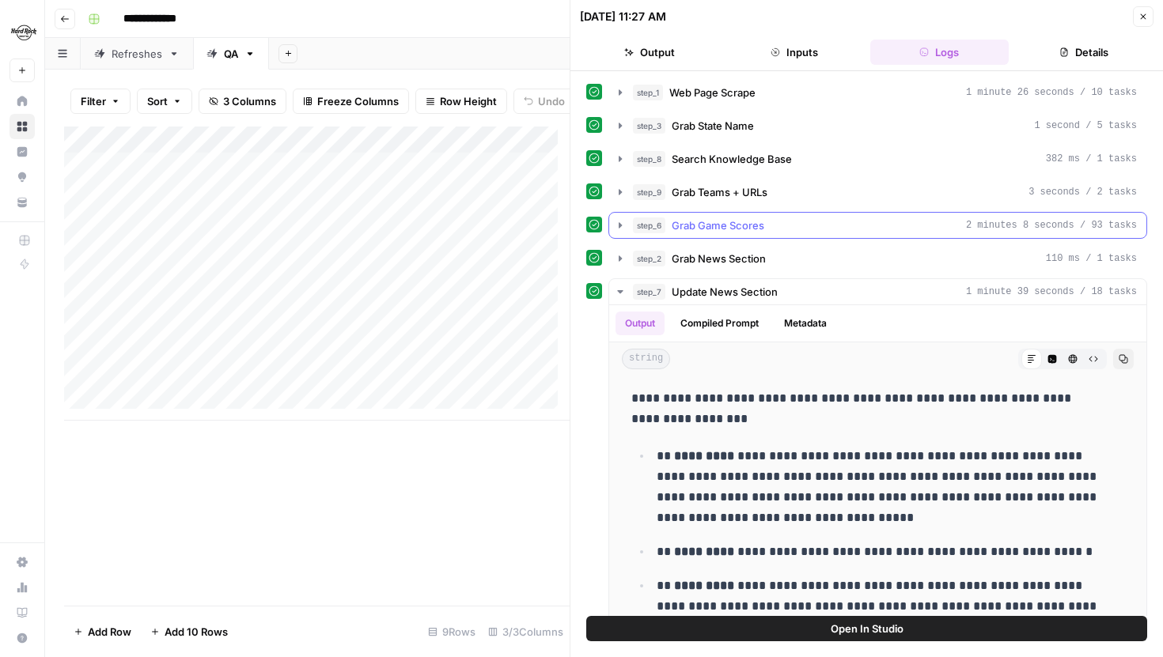
scroll to position [93, 0]
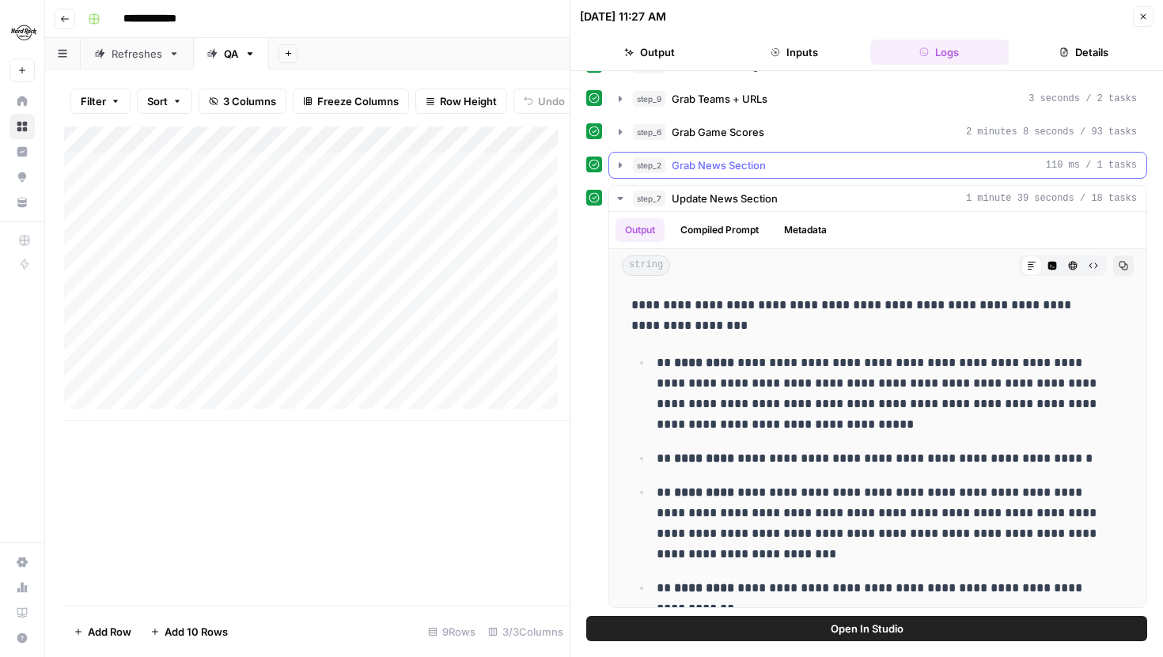
click at [626, 160] on icon "button" at bounding box center [620, 165] width 13 height 13
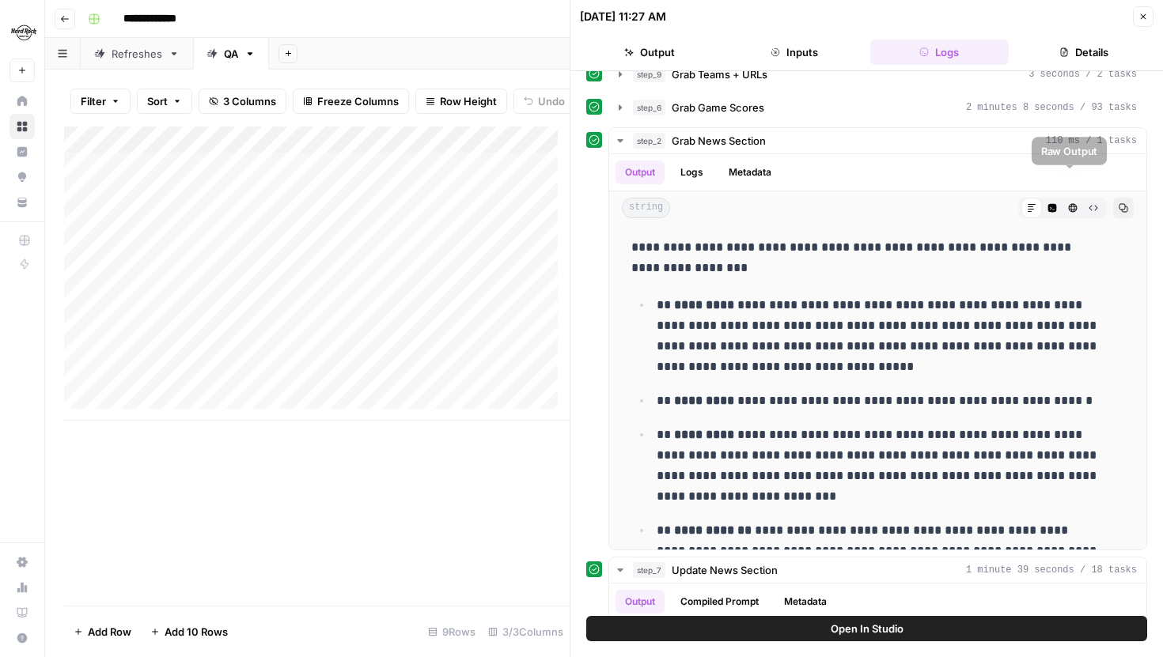
scroll to position [30, 0]
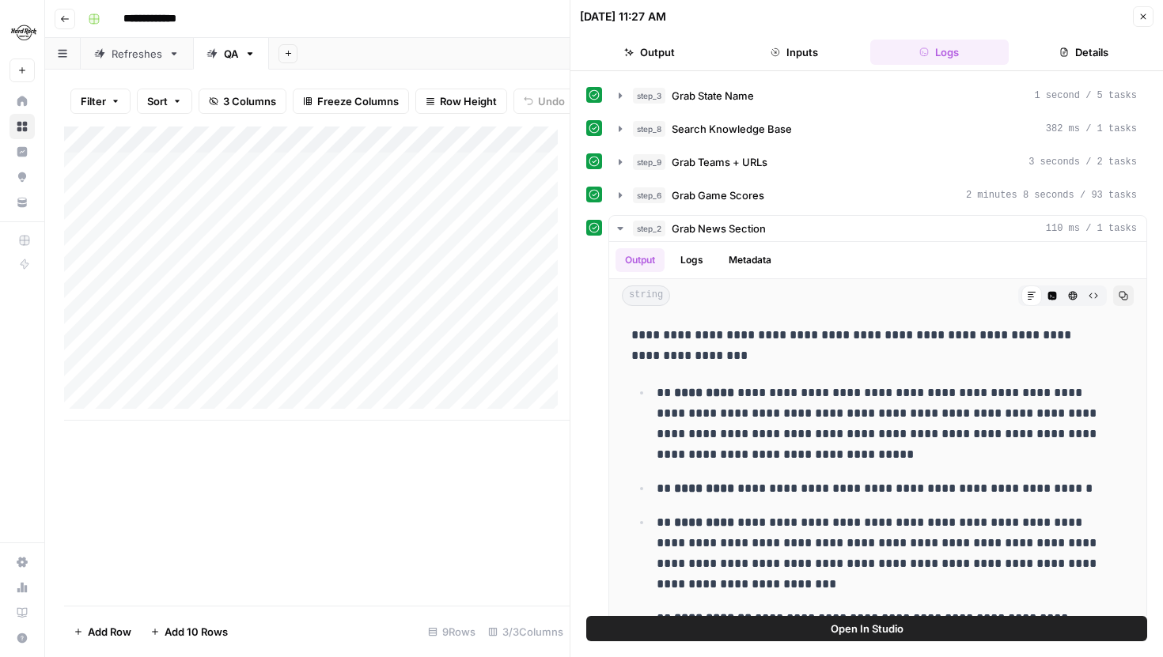
click at [1143, 13] on icon "button" at bounding box center [1143, 16] width 9 height 9
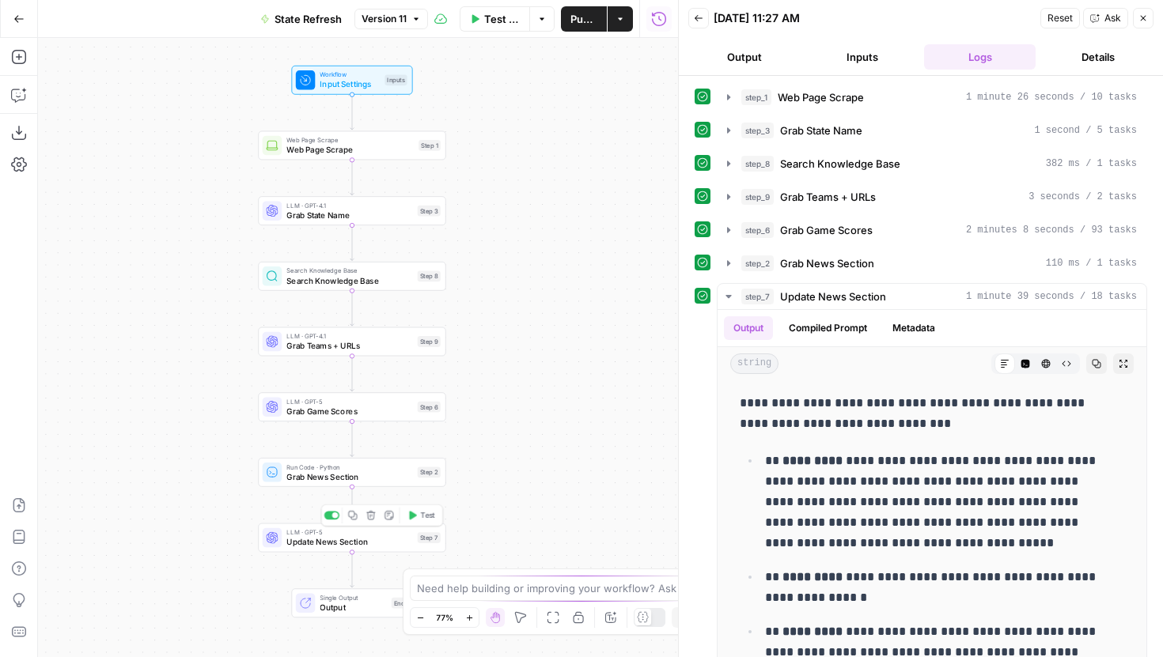
click at [403, 540] on span "Update News Section" at bounding box center [349, 542] width 126 height 12
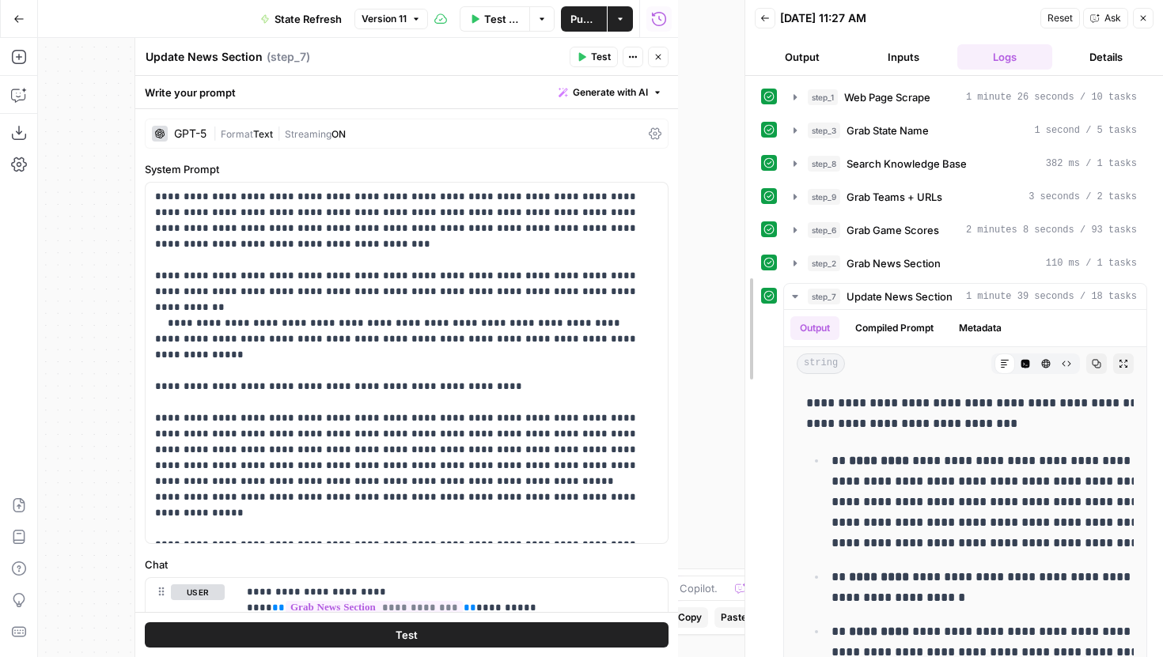
drag, startPoint x: 676, startPoint y: 254, endPoint x: 923, endPoint y: 252, distance: 246.9
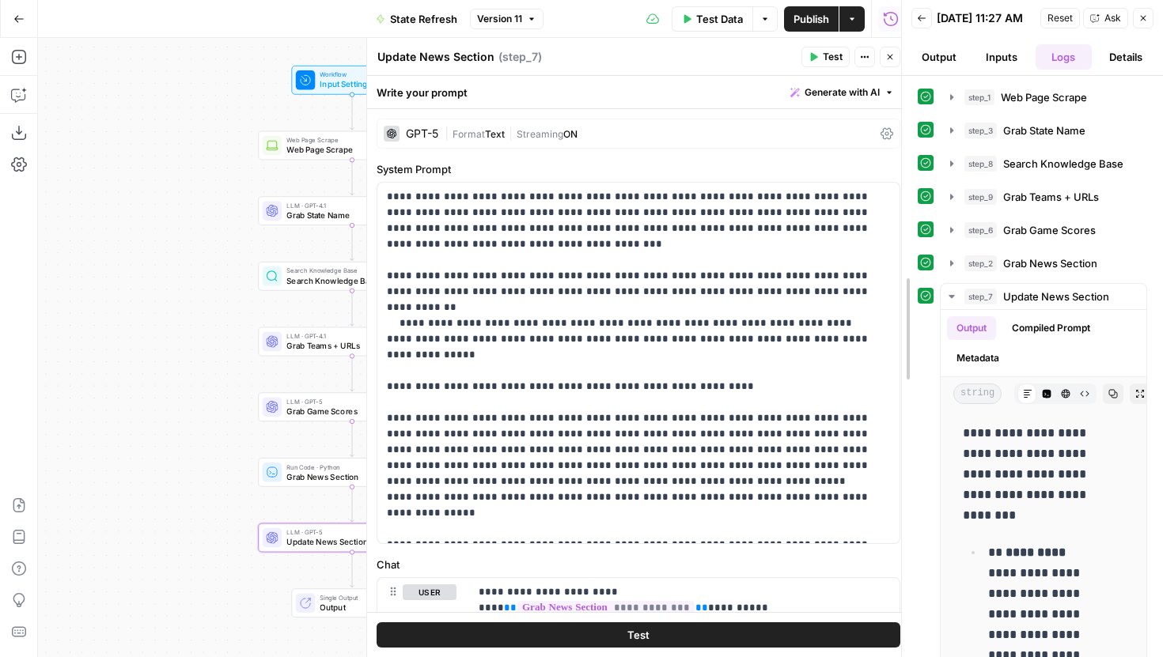
drag, startPoint x: 913, startPoint y: 251, endPoint x: 665, endPoint y: 252, distance: 247.6
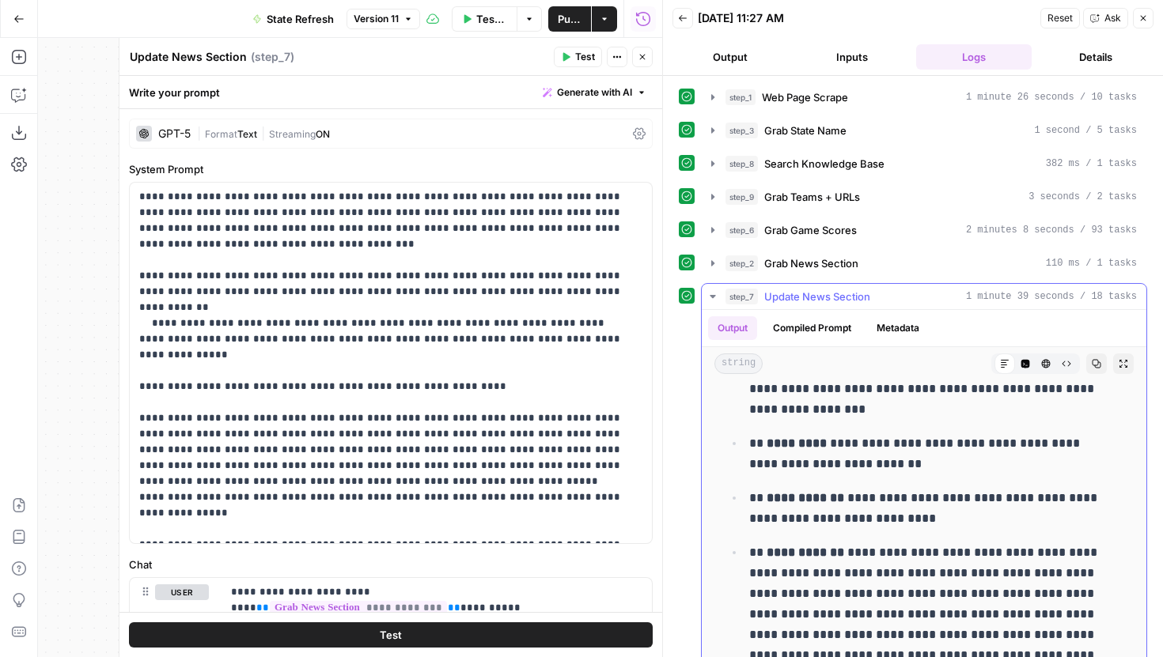
scroll to position [57, 0]
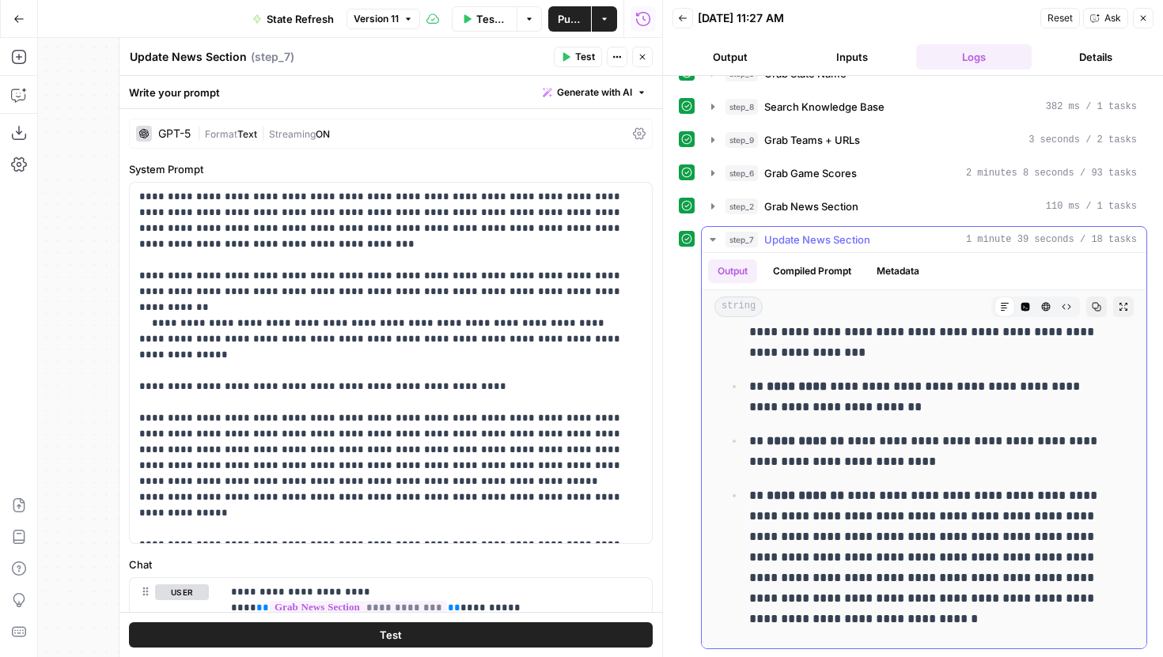
click at [886, 533] on p "**********" at bounding box center [924, 558] width 351 height 144
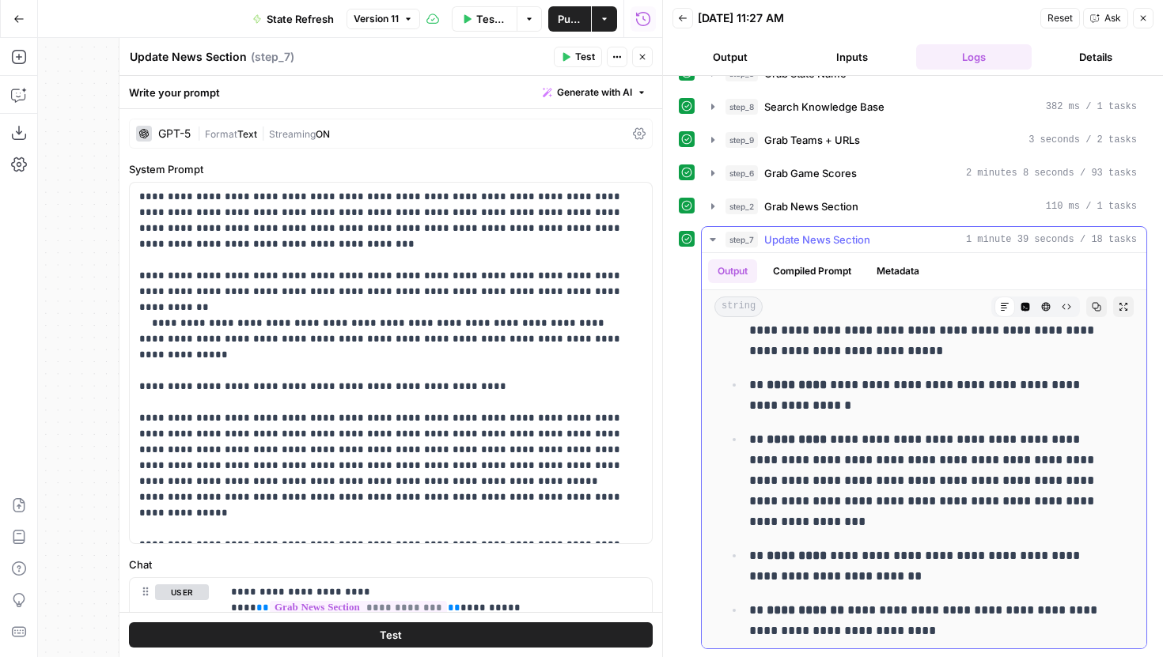
scroll to position [0, 0]
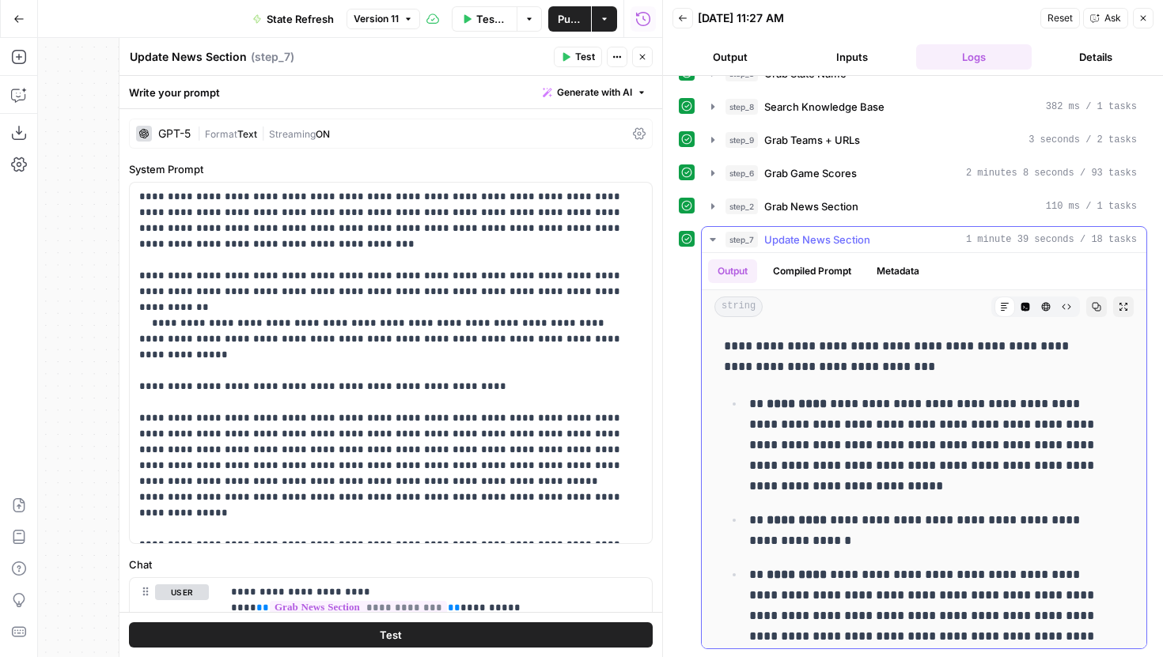
click at [867, 489] on p "**********" at bounding box center [924, 445] width 351 height 103
click at [861, 487] on p "**********" at bounding box center [924, 445] width 351 height 103
click at [1092, 309] on icon "button" at bounding box center [1096, 306] width 9 height 9
click at [1062, 305] on icon "button" at bounding box center [1066, 306] width 9 height 9
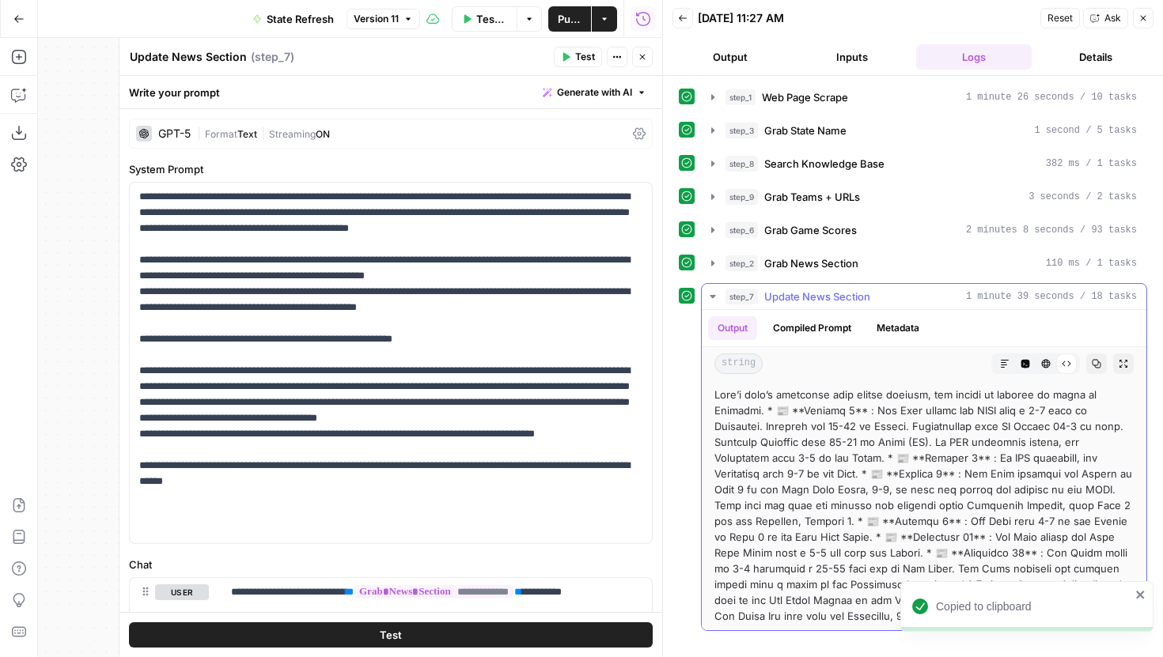
click at [1021, 362] on icon "button" at bounding box center [1025, 363] width 9 height 9
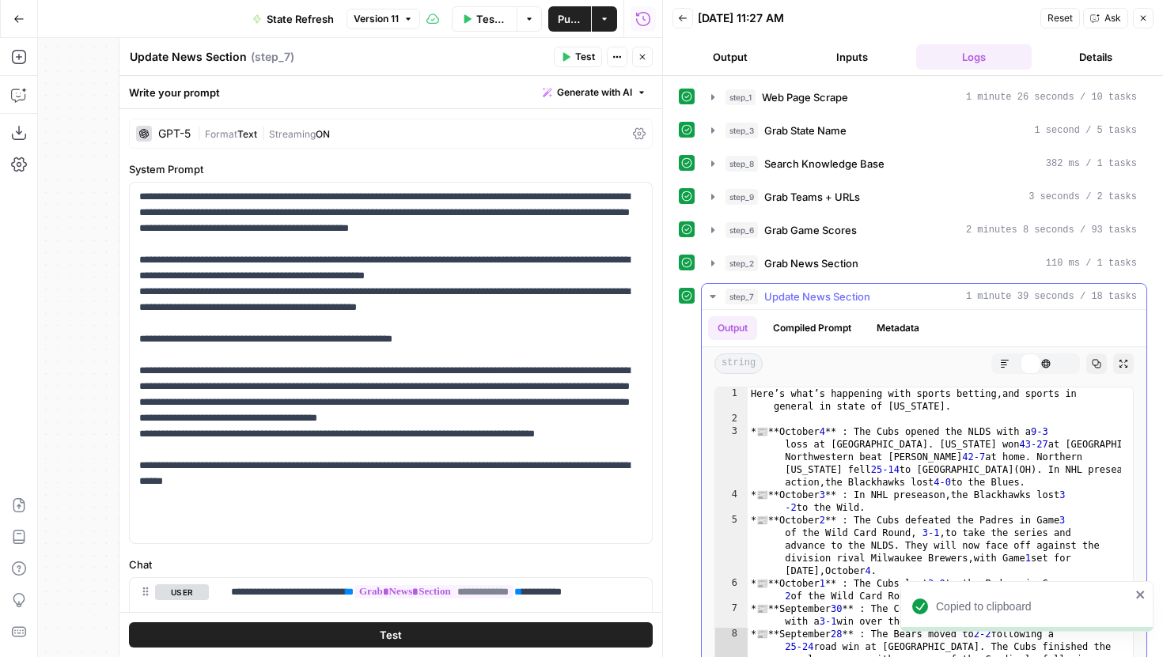
click at [1041, 362] on icon "button" at bounding box center [1045, 363] width 9 height 9
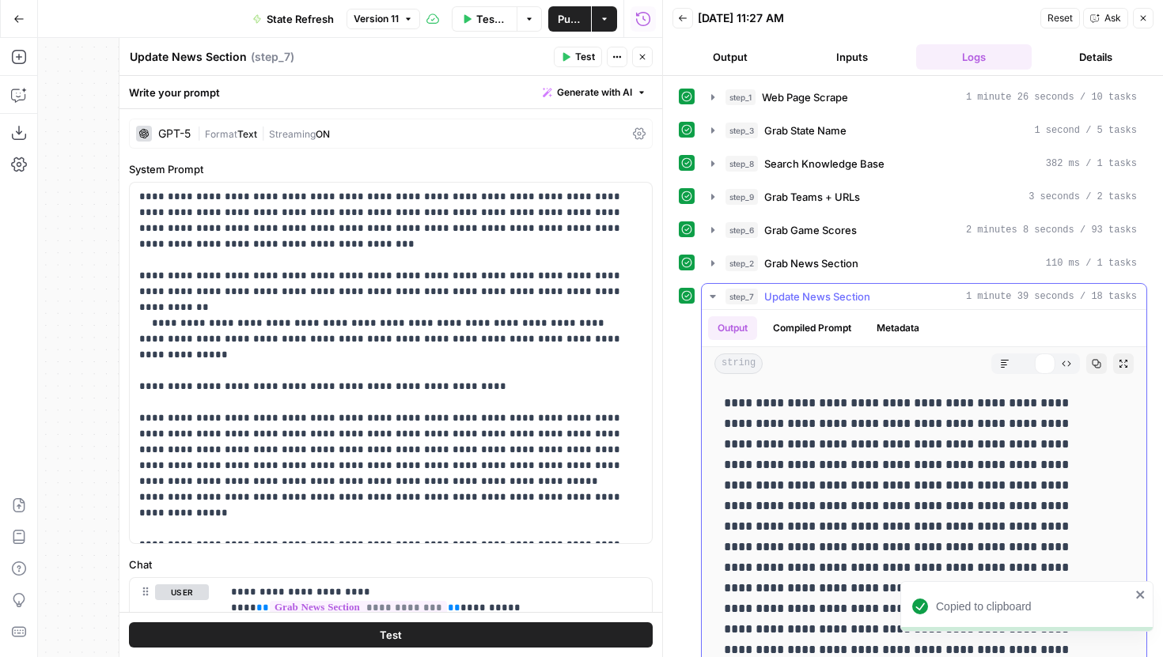
click at [1053, 365] on div "Markdown Code Editor HTML Viewer Raw Output" at bounding box center [1035, 364] width 89 height 21
click at [1056, 365] on button "Raw Output" at bounding box center [1066, 364] width 21 height 21
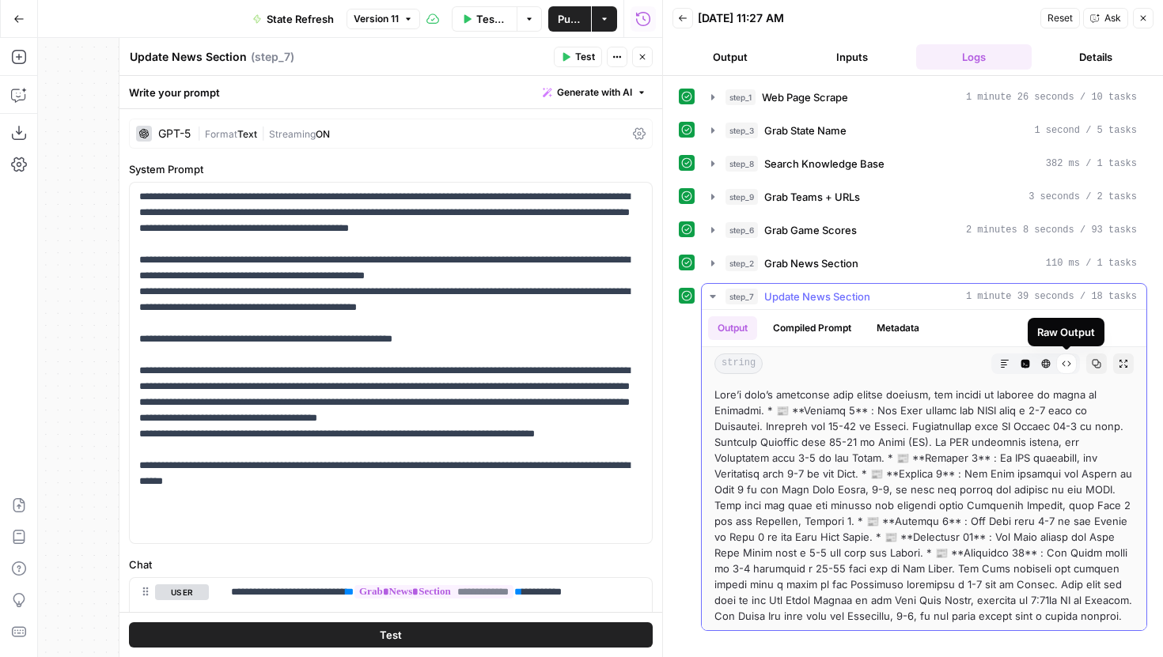
click at [1088, 364] on button "Copy" at bounding box center [1096, 364] width 21 height 21
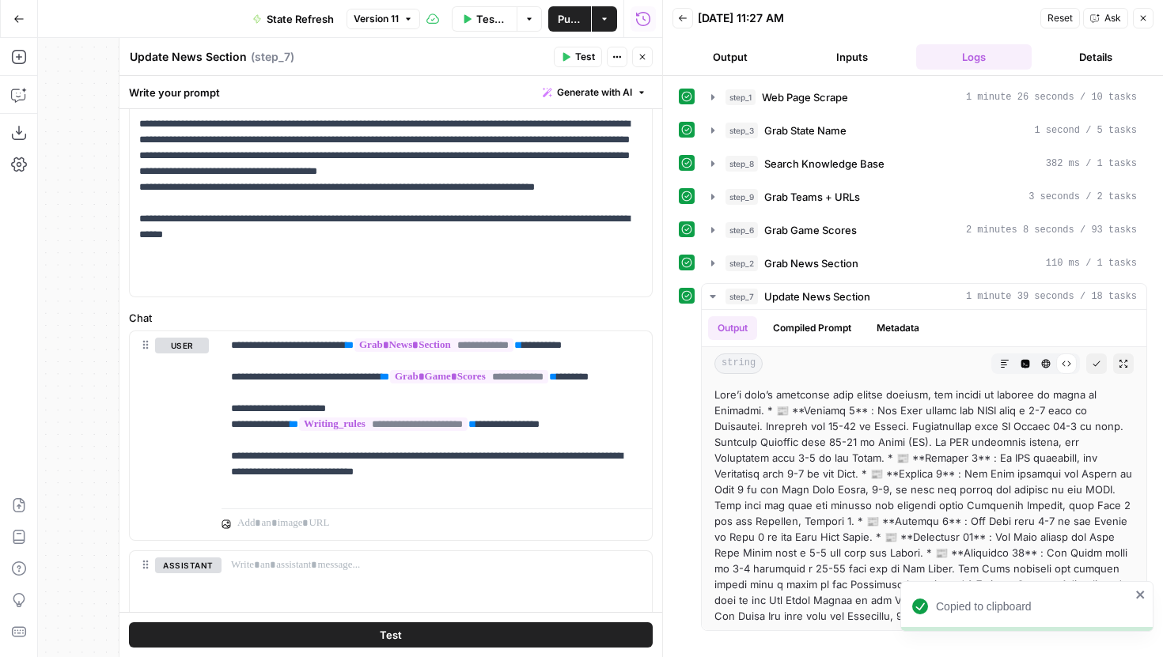
scroll to position [254, 0]
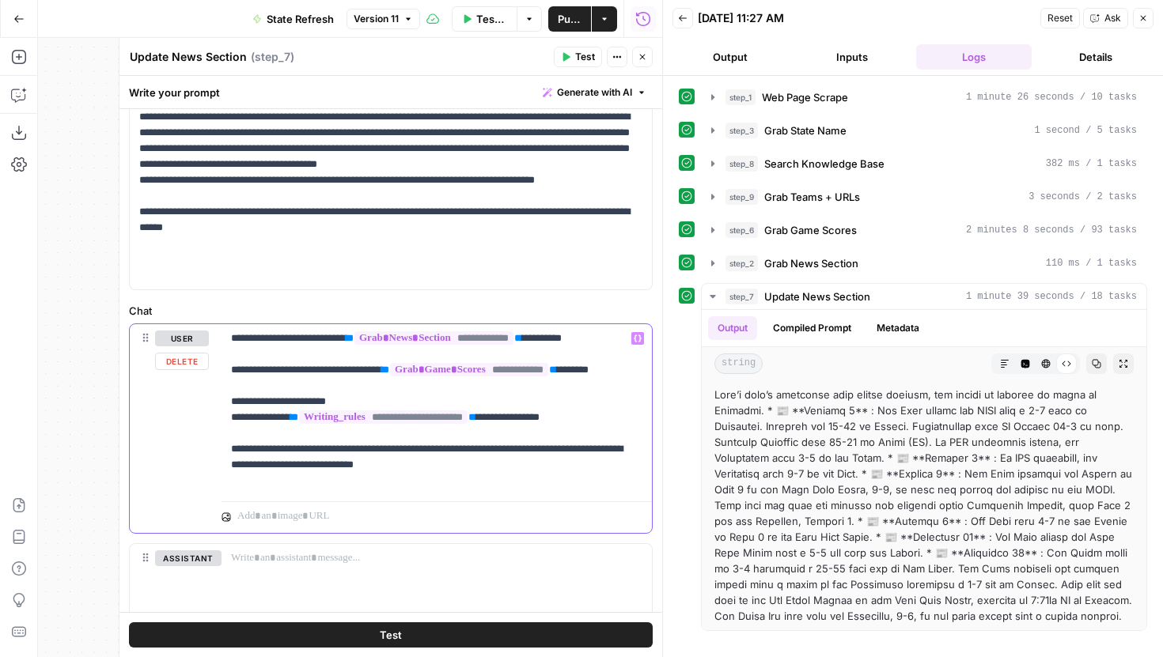
drag, startPoint x: 363, startPoint y: 340, endPoint x: 558, endPoint y: 339, distance: 194.6
click at [558, 339] on p "**********" at bounding box center [431, 410] width 400 height 158
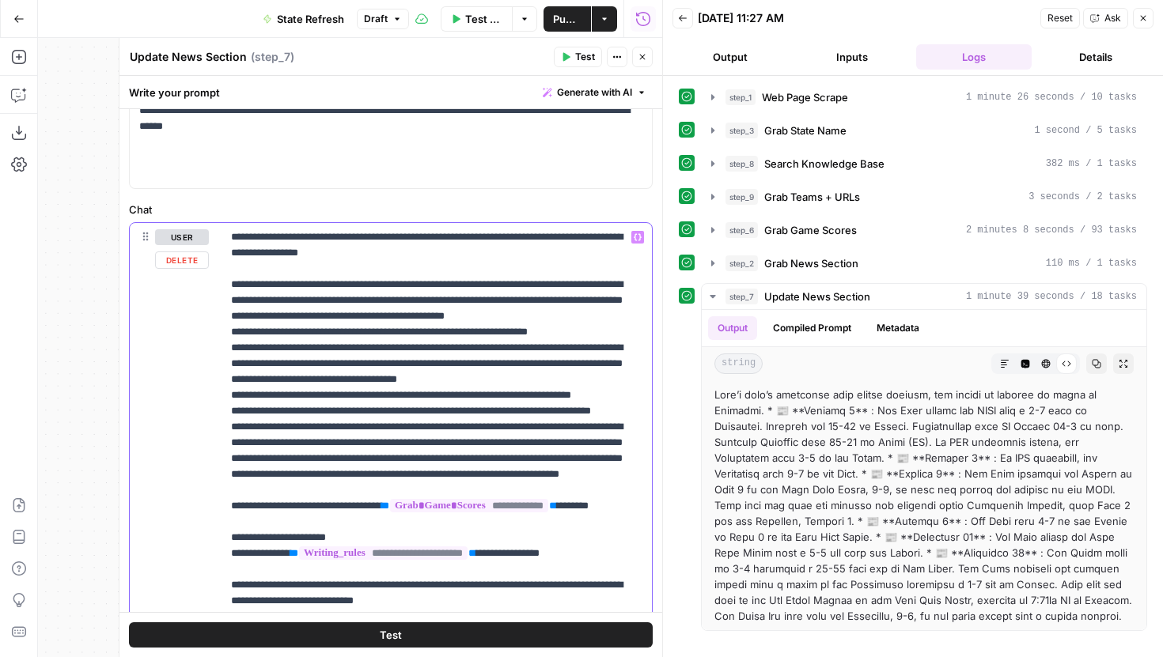
scroll to position [366, 0]
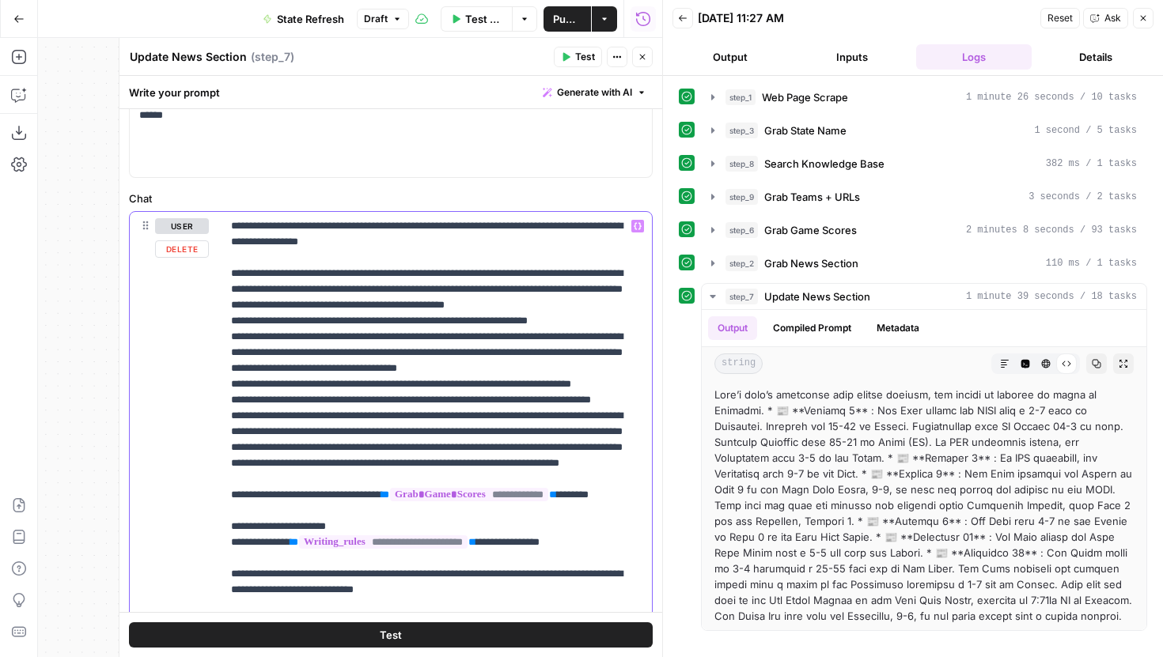
drag, startPoint x: 612, startPoint y: 339, endPoint x: 226, endPoint y: 275, distance: 390.6
click at [226, 275] on div "**********" at bounding box center [437, 455] width 430 height 487
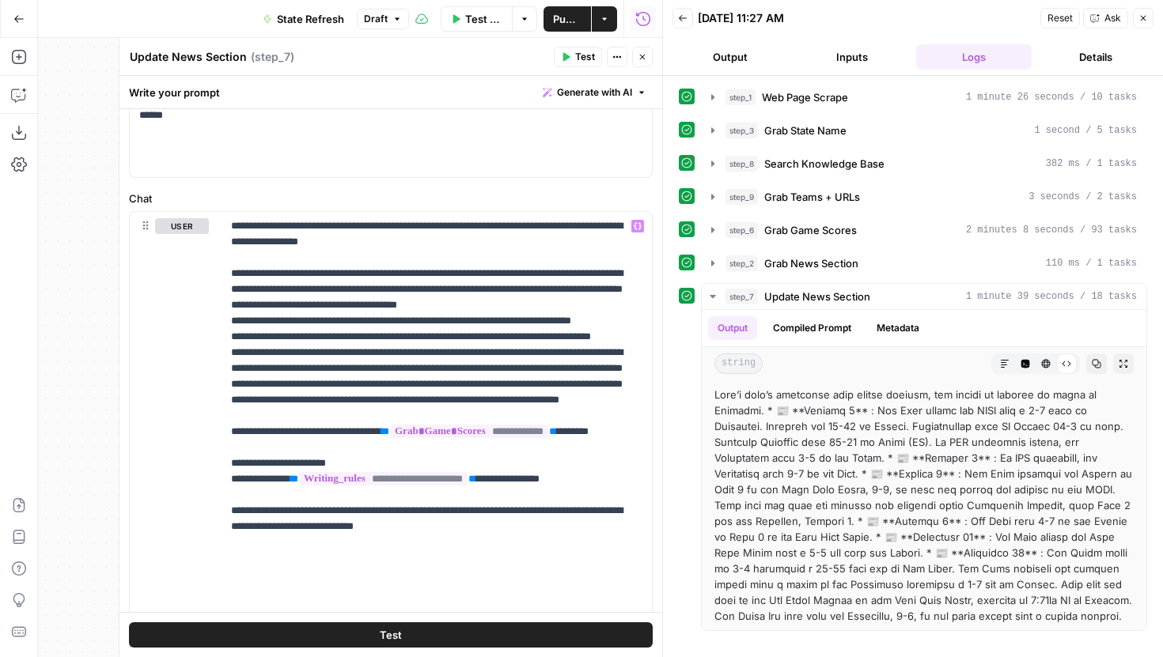
click at [571, 59] on button "Test" at bounding box center [578, 57] width 48 height 21
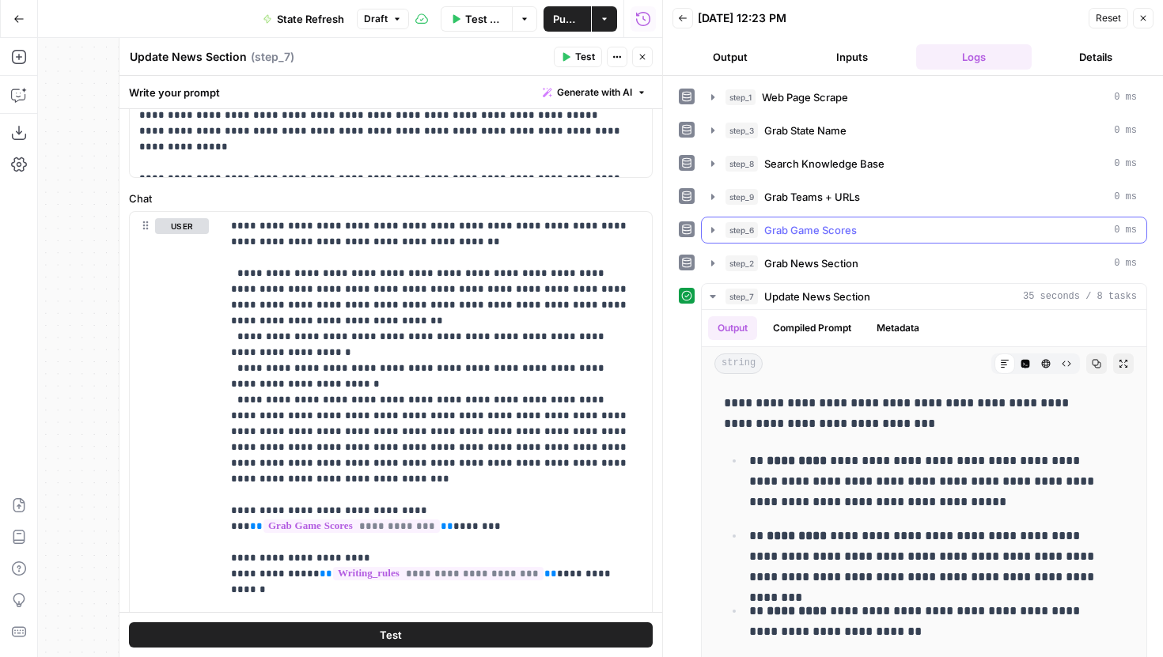
click at [711, 229] on icon "button" at bounding box center [712, 230] width 3 height 6
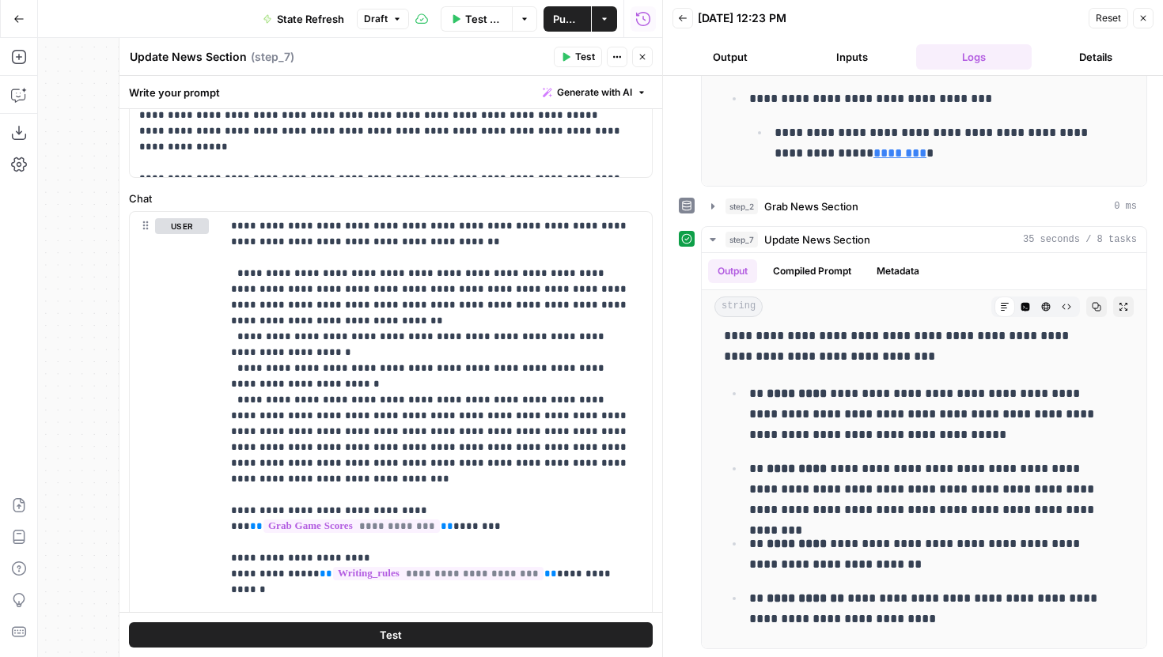
scroll to position [0, 0]
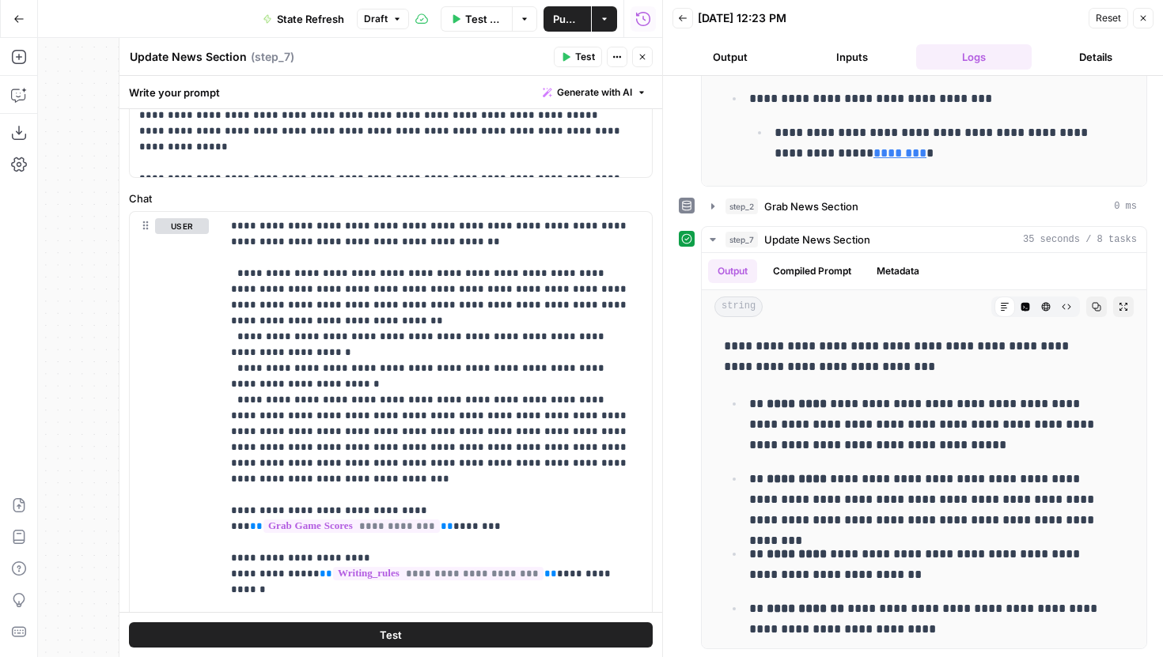
click at [388, 19] on button "Draft" at bounding box center [383, 19] width 52 height 21
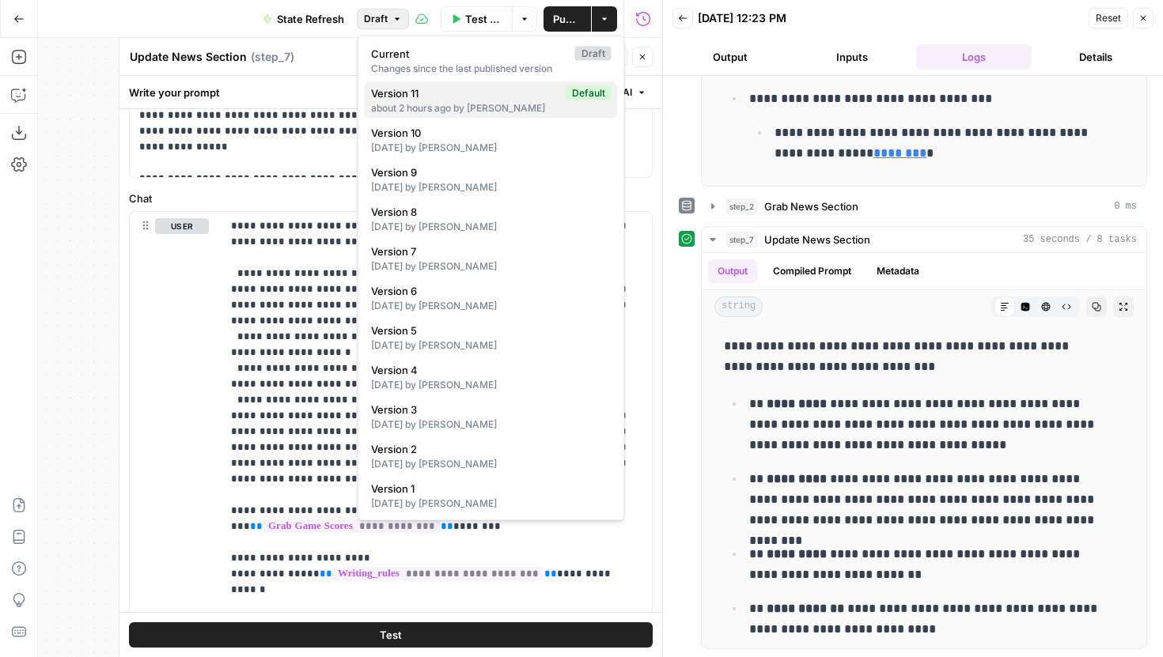
click at [437, 90] on span "Version 11" at bounding box center [465, 93] width 188 height 16
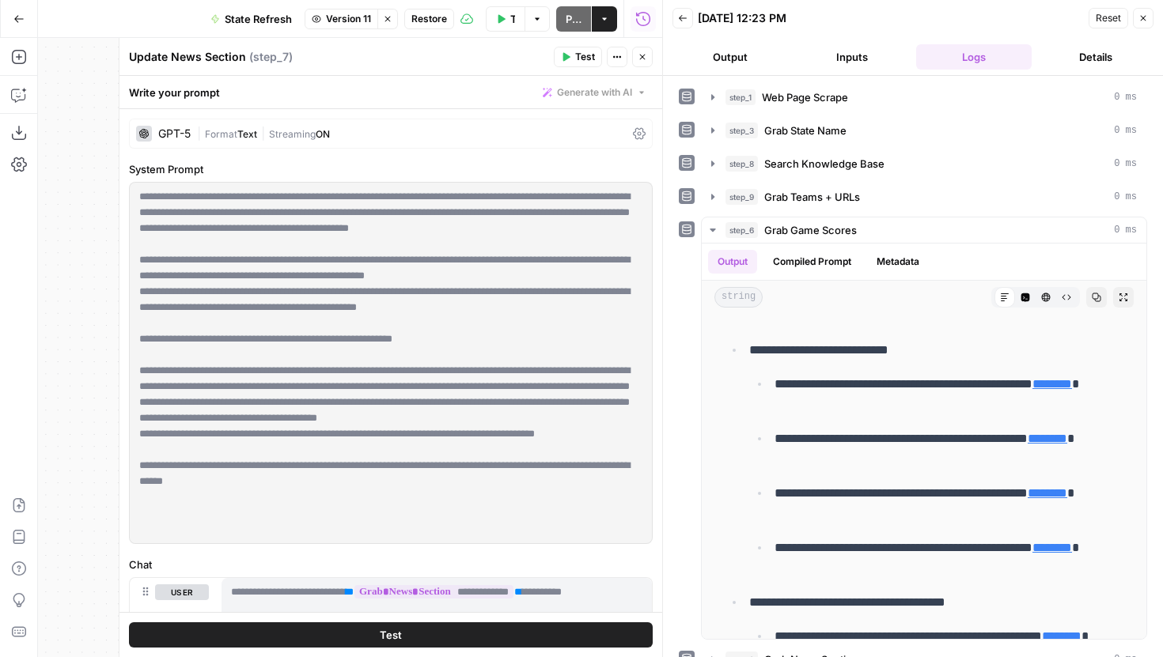
click at [350, 20] on span "Version 11" at bounding box center [348, 19] width 45 height 14
click at [340, 17] on span "Version 11" at bounding box center [348, 19] width 45 height 14
click at [418, 17] on span "Restore" at bounding box center [429, 19] width 36 height 14
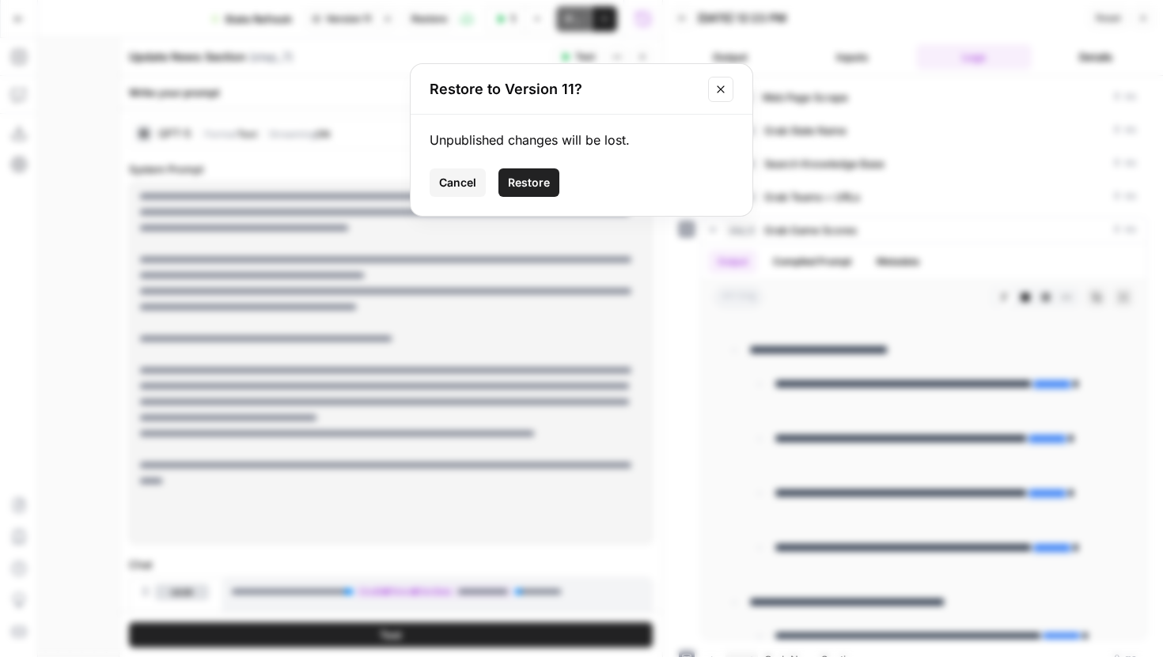
click at [544, 188] on span "Restore" at bounding box center [529, 183] width 42 height 16
